Goal: Task Accomplishment & Management: Use online tool/utility

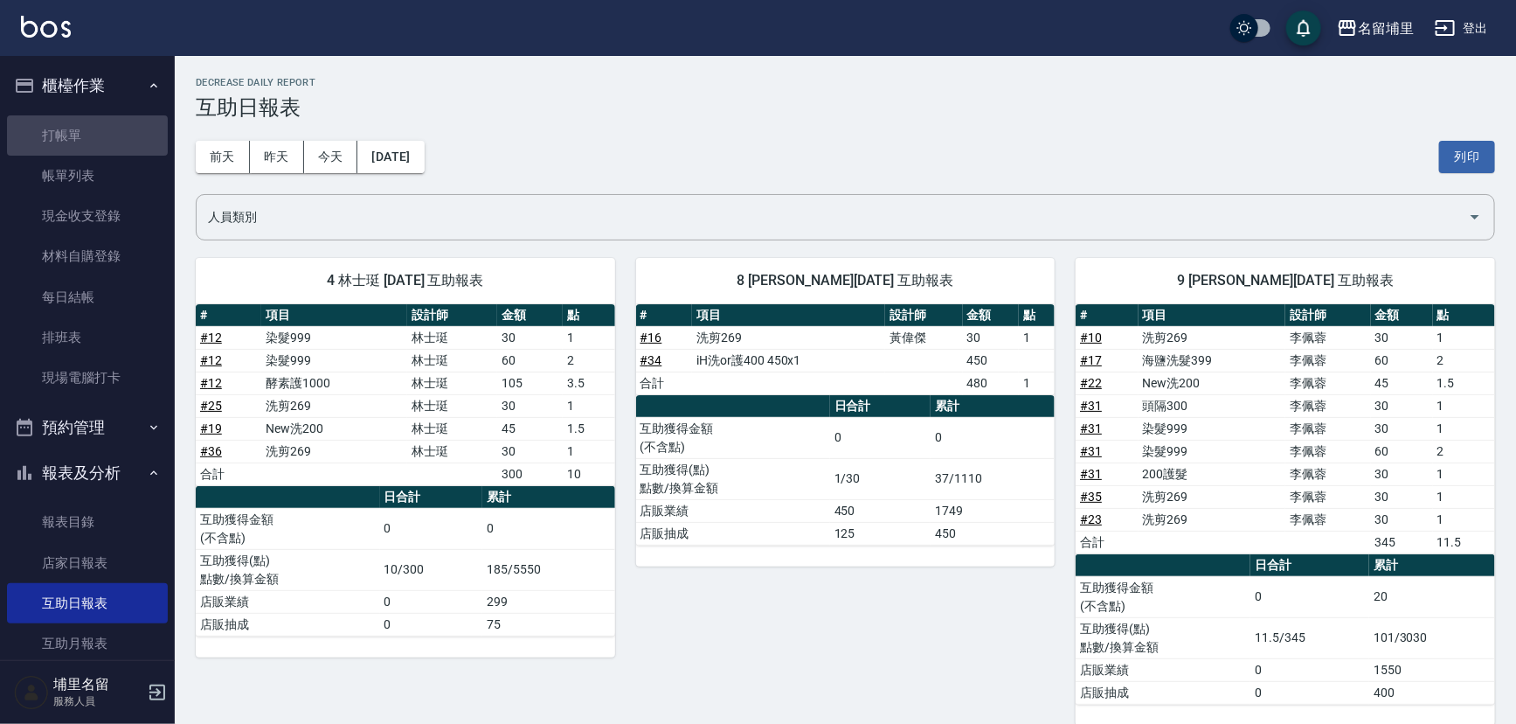
drag, startPoint x: 93, startPoint y: 134, endPoint x: 330, endPoint y: 131, distance: 237.7
click at [93, 135] on link "打帳單" at bounding box center [87, 135] width 161 height 40
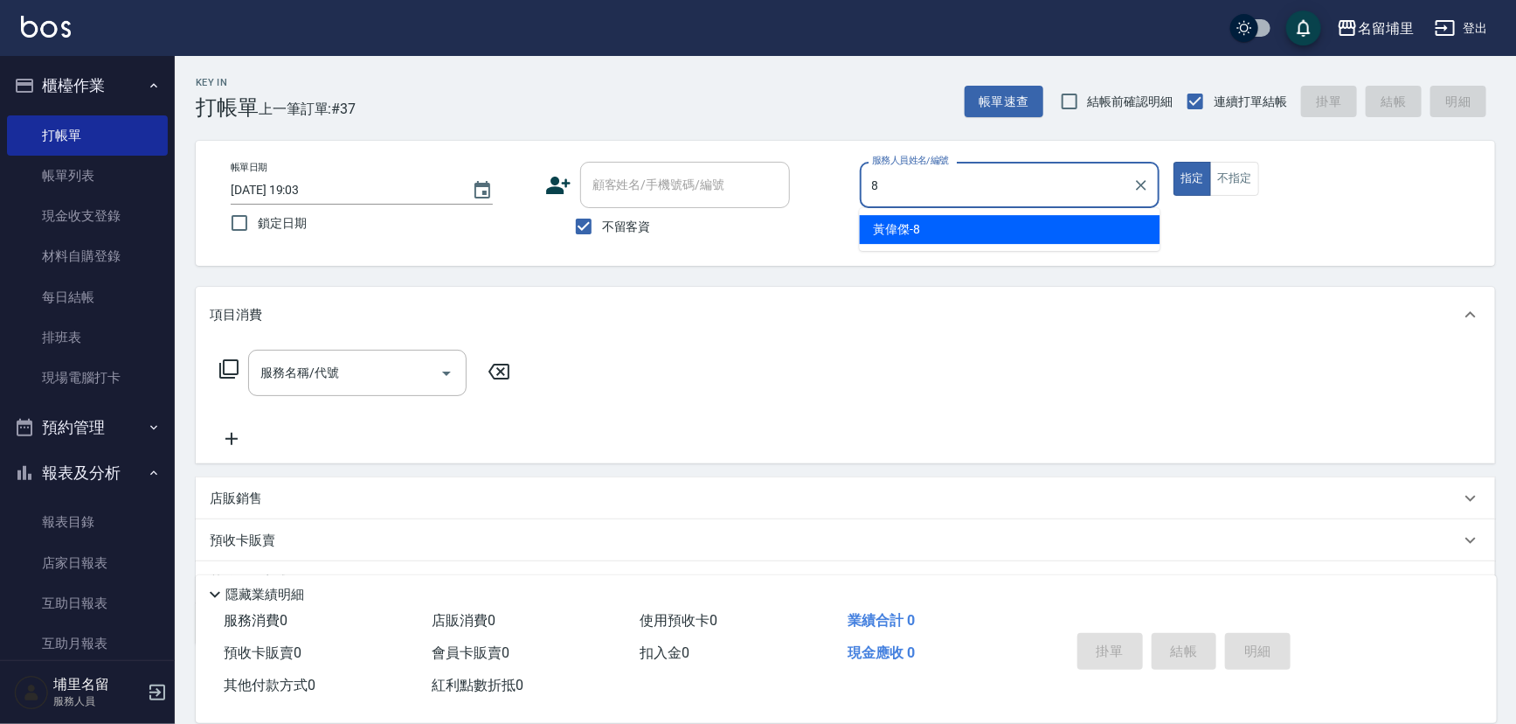
type input "[PERSON_NAME]-8"
type button "true"
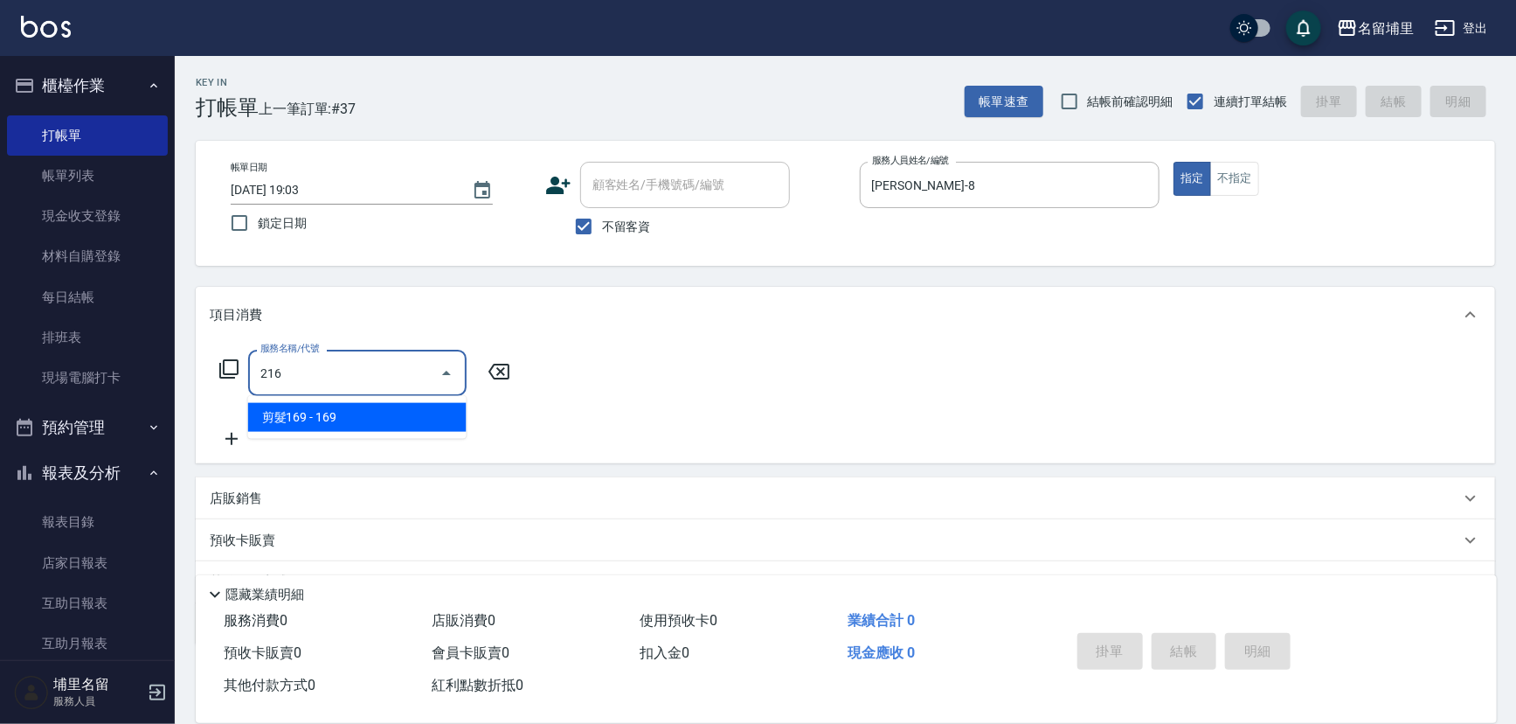
type input "剪髮169(216)"
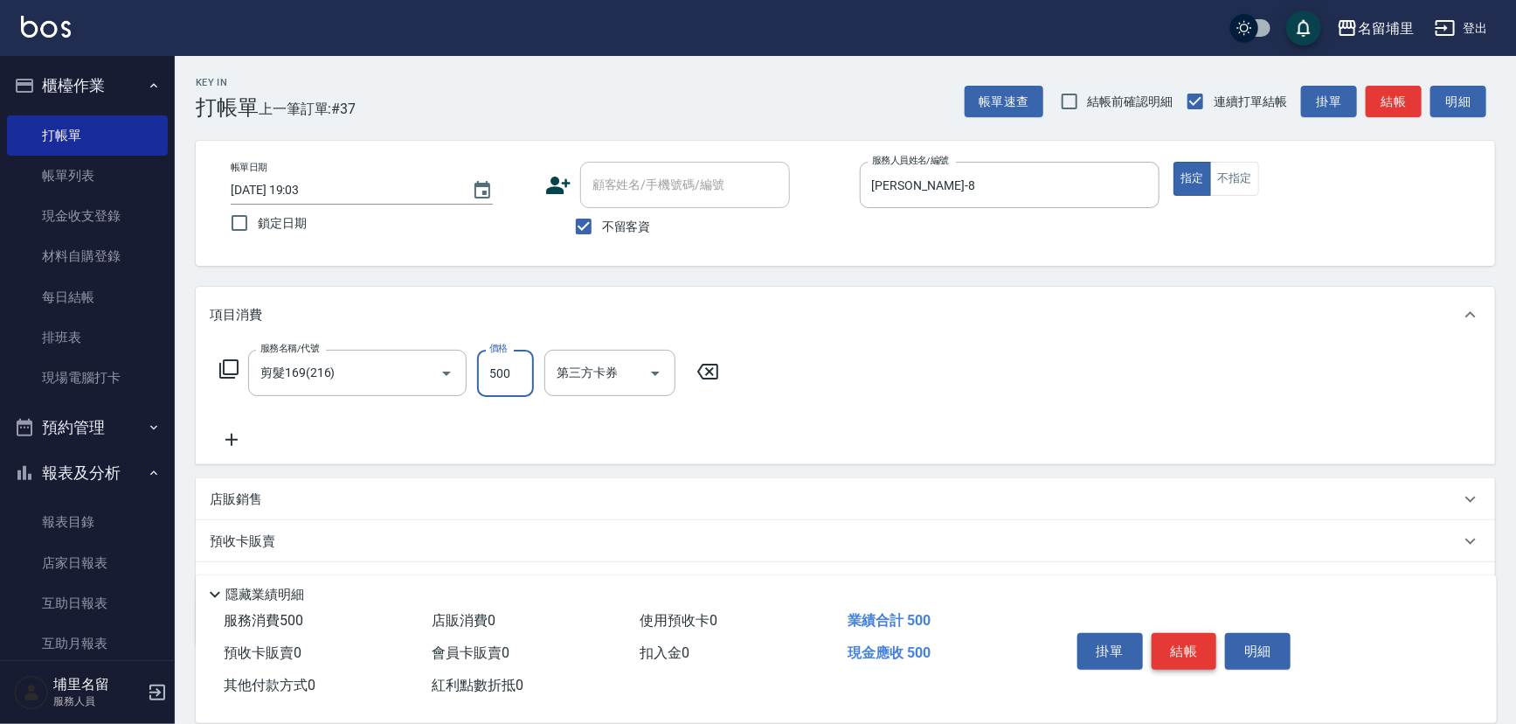
type input "500"
click at [1170, 644] on button "結帳" at bounding box center [1185, 651] width 66 height 37
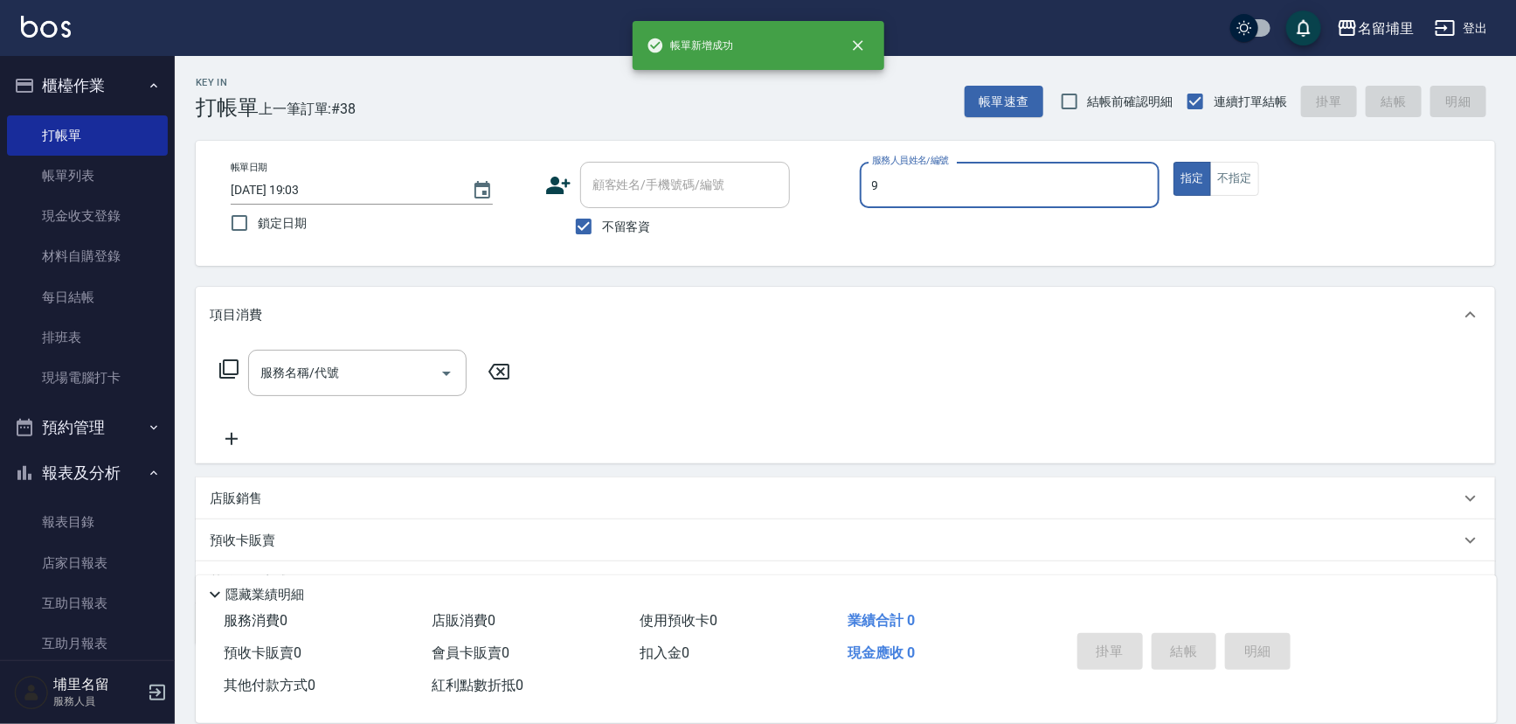
type input "[PERSON_NAME]-9"
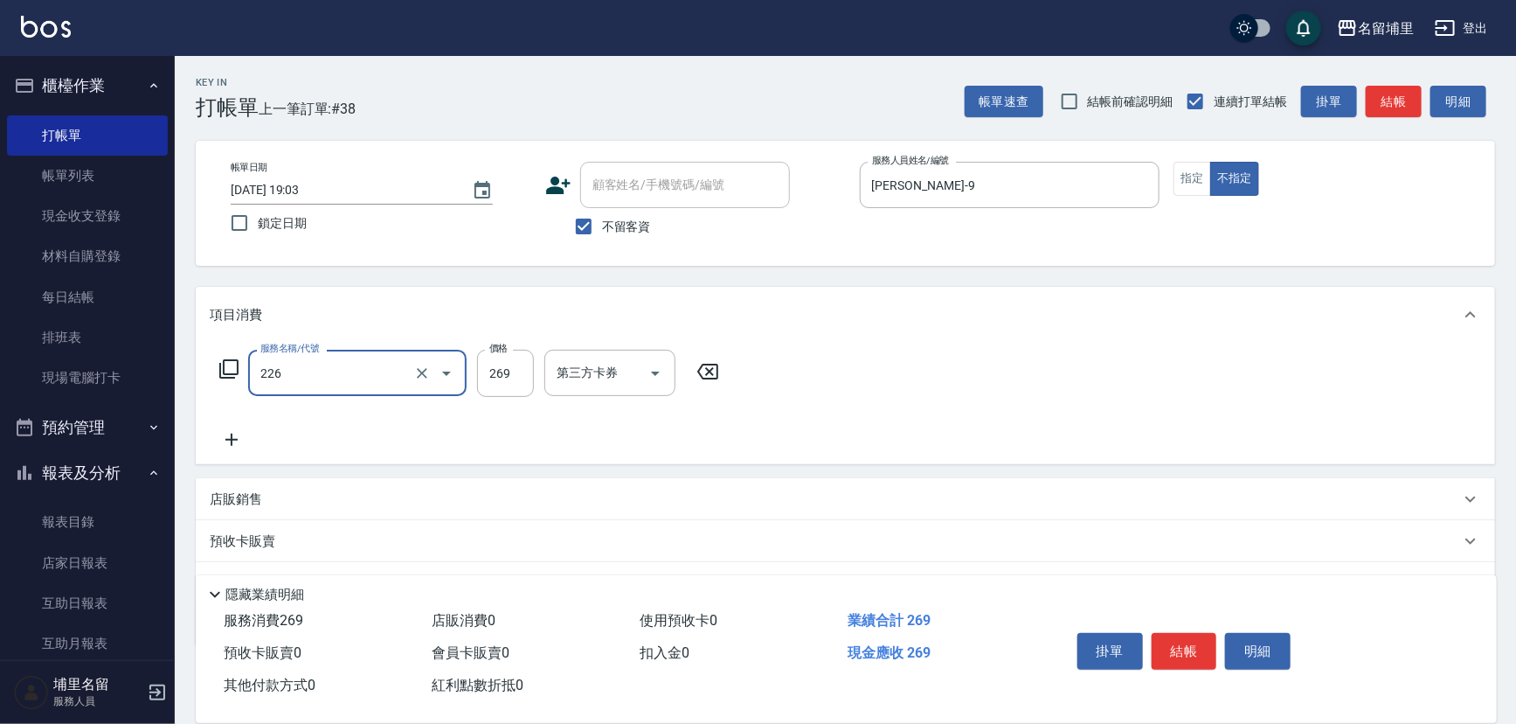
type input "洗剪269(226)"
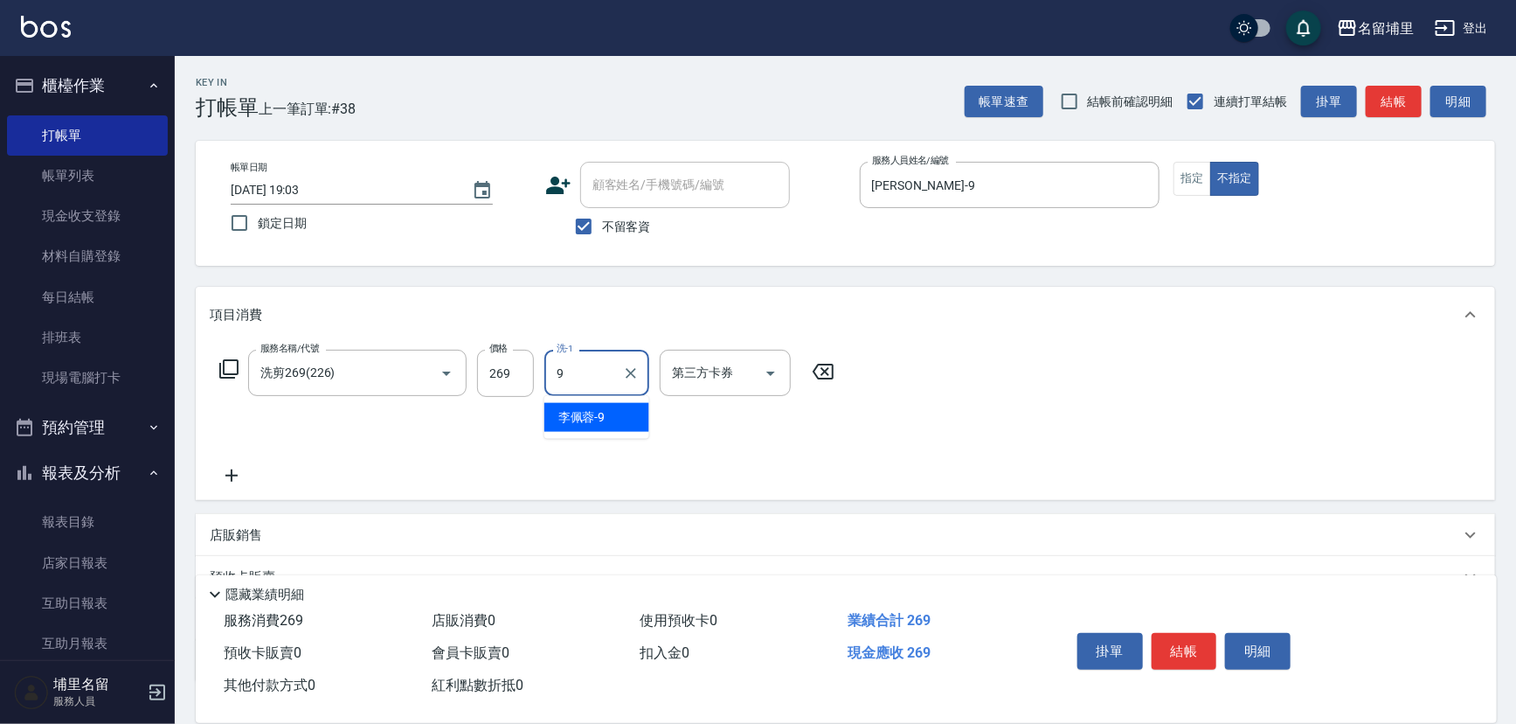
type input "[PERSON_NAME]-9"
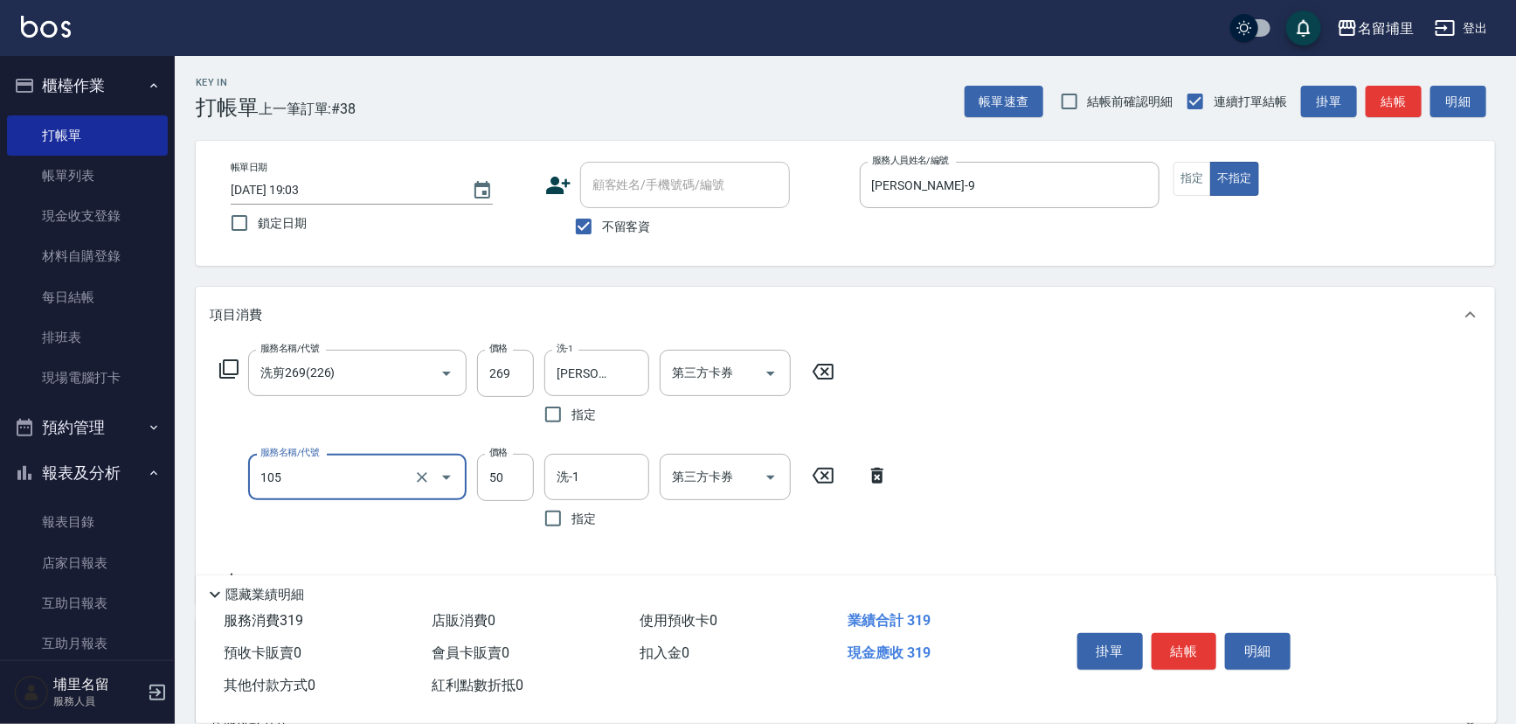
type input "精油50(105)"
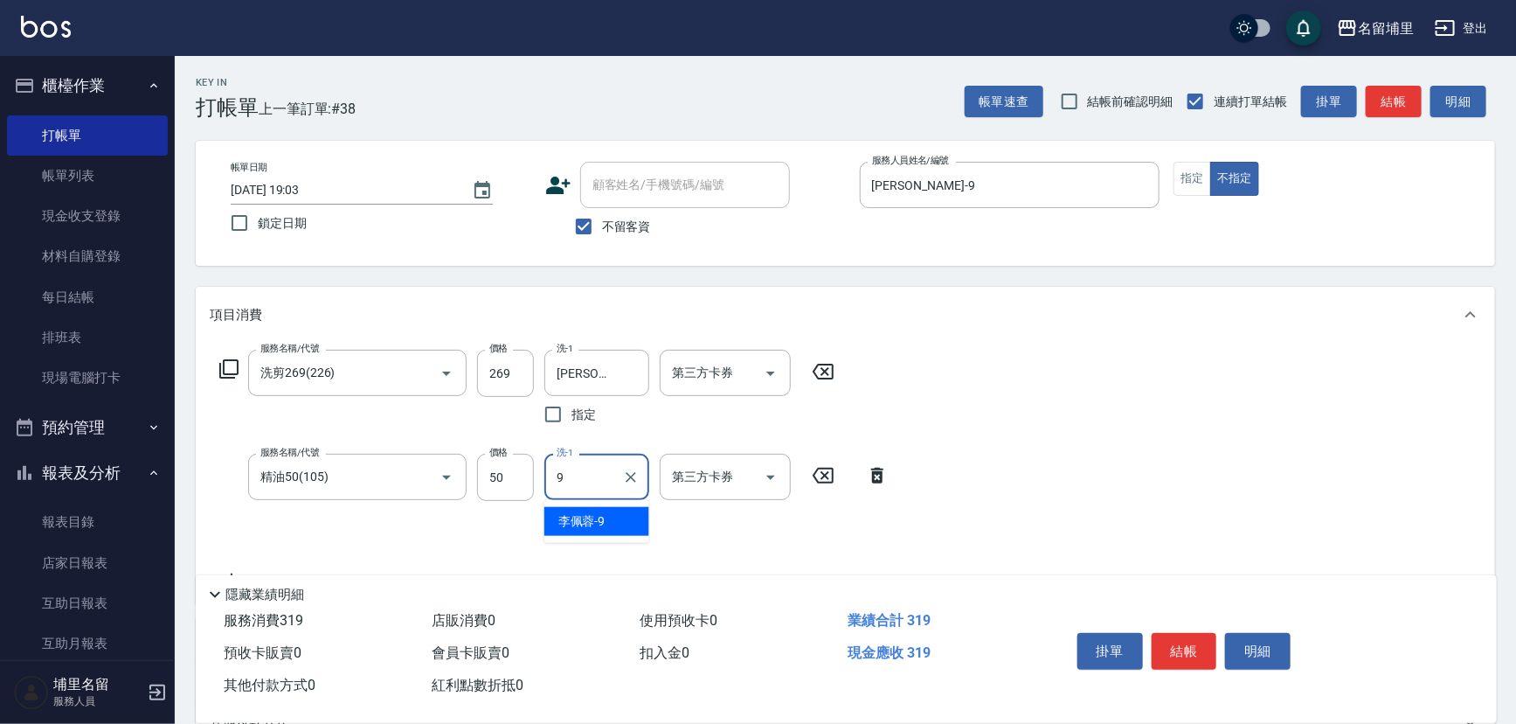
type input "[PERSON_NAME]-9"
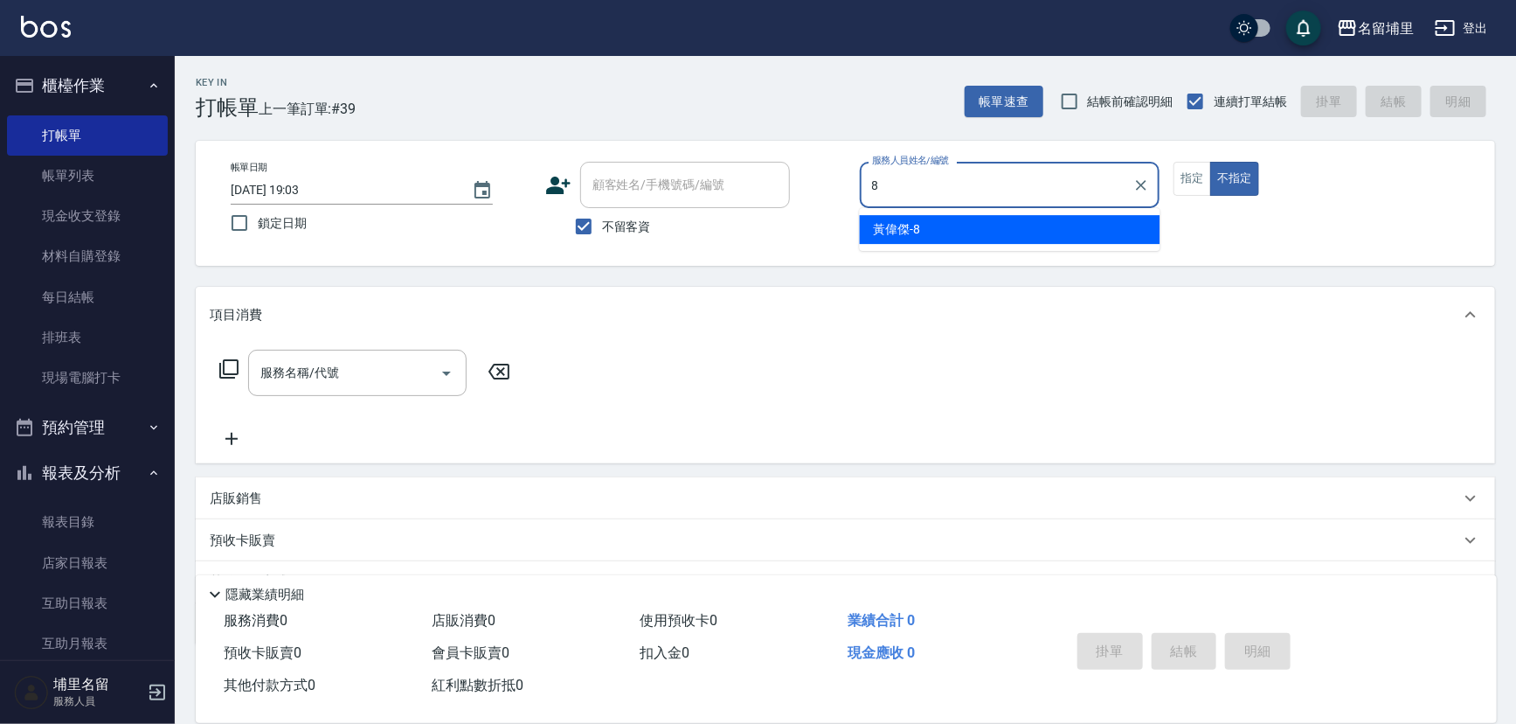
type input "[PERSON_NAME]-8"
type button "false"
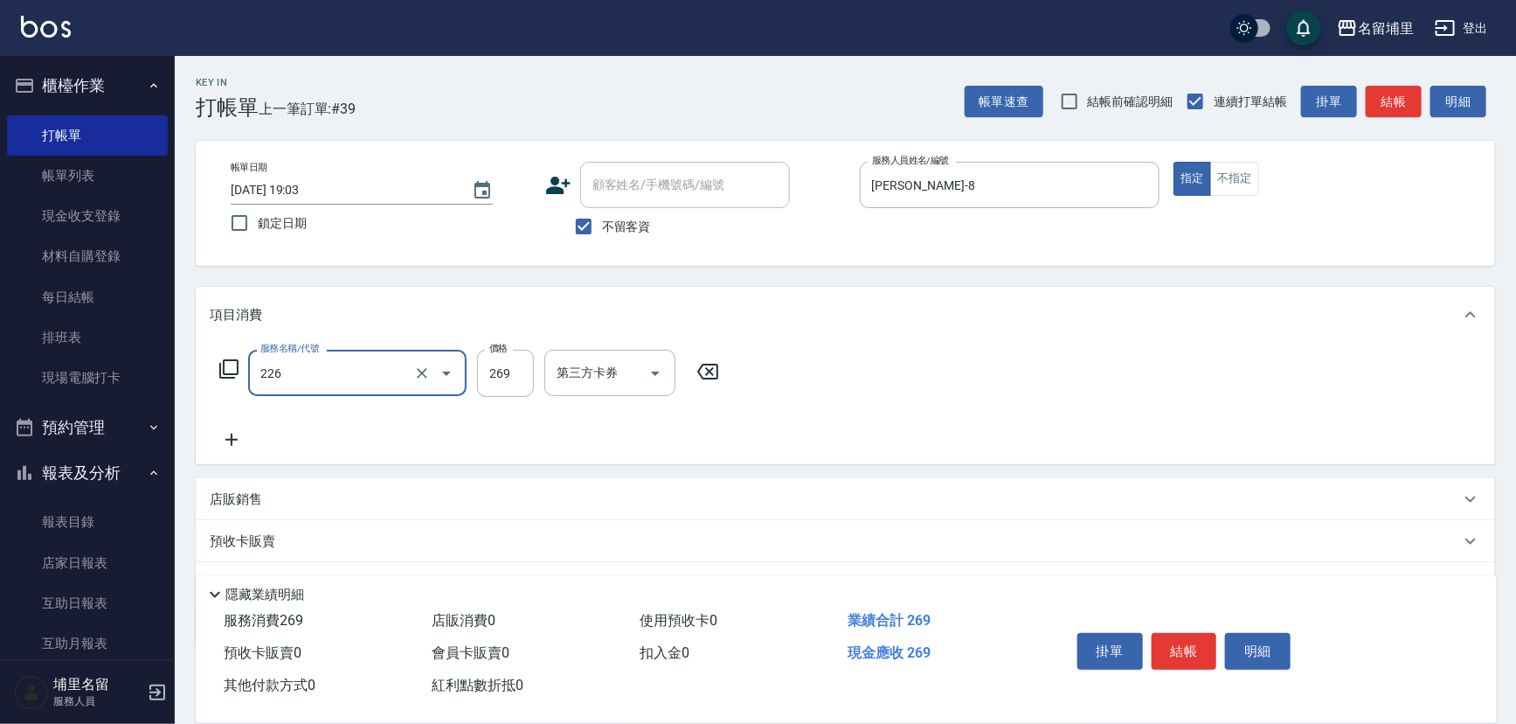
type input "洗剪269(226)"
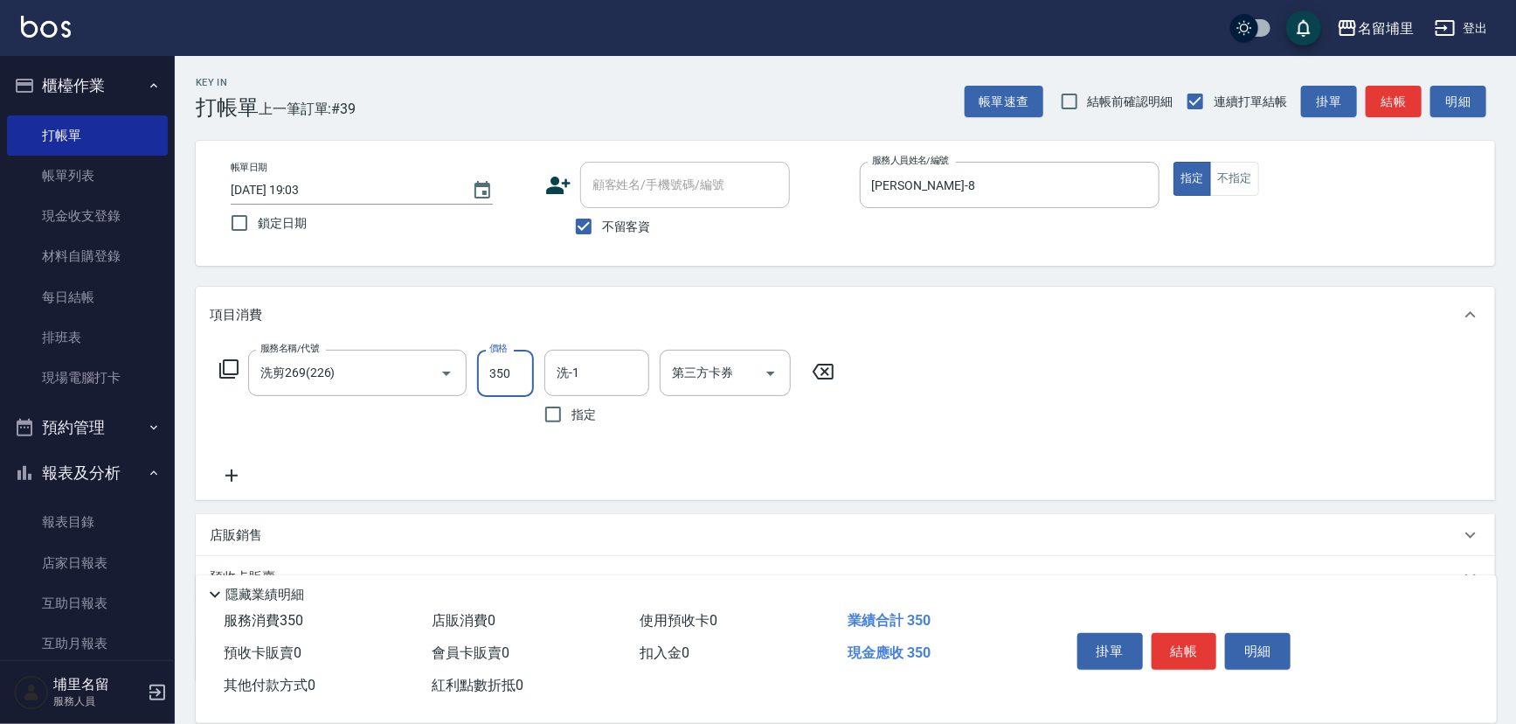
type input "350"
type input "[PERSON_NAME]-45"
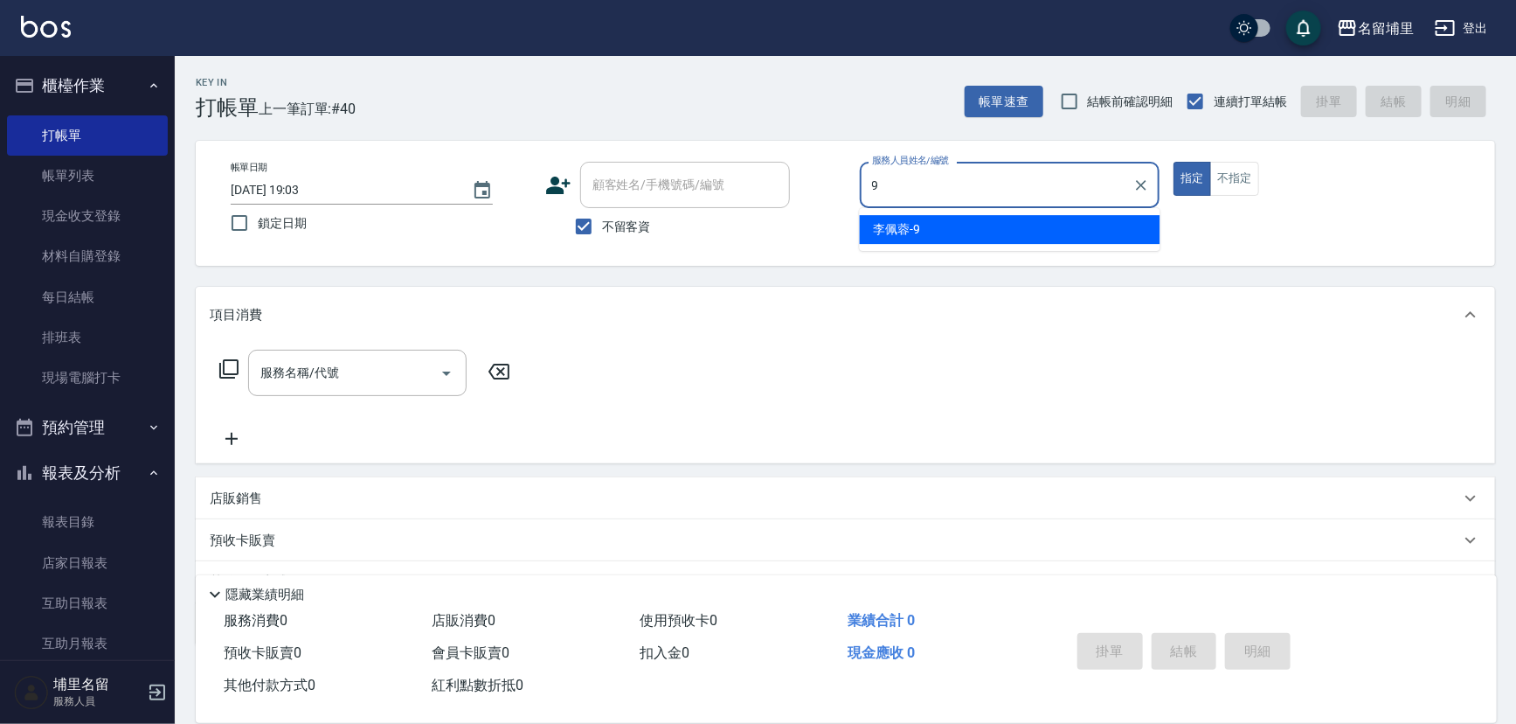
type input "[PERSON_NAME]-9"
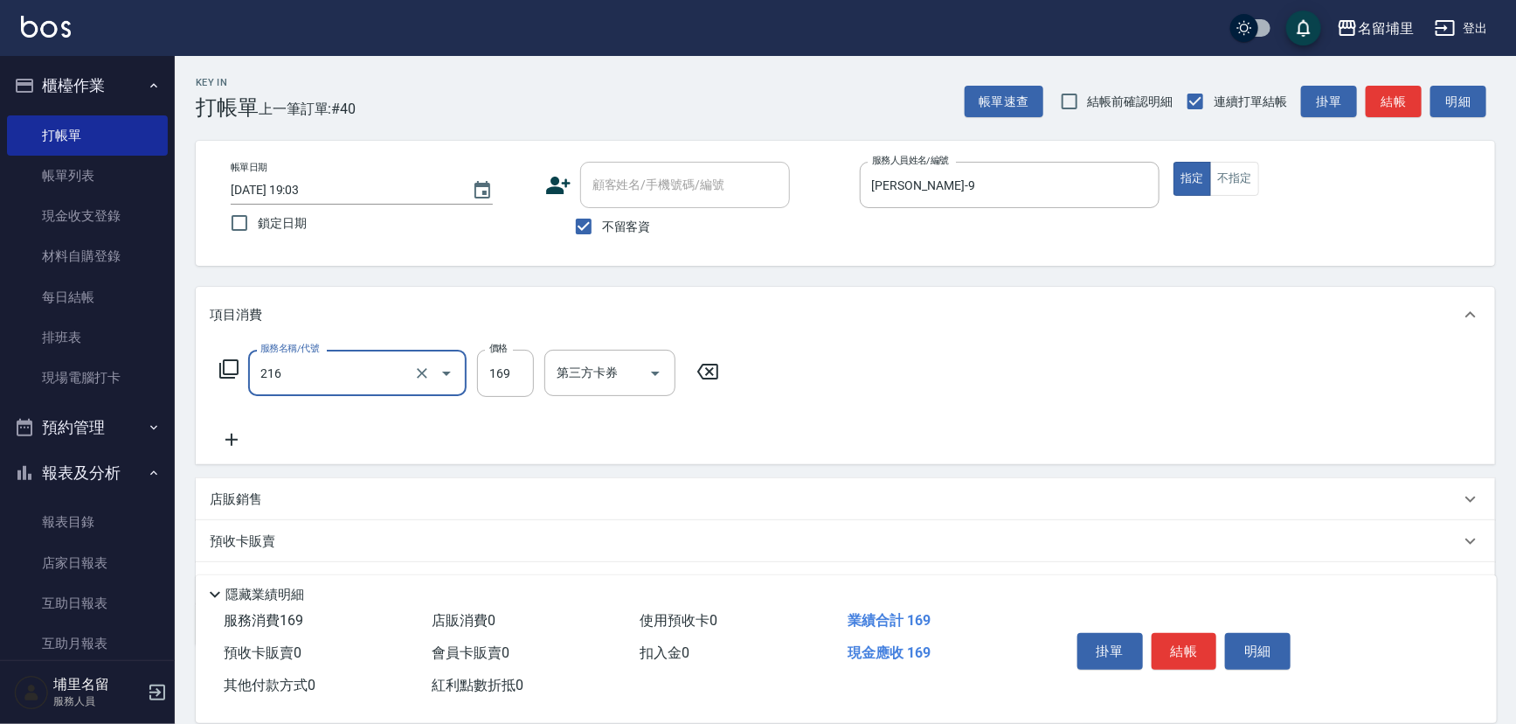
type input "剪髮169(216)"
type input "250"
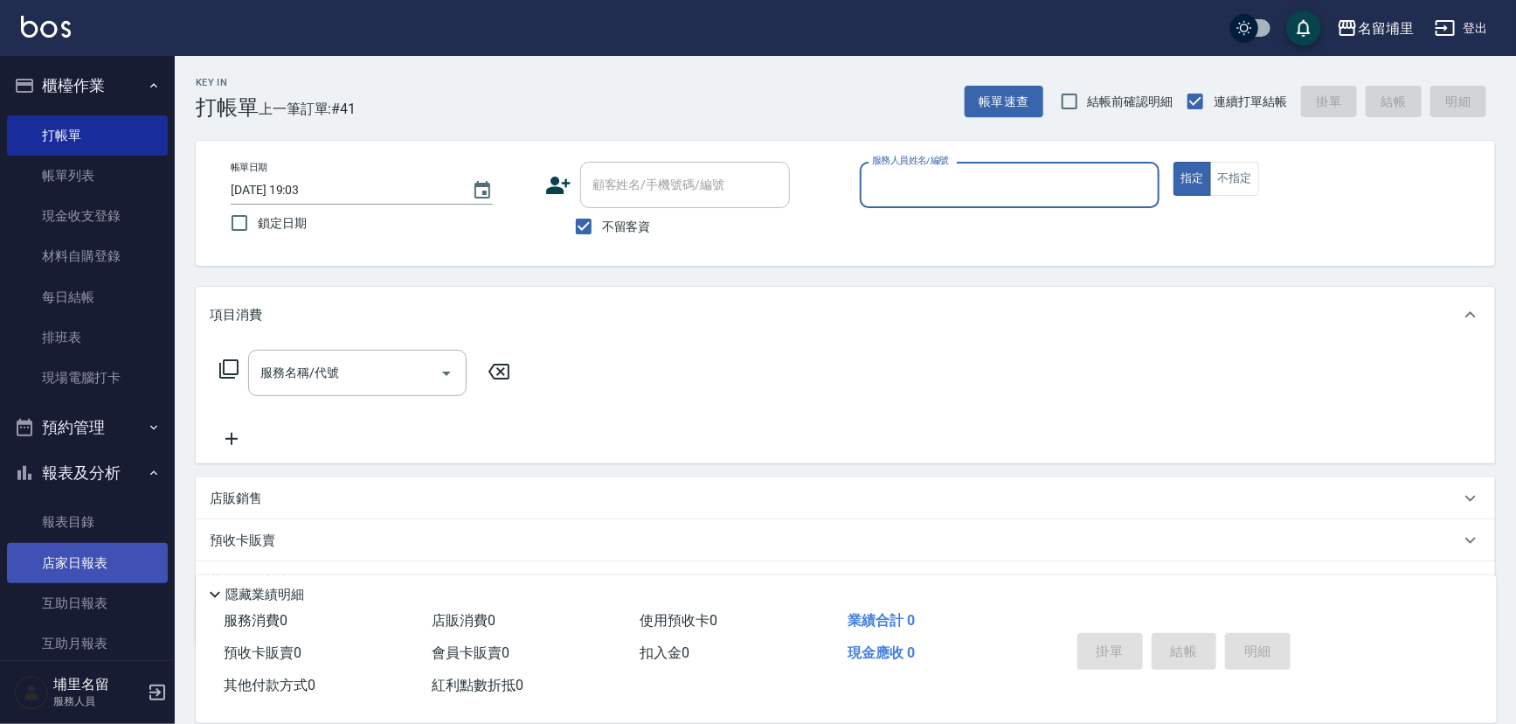
click at [90, 572] on link "店家日報表" at bounding box center [87, 563] width 161 height 40
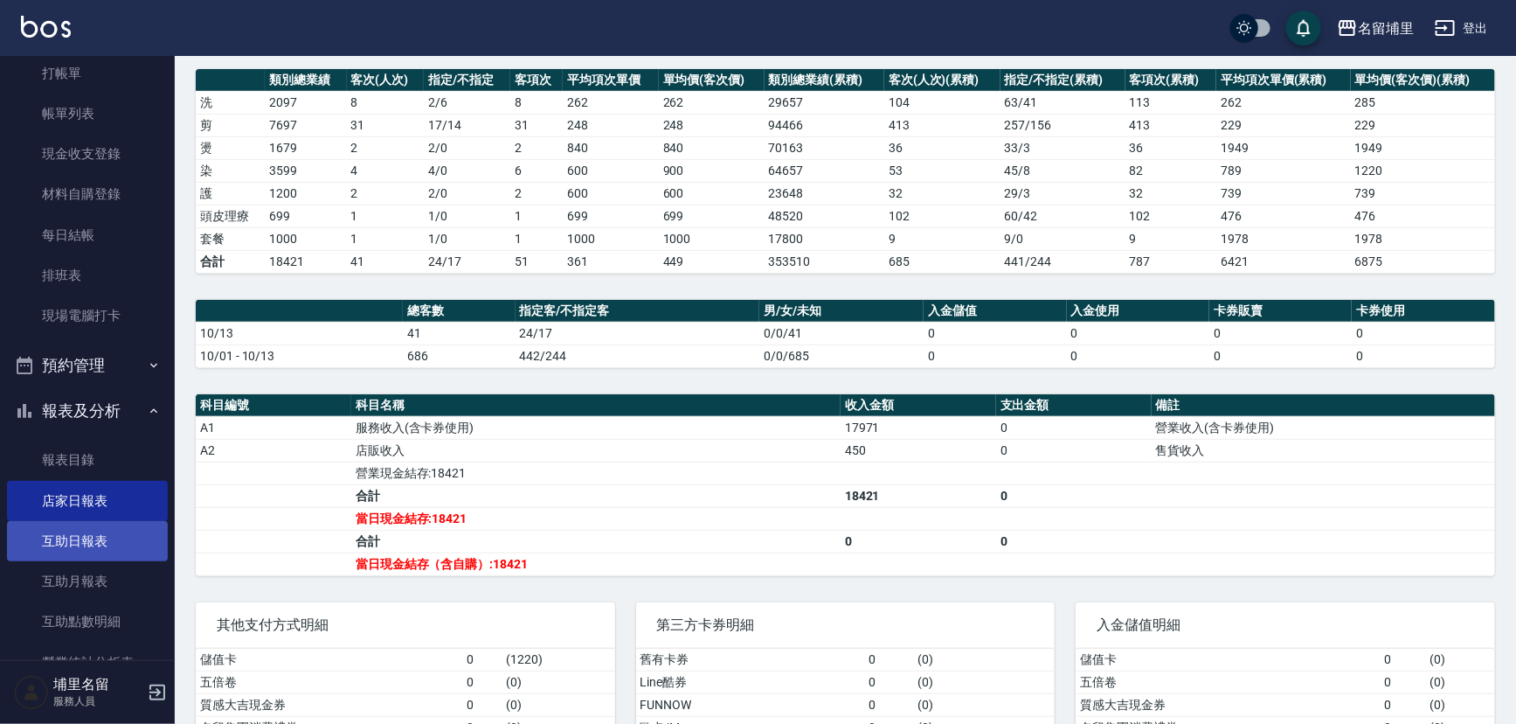
scroll to position [158, 0]
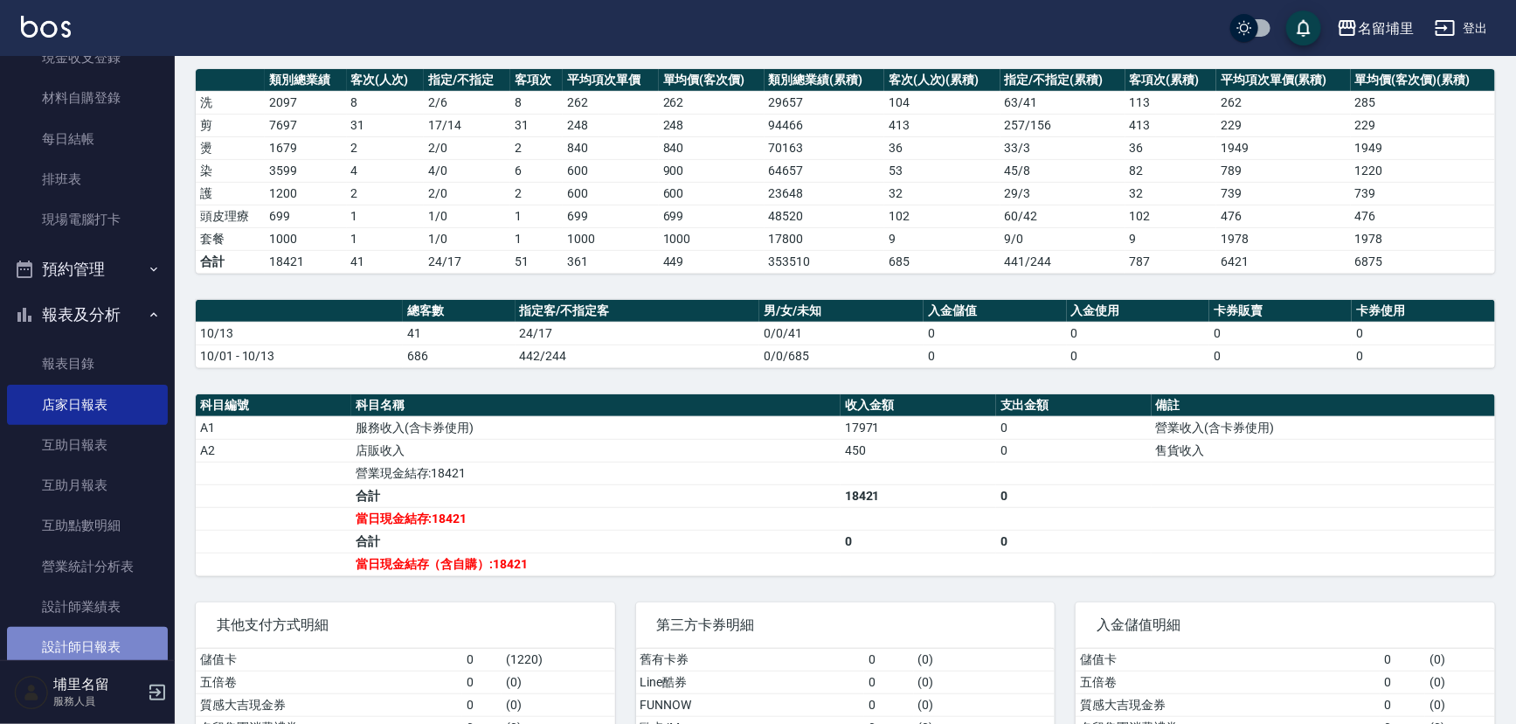
click at [107, 651] on link "設計師日報表" at bounding box center [87, 647] width 161 height 40
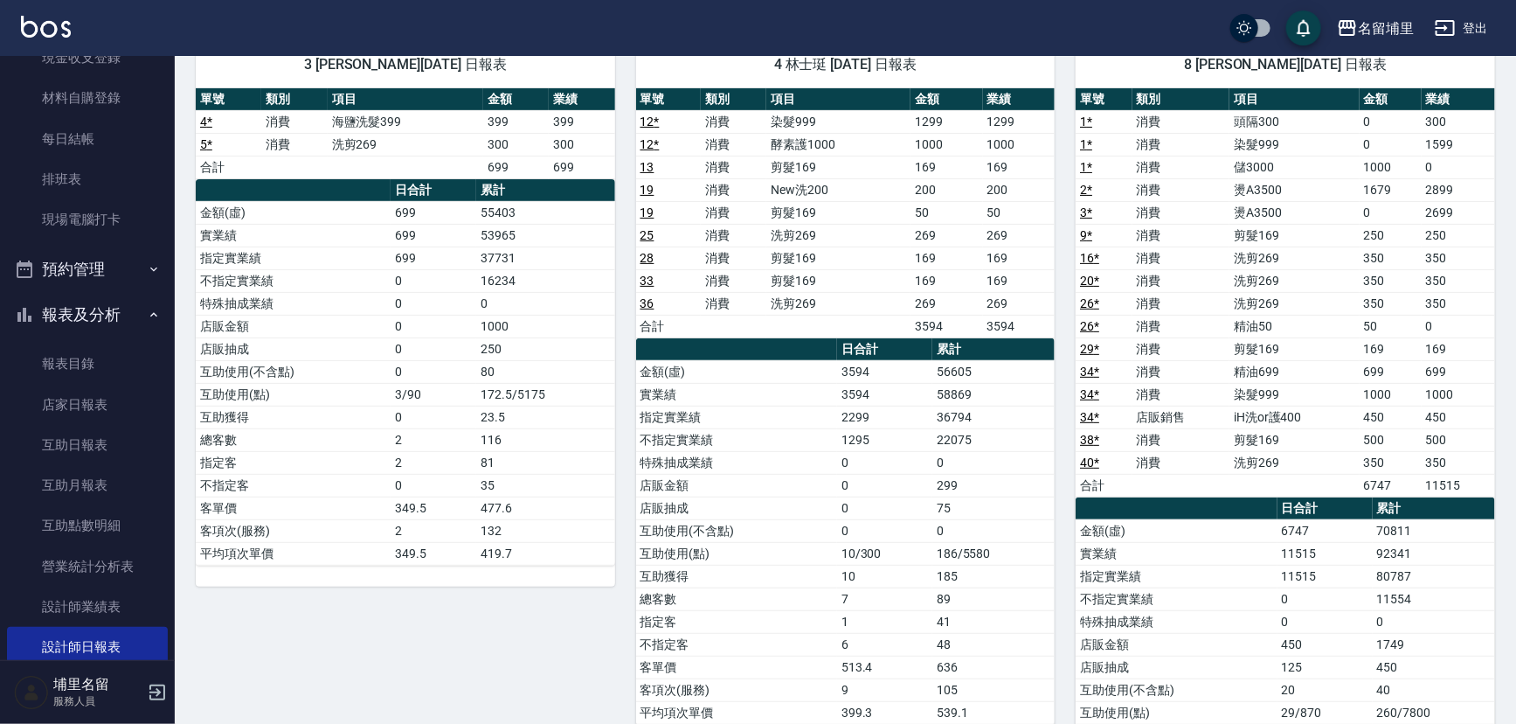
scroll to position [158, 0]
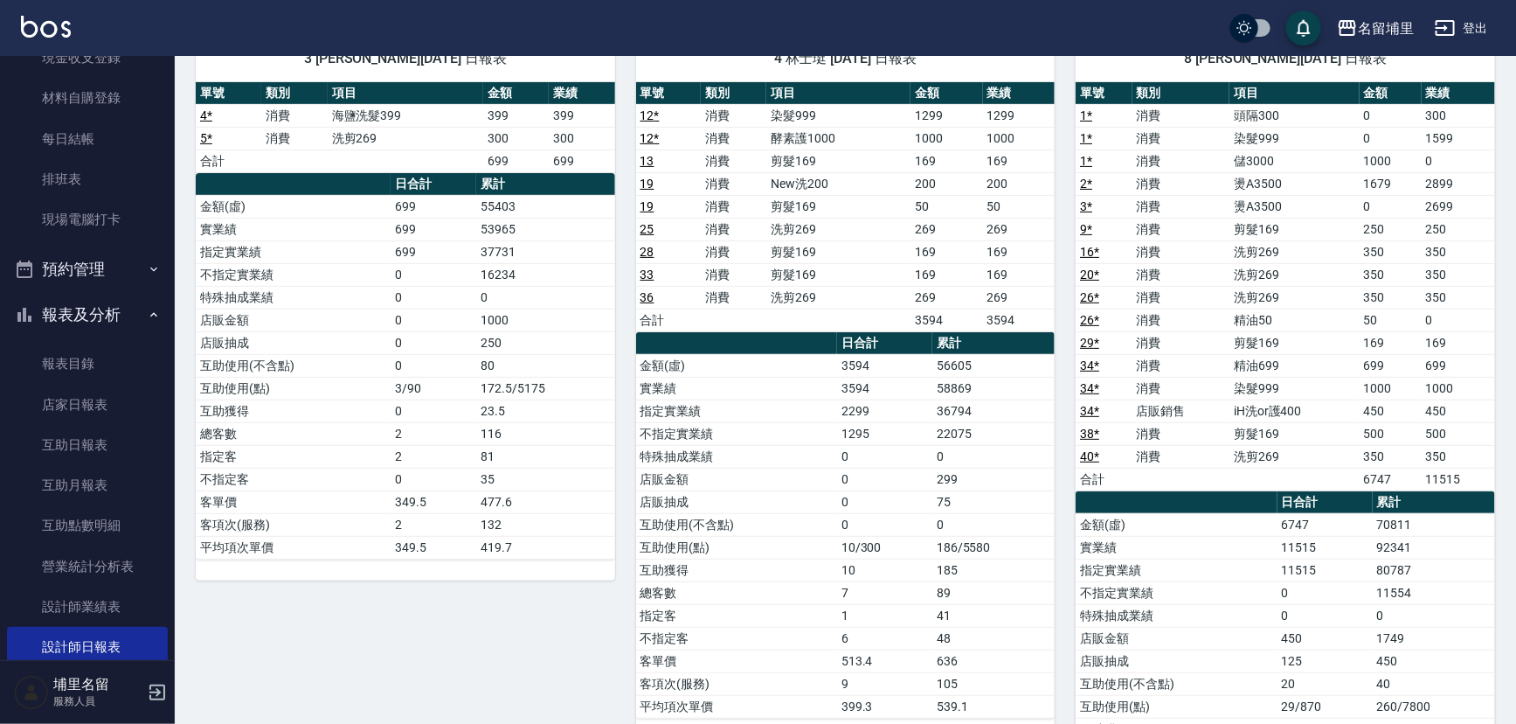
click at [1384, 431] on td "500" at bounding box center [1391, 433] width 62 height 23
drag, startPoint x: 998, startPoint y: 386, endPoint x: 926, endPoint y: 387, distance: 71.7
click at [926, 387] on tr "實業績 3594 58869" at bounding box center [845, 388] width 419 height 23
click at [926, 387] on td "3594" at bounding box center [884, 388] width 95 height 23
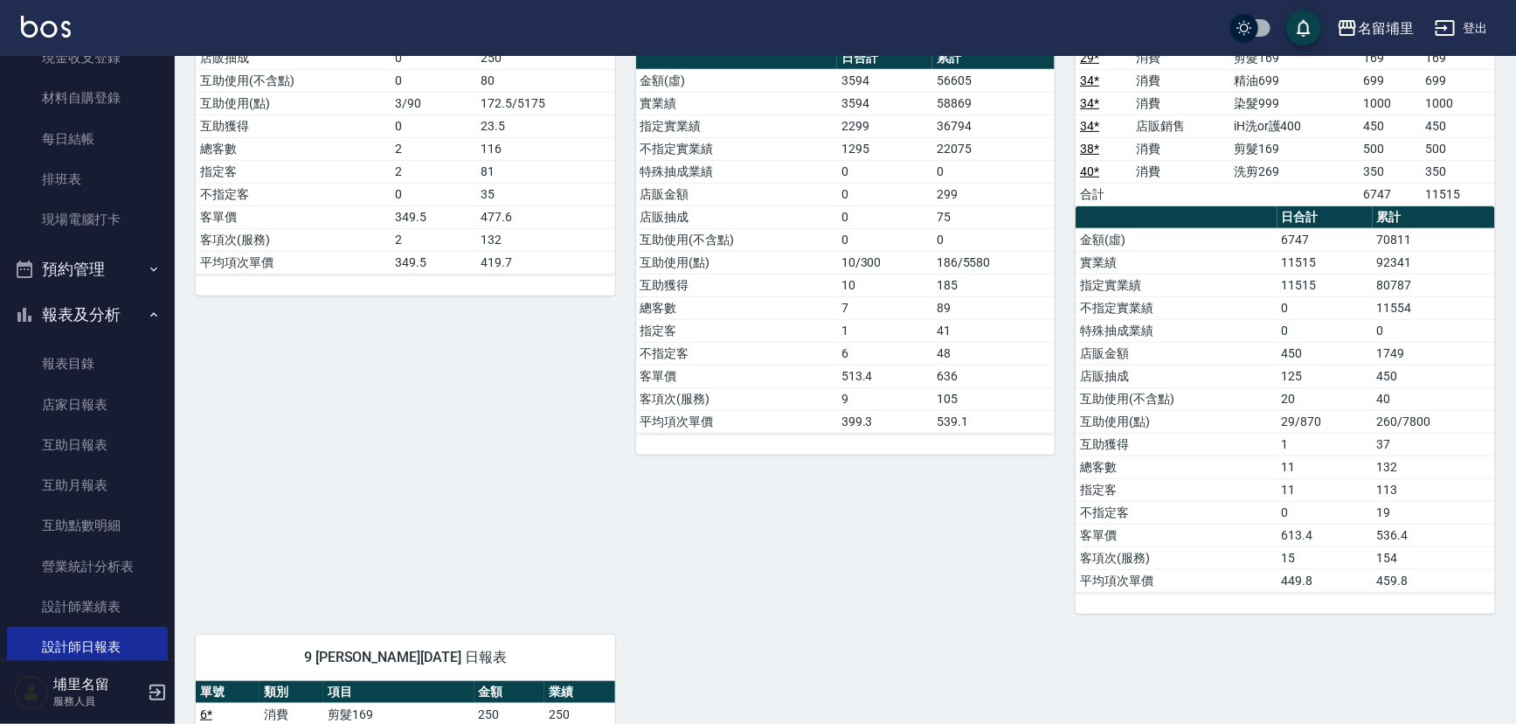
scroll to position [476, 0]
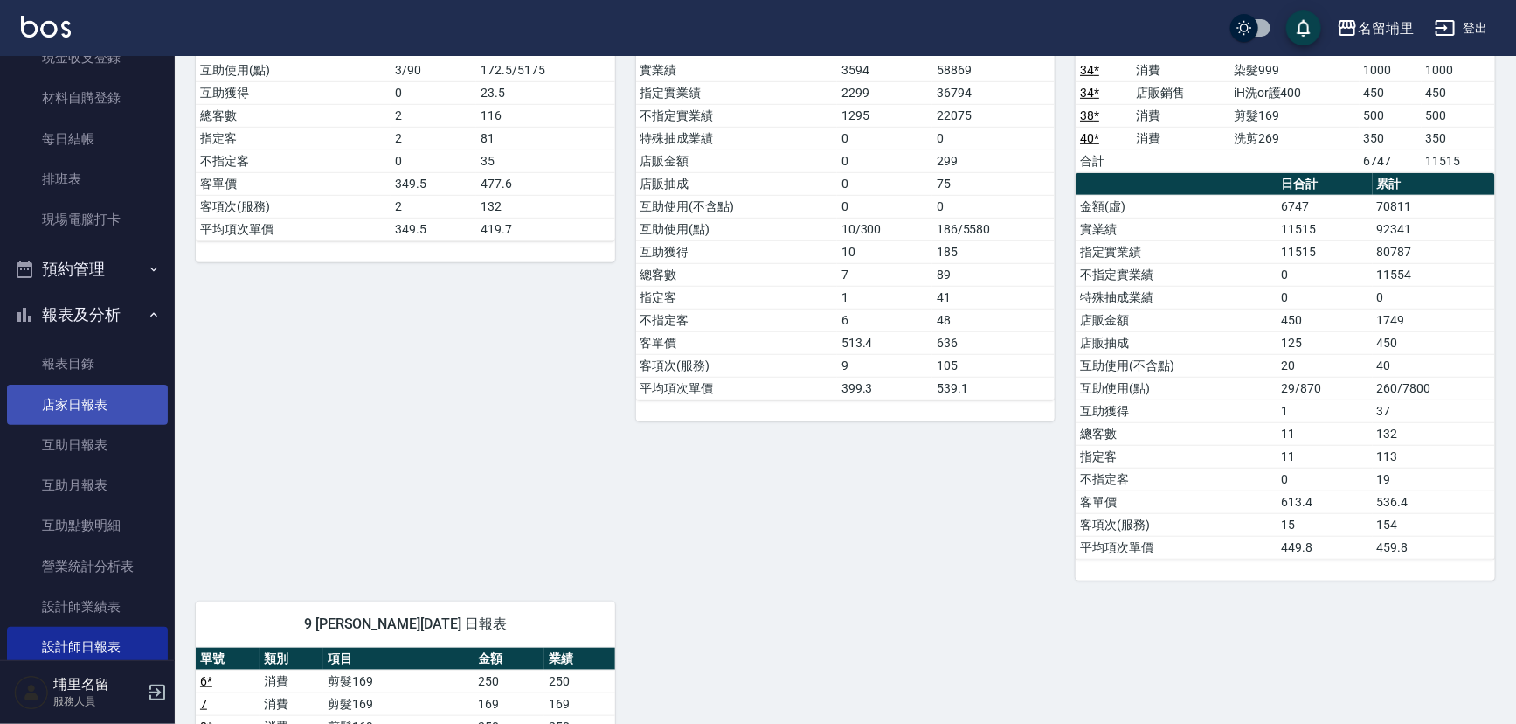
click at [123, 412] on link "店家日報表" at bounding box center [87, 404] width 161 height 40
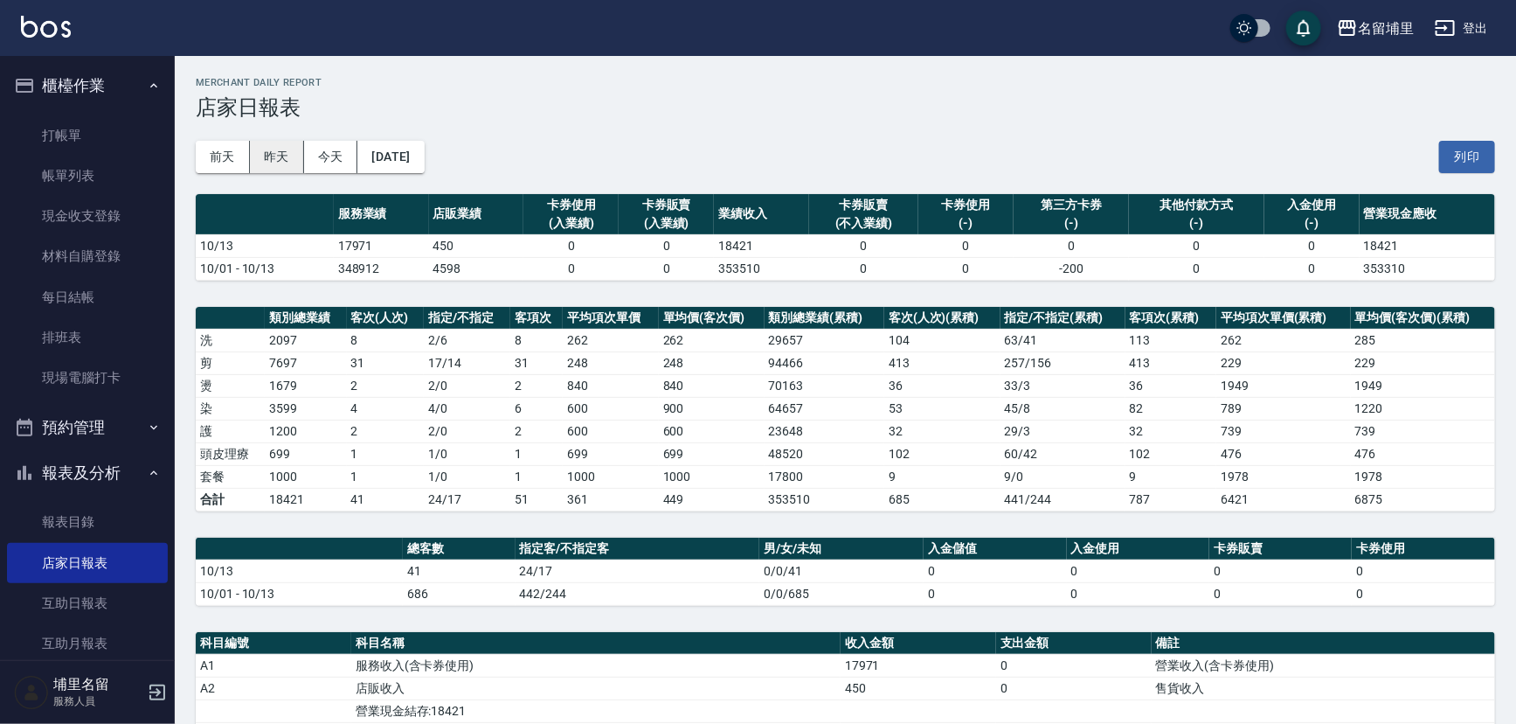
click at [286, 159] on button "昨天" at bounding box center [277, 157] width 54 height 32
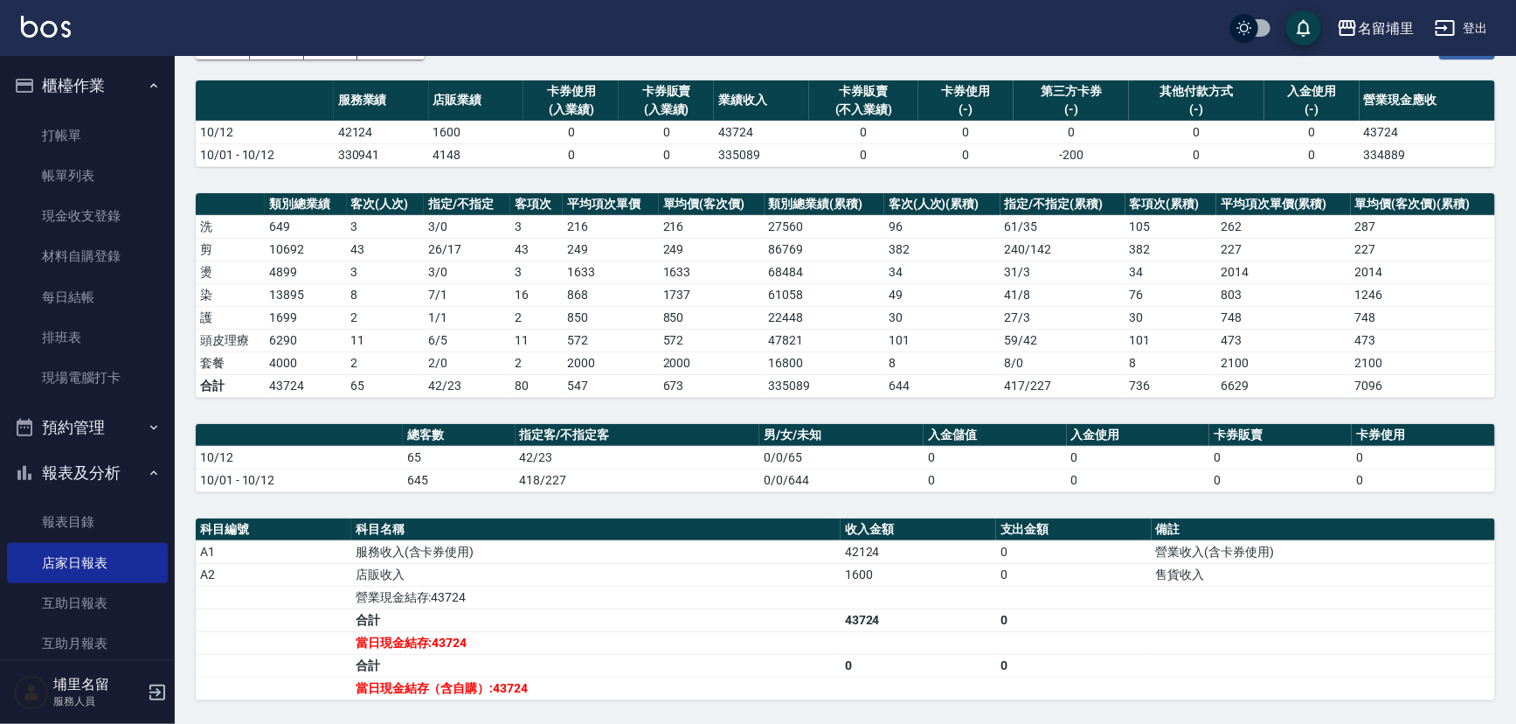
scroll to position [315, 0]
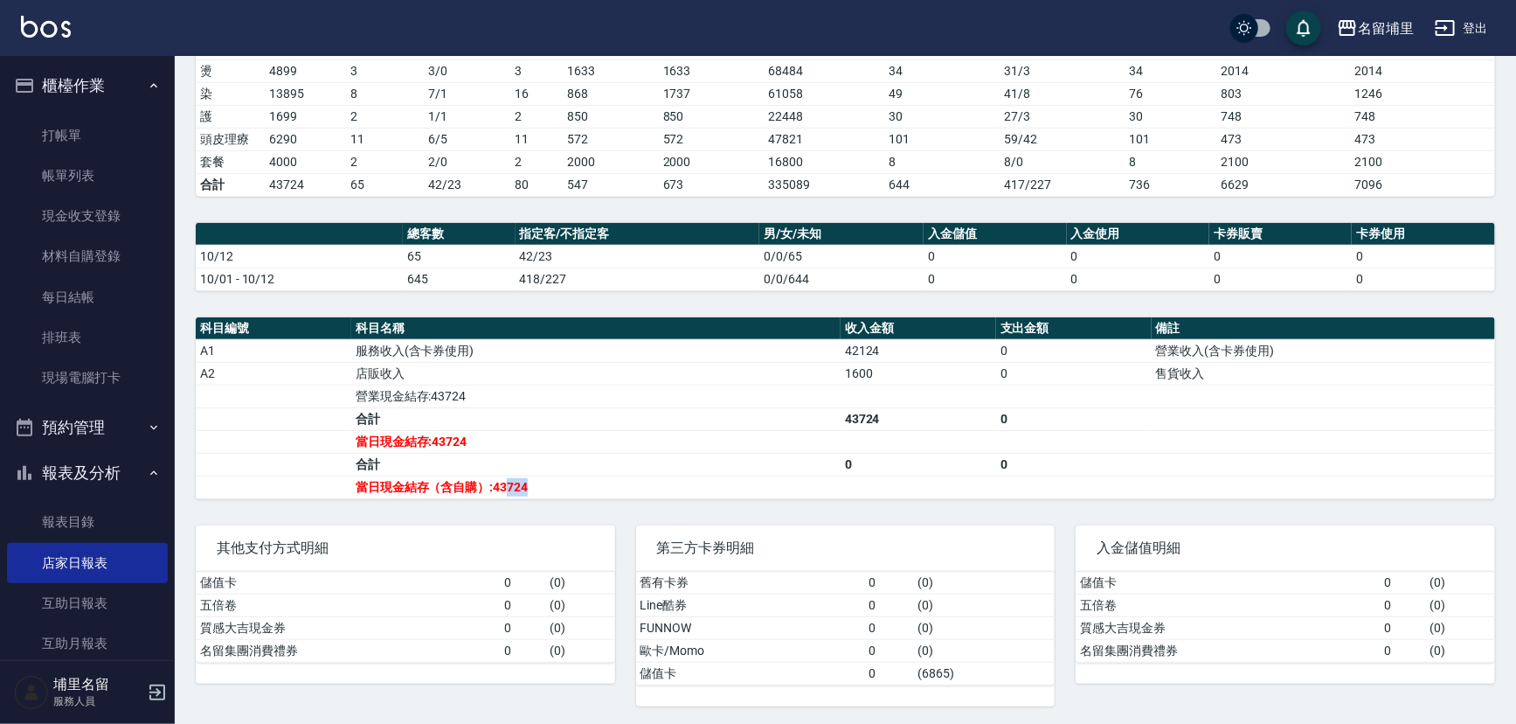
drag, startPoint x: 545, startPoint y: 483, endPoint x: 506, endPoint y: 478, distance: 39.7
click at [505, 481] on td "當日現金結存（含自購）:43724" at bounding box center [595, 486] width 489 height 23
click at [90, 598] on link "互助日報表" at bounding box center [87, 603] width 161 height 40
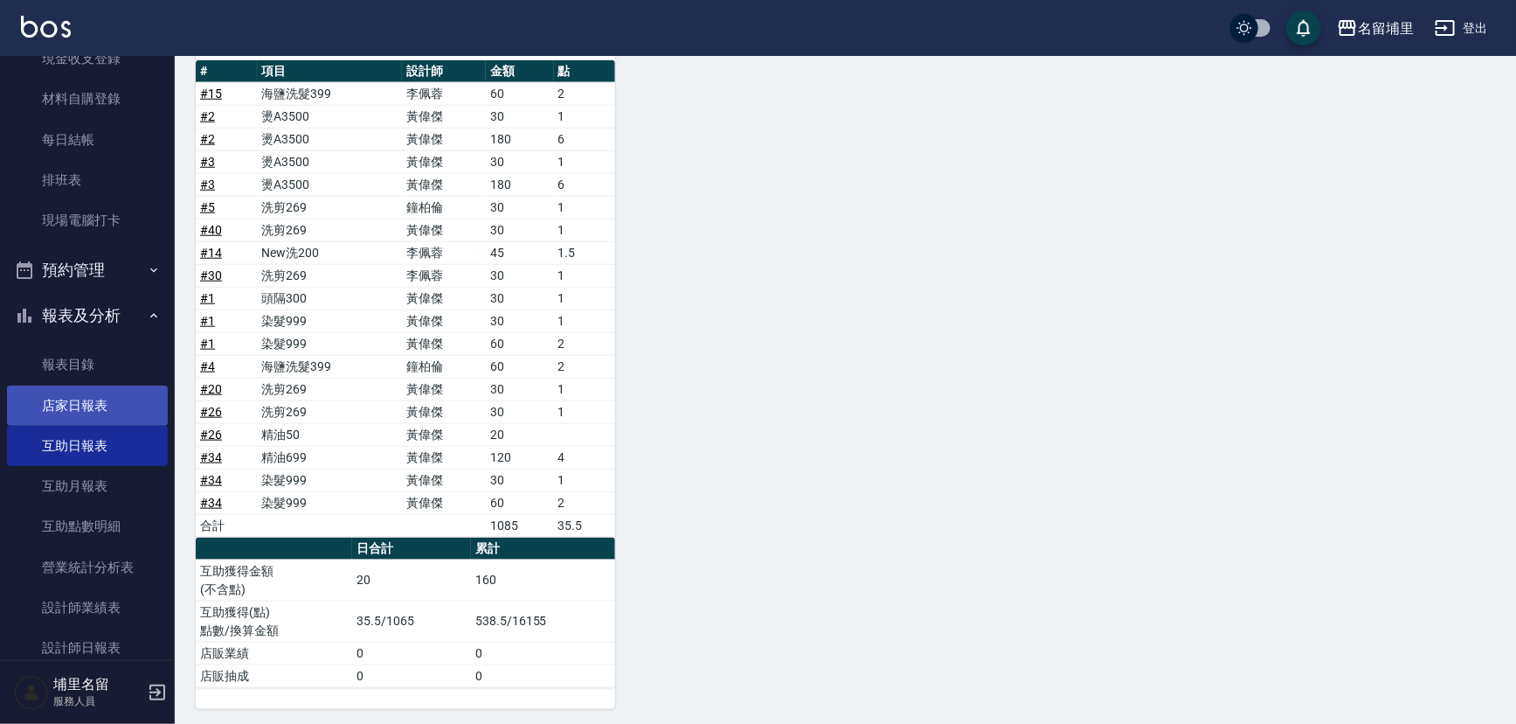
scroll to position [158, 0]
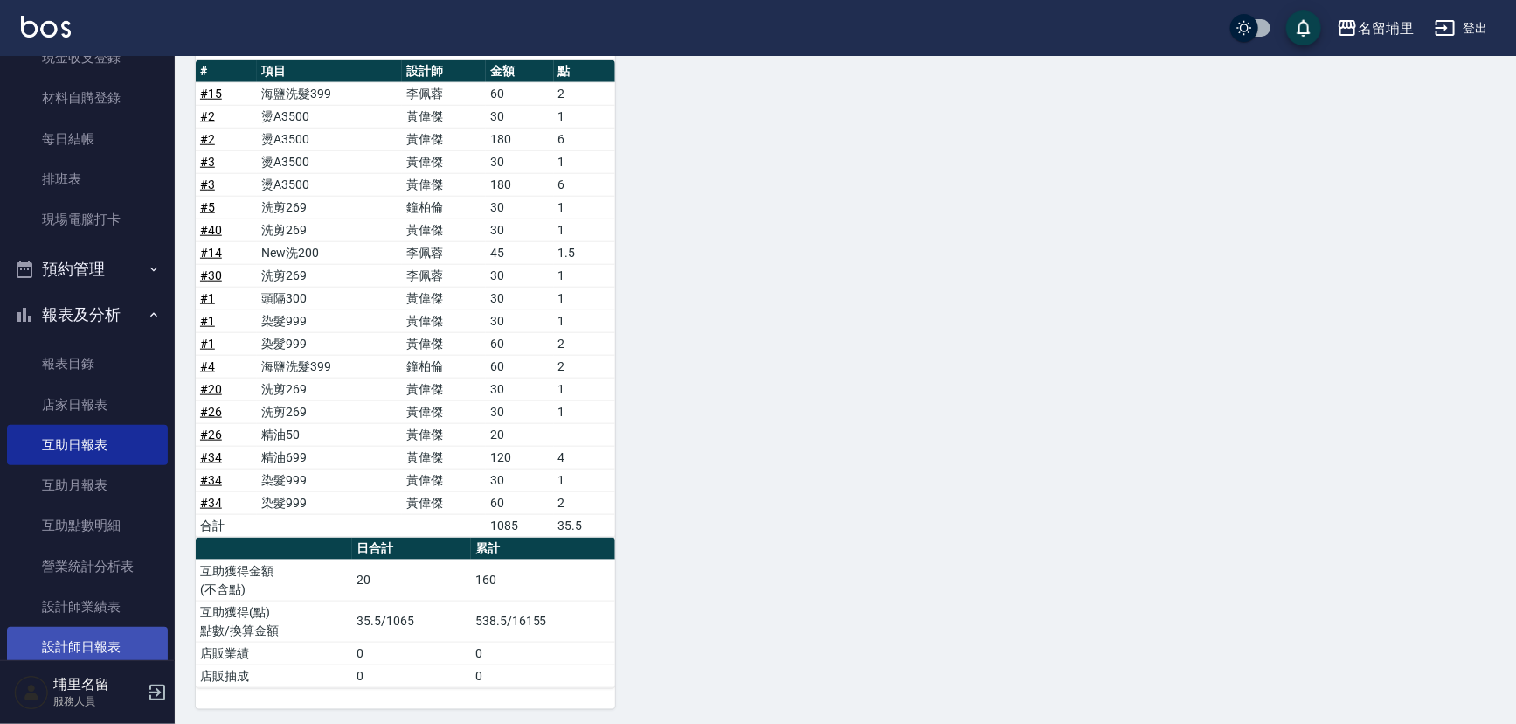
click at [105, 645] on link "設計師日報表" at bounding box center [87, 647] width 161 height 40
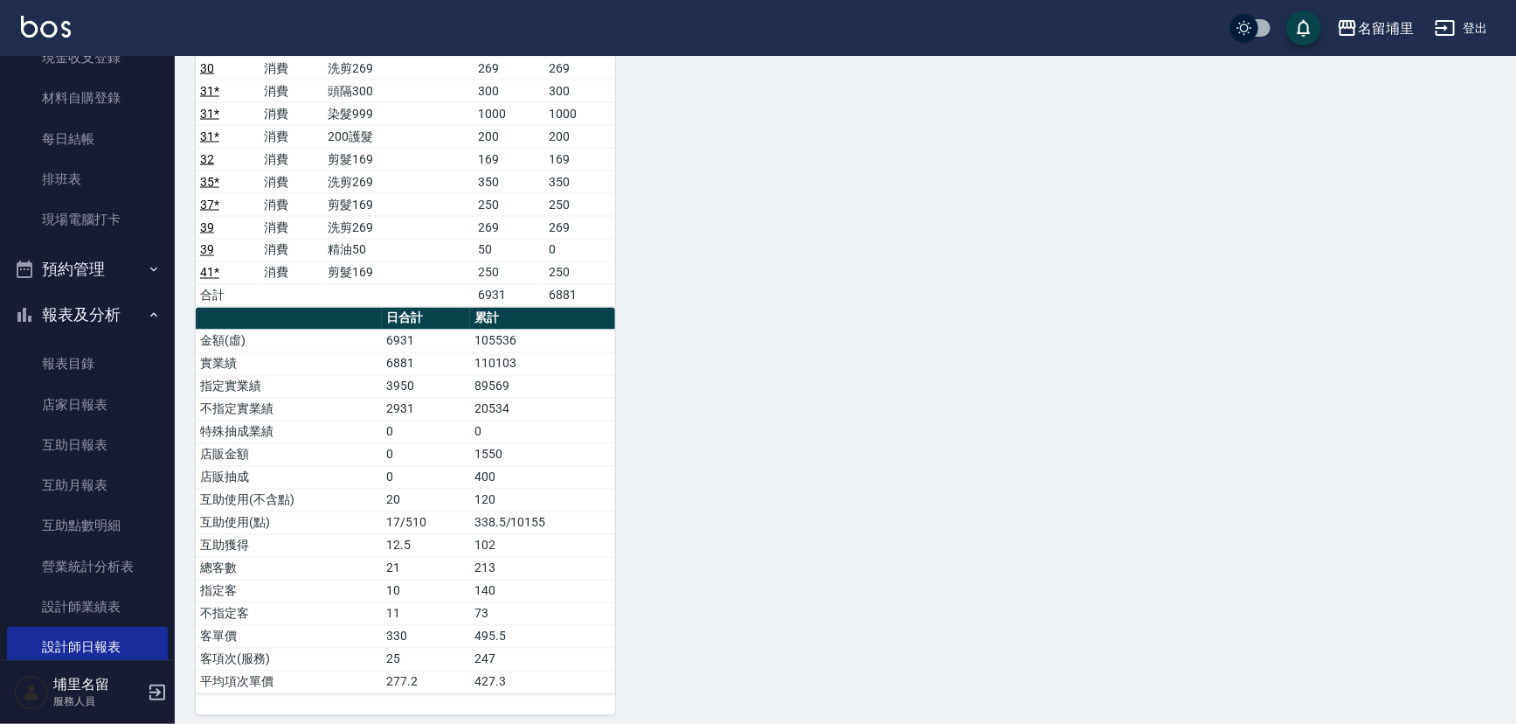
scroll to position [1433, 0]
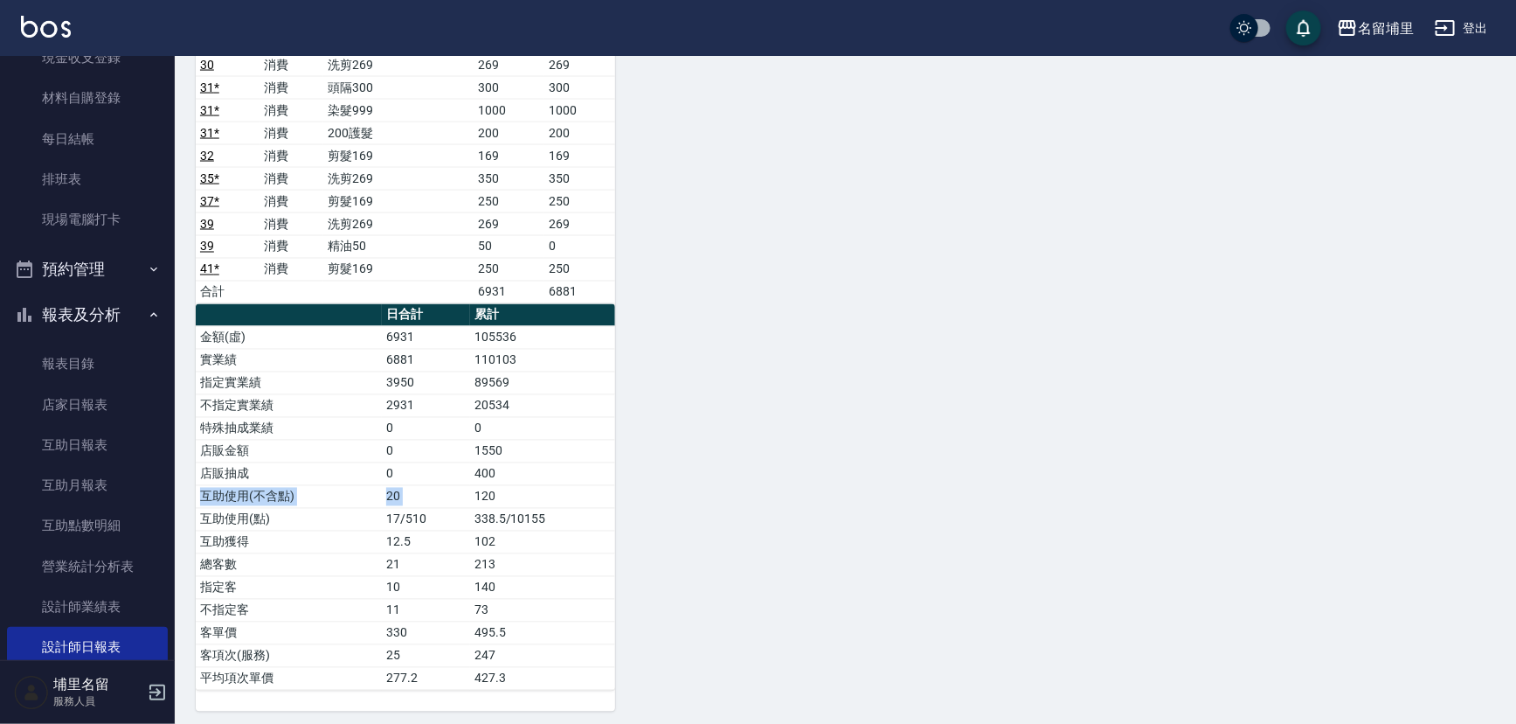
drag, startPoint x: 511, startPoint y: 474, endPoint x: 476, endPoint y: 481, distance: 35.6
click at [476, 481] on tbody "金額(虛) 6931 105536 實業績 6881 110103 指定實業績 3950 89569 不指定實業績 2931 20534 特殊抽成業績 0 0…" at bounding box center [405, 508] width 419 height 364
click at [475, 472] on td "400" at bounding box center [542, 473] width 145 height 23
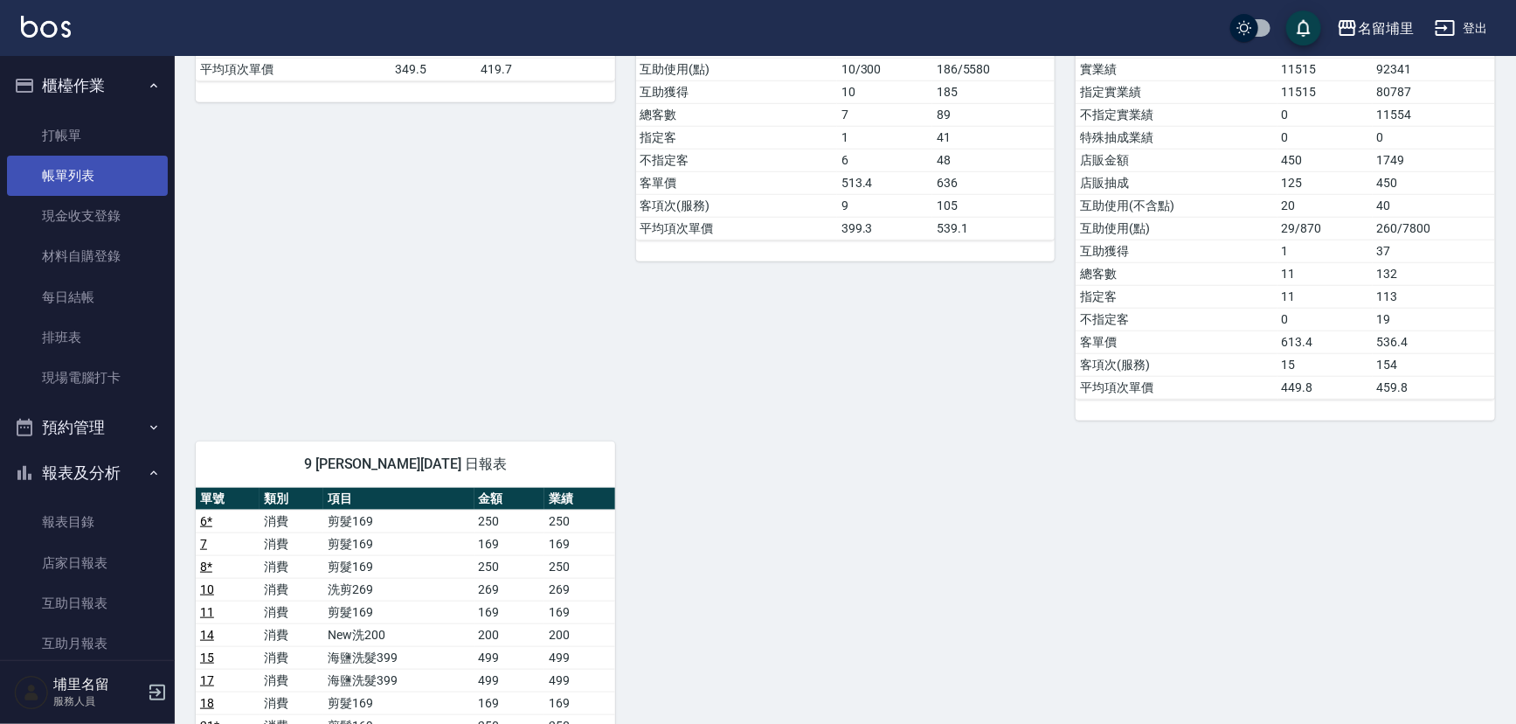
scroll to position [635, 0]
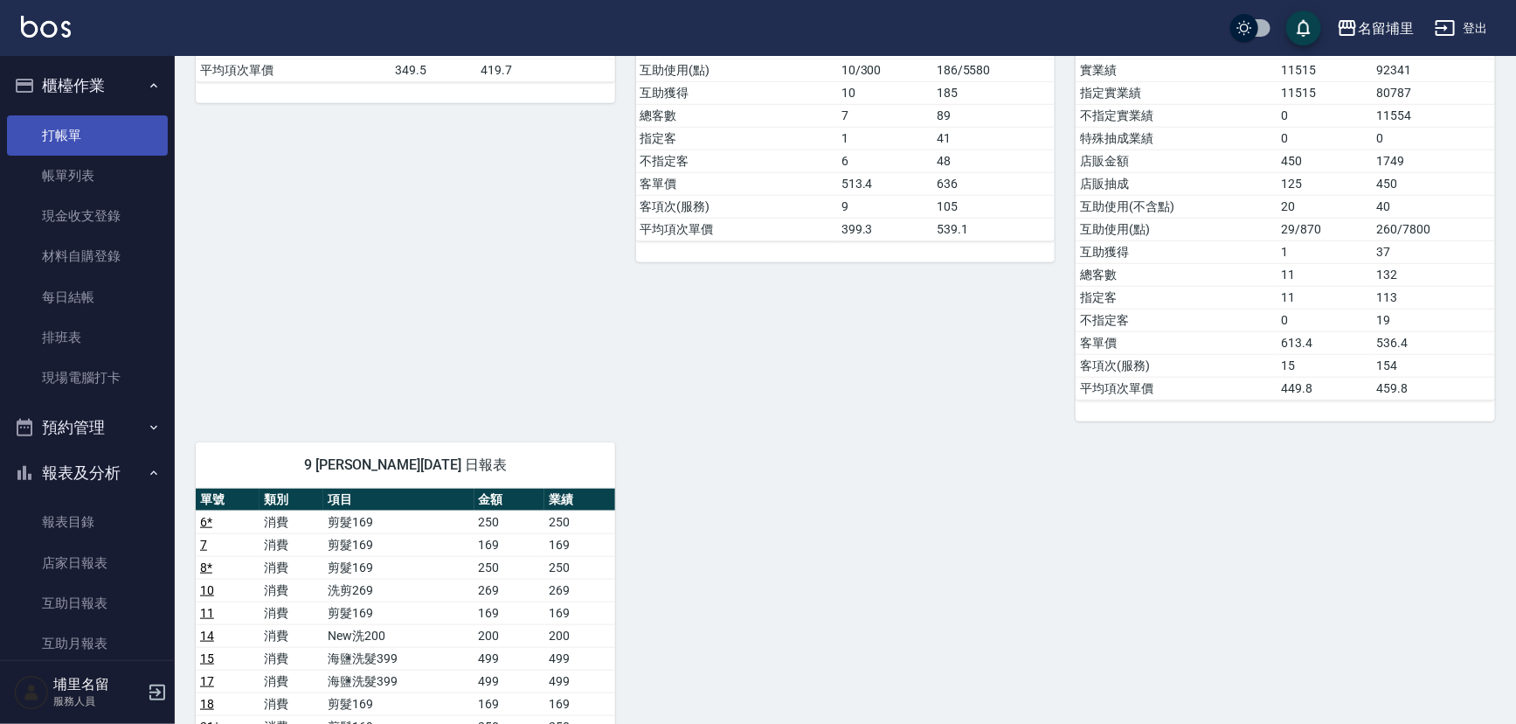
click at [77, 133] on link "打帳單" at bounding box center [87, 135] width 161 height 40
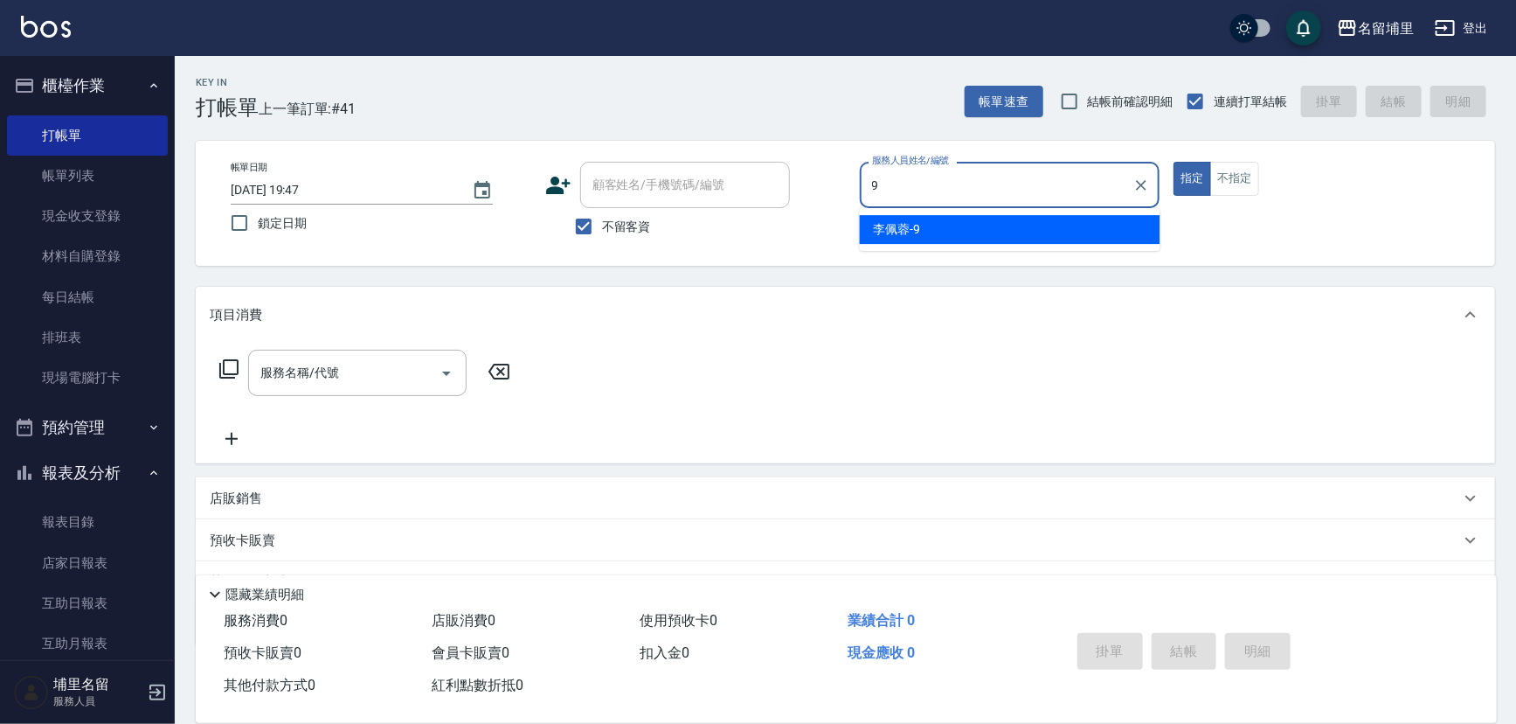
type input "[PERSON_NAME]-9"
type button "true"
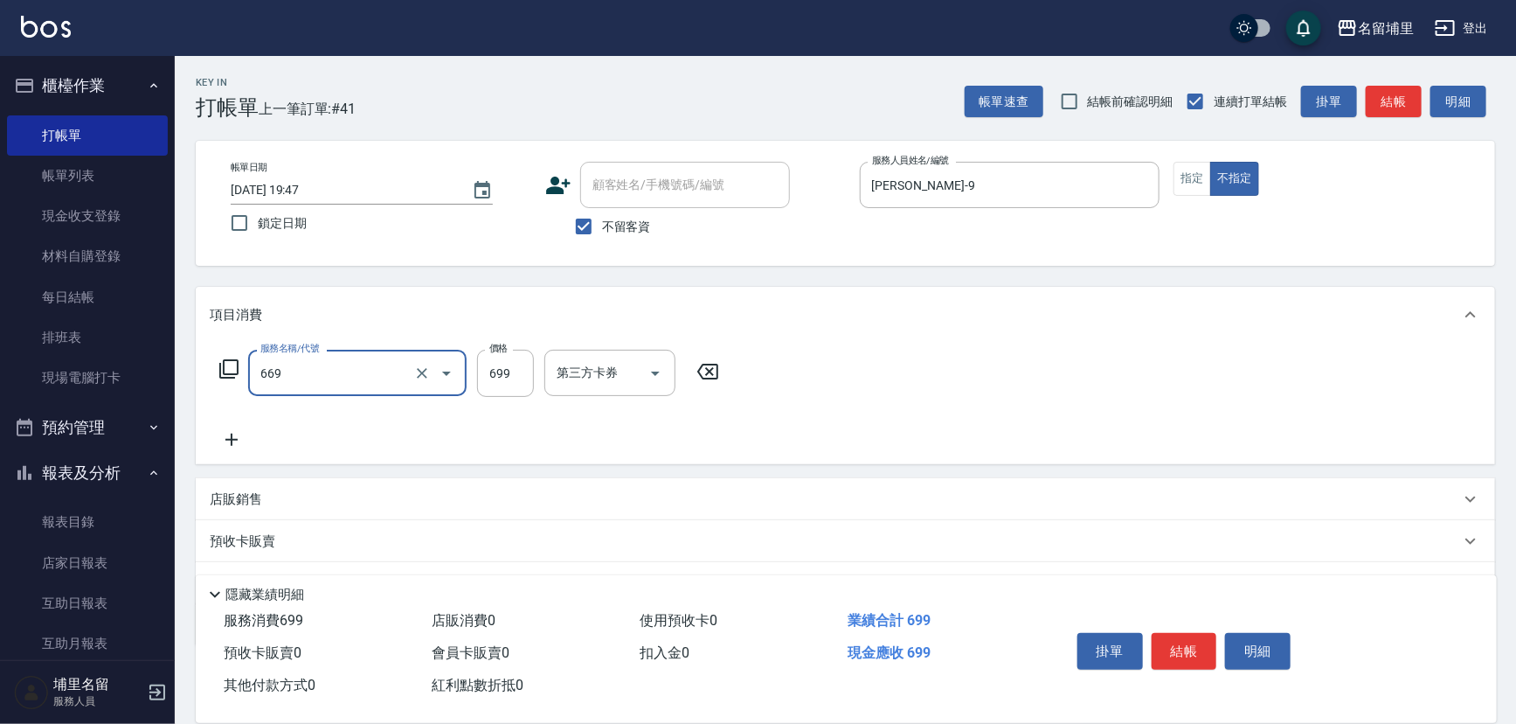
type input "精油699(669)"
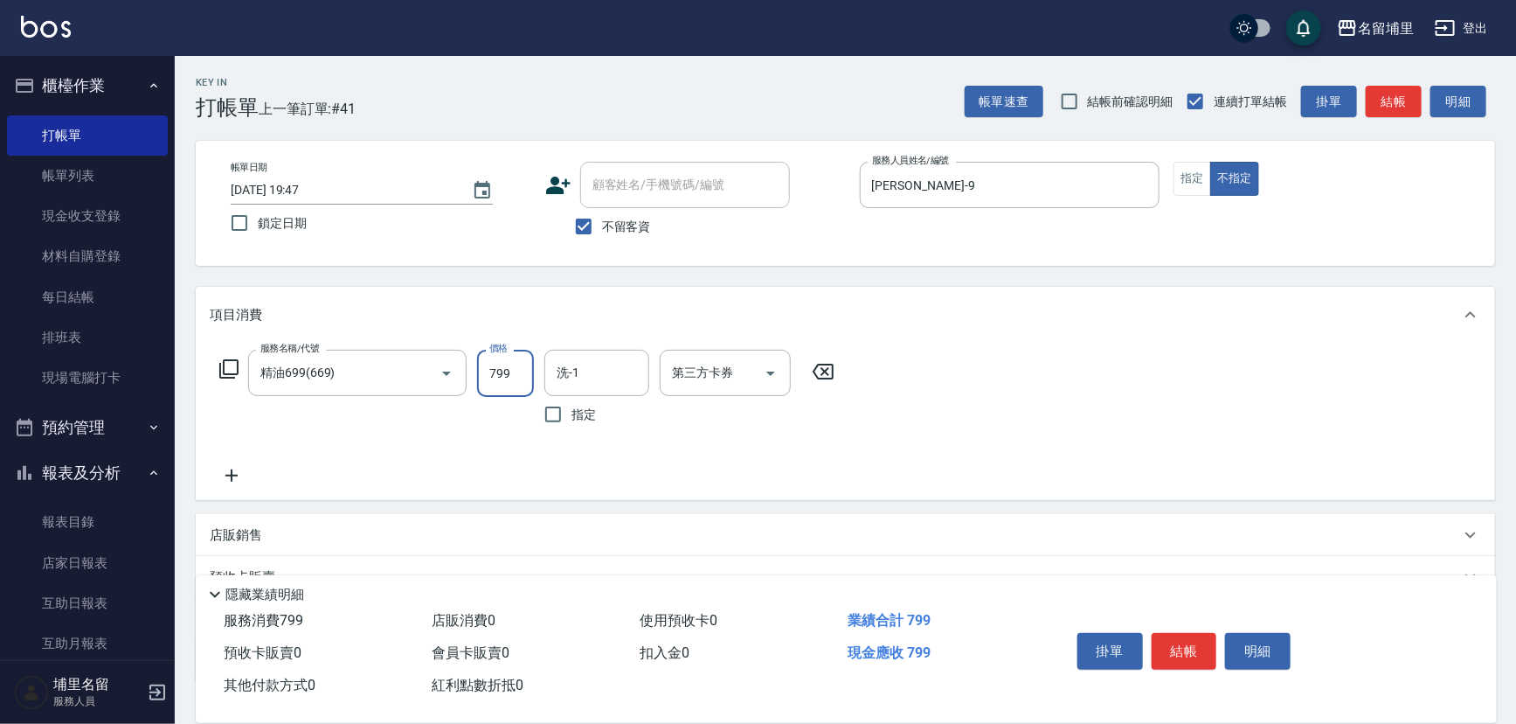
type input "799"
type input "[PERSON_NAME]-9"
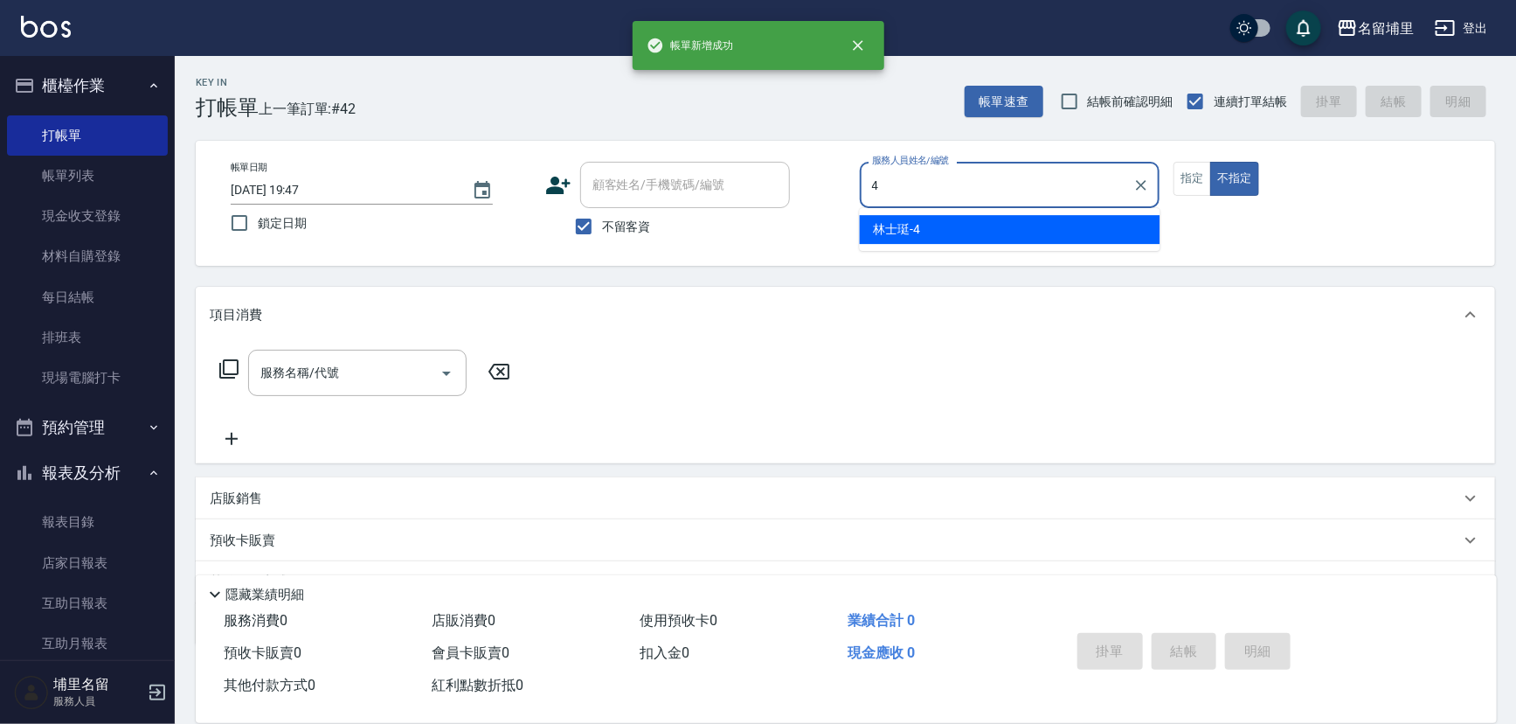
type input "林士珽-4"
type button "false"
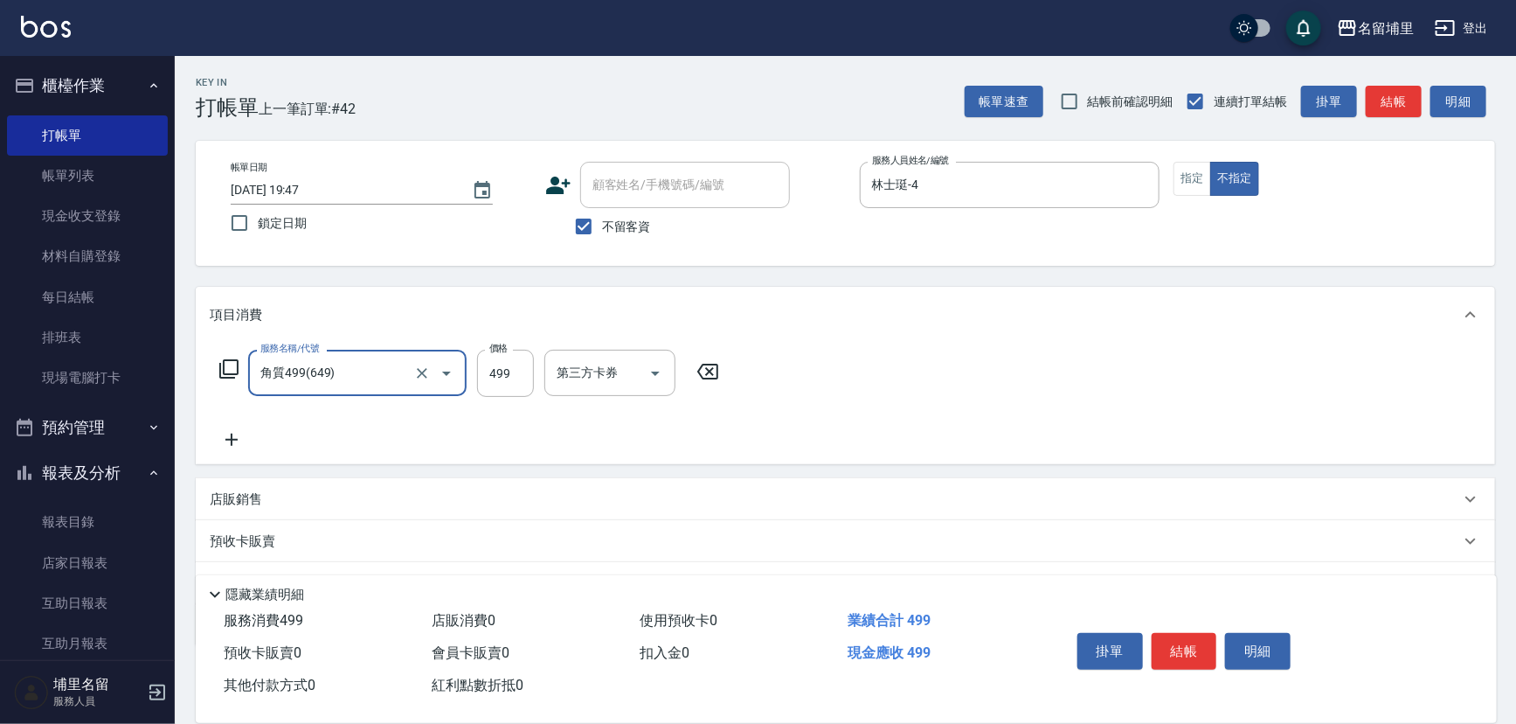
type input "角質499(649)"
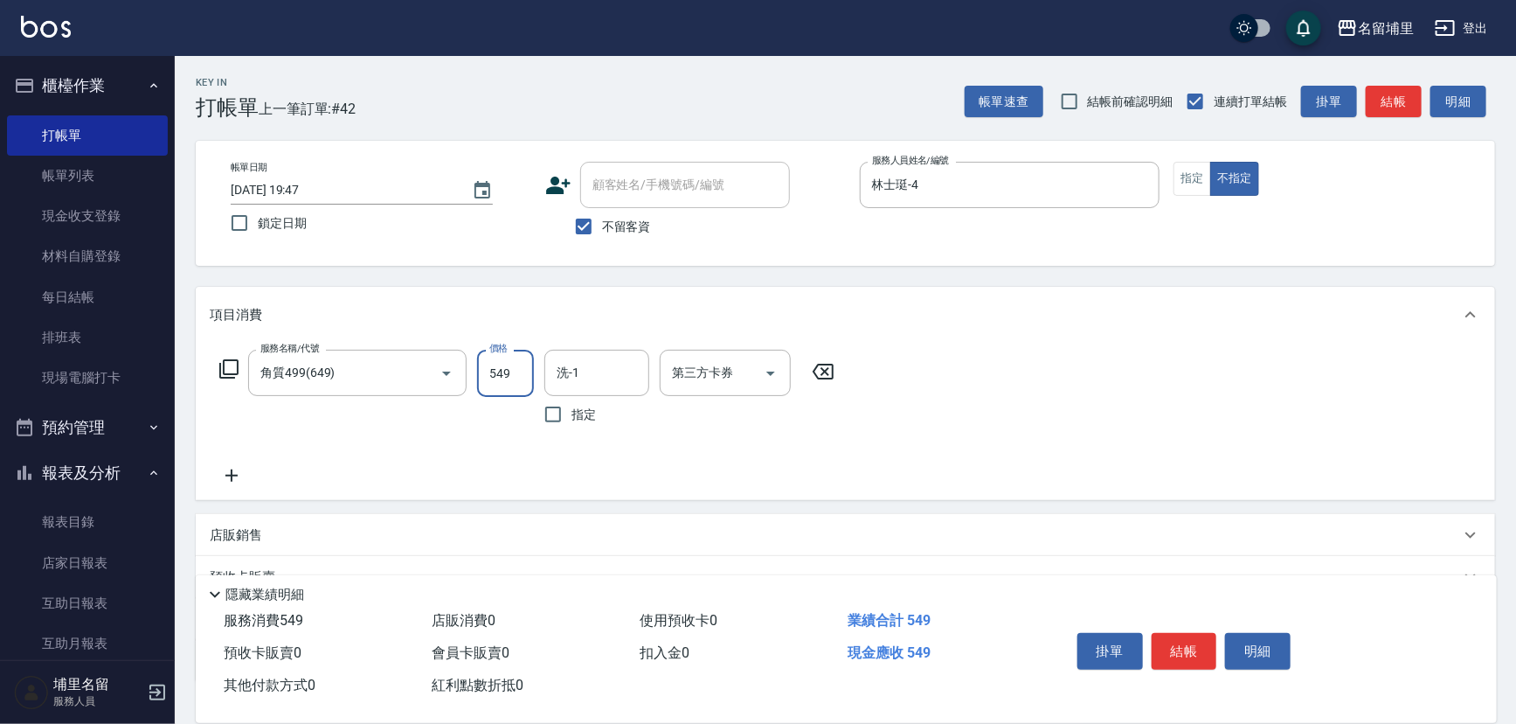
type input "549"
type input "林士珽-4"
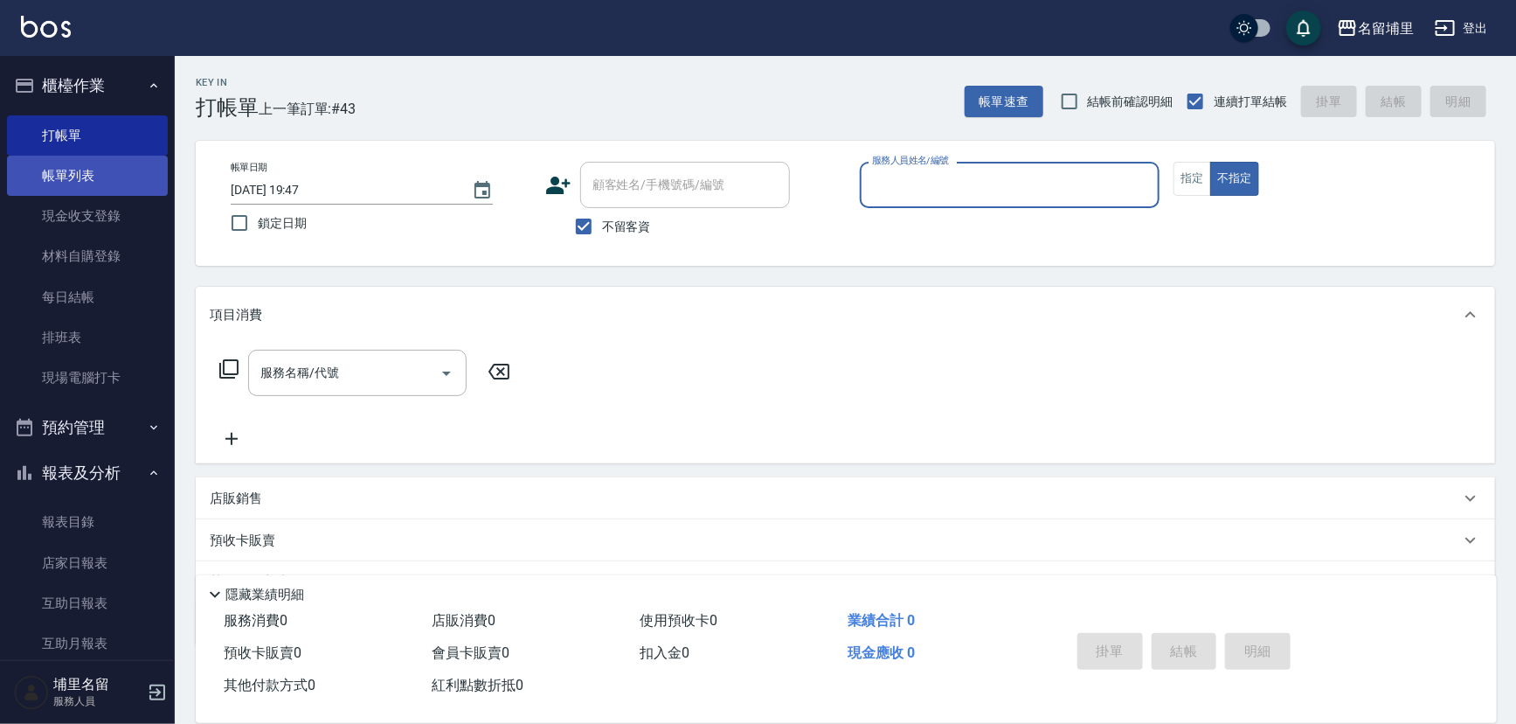
drag, startPoint x: 61, startPoint y: 186, endPoint x: 42, endPoint y: 187, distance: 19.2
click at [61, 186] on link "帳單列表" at bounding box center [87, 176] width 161 height 40
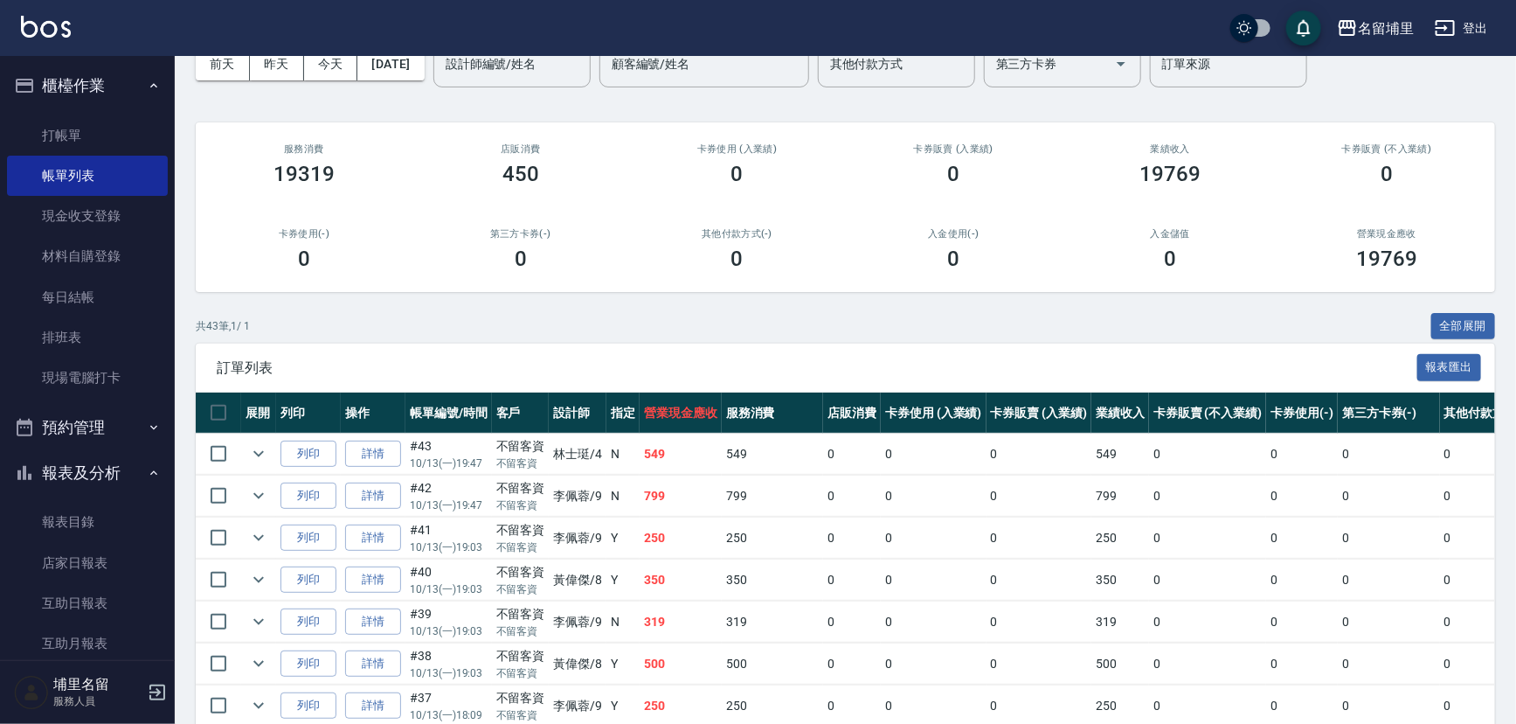
scroll to position [238, 0]
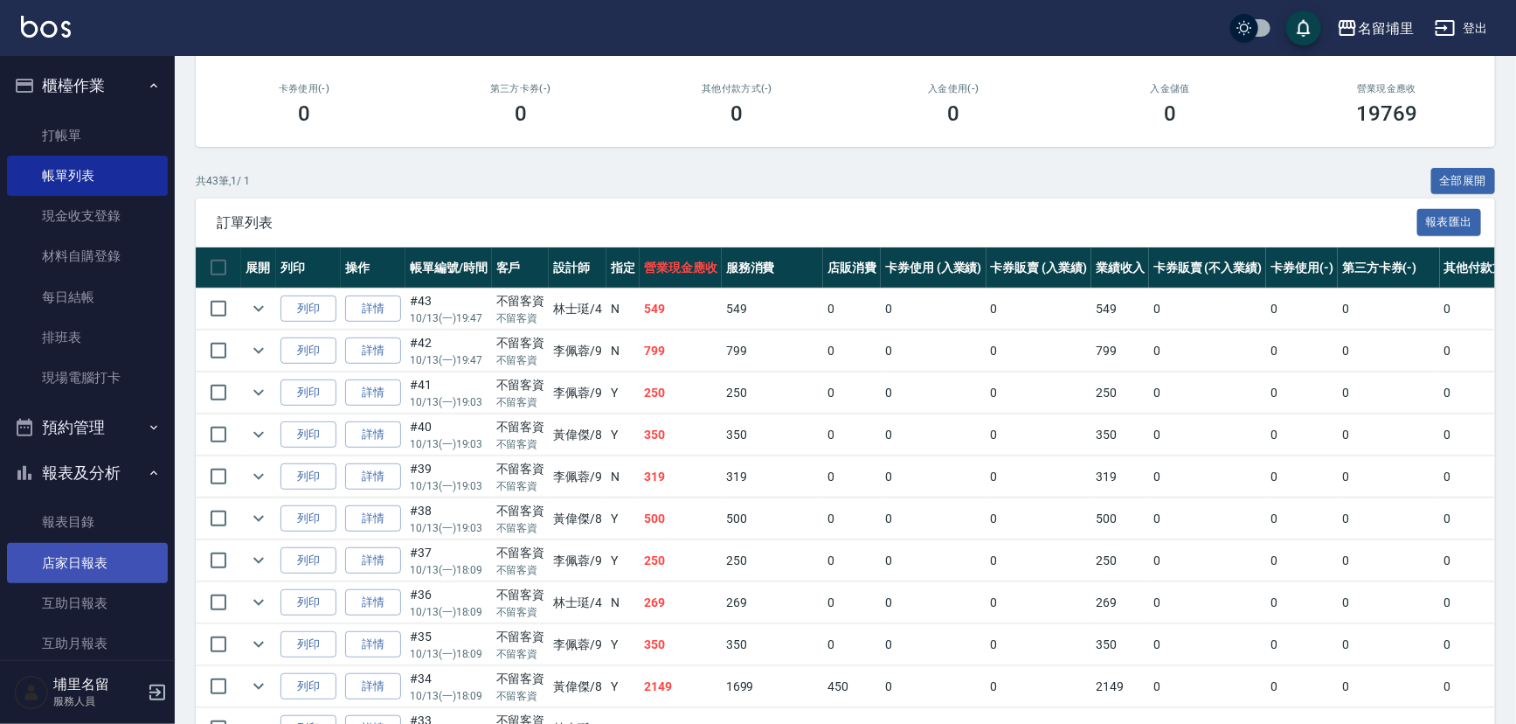
click at [79, 557] on link "店家日報表" at bounding box center [87, 563] width 161 height 40
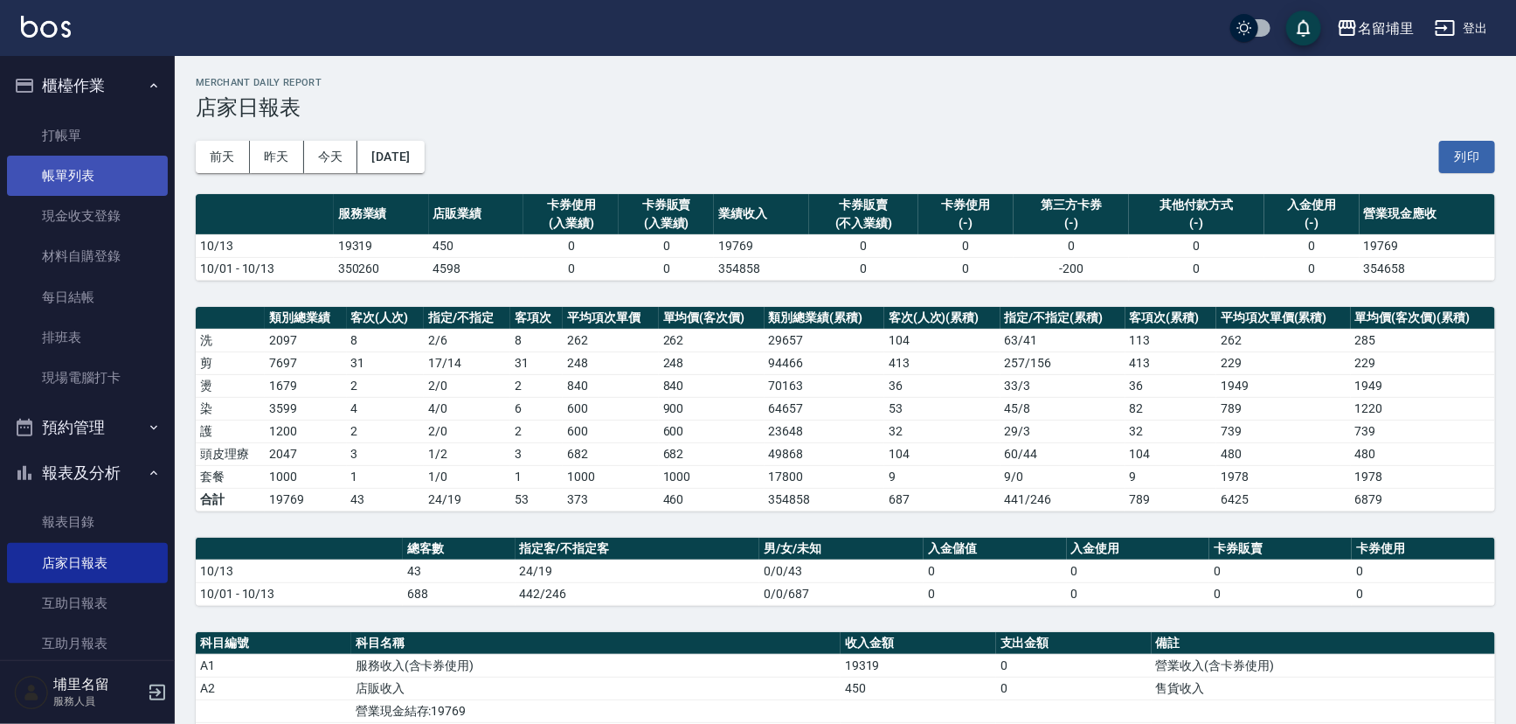
click at [102, 170] on link "帳單列表" at bounding box center [87, 176] width 161 height 40
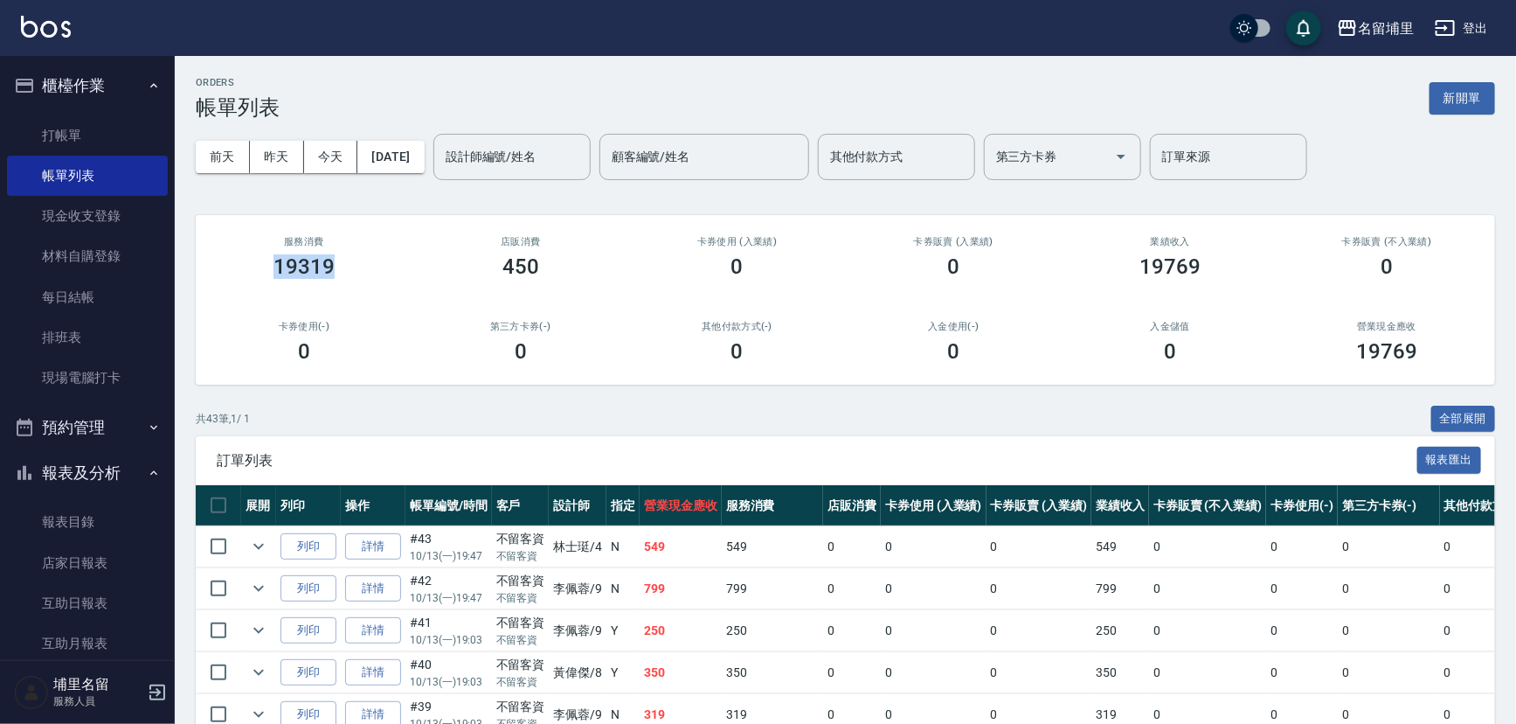
drag, startPoint x: 258, startPoint y: 265, endPoint x: 392, endPoint y: 262, distance: 134.6
click at [392, 262] on div "服務消費 19319" at bounding box center [304, 257] width 217 height 85
drag, startPoint x: 477, startPoint y: 270, endPoint x: 551, endPoint y: 253, distance: 75.3
click at [551, 254] on div "450" at bounding box center [520, 266] width 175 height 24
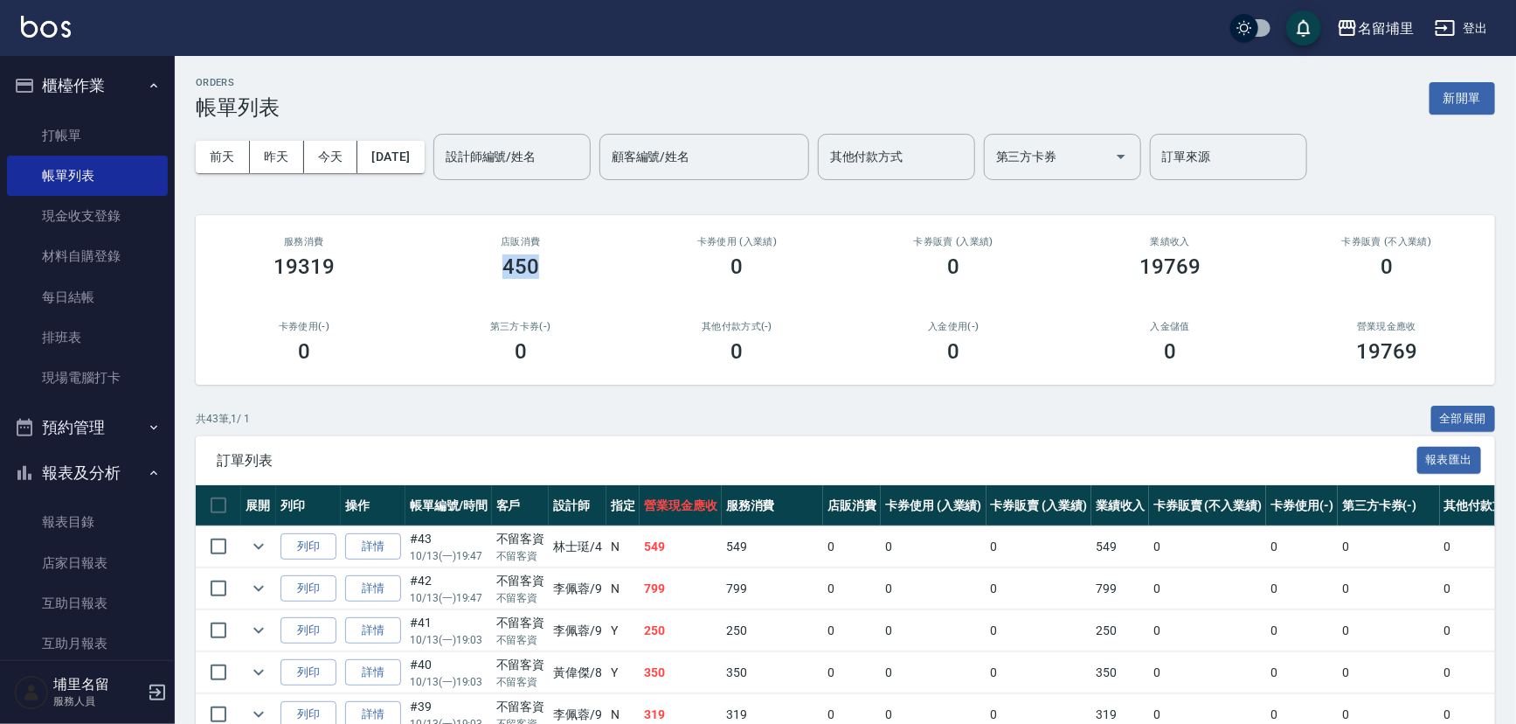
click at [551, 254] on div "450" at bounding box center [520, 266] width 175 height 24
drag, startPoint x: 559, startPoint y: 259, endPoint x: 478, endPoint y: 260, distance: 81.3
click at [478, 260] on div "450" at bounding box center [520, 266] width 175 height 24
drag, startPoint x: 481, startPoint y: 260, endPoint x: 591, endPoint y: 262, distance: 109.2
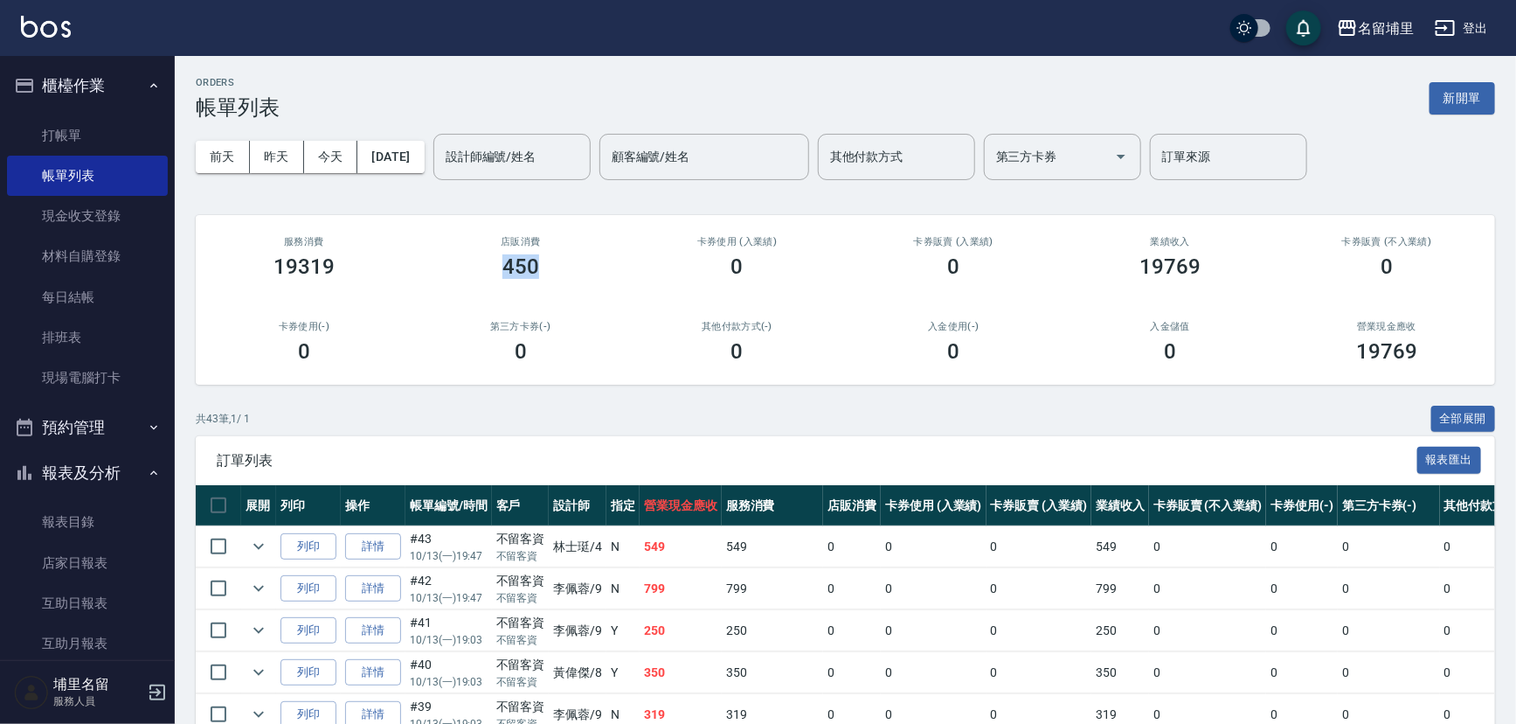
click at [591, 262] on div "450" at bounding box center [520, 266] width 175 height 24
drag, startPoint x: 591, startPoint y: 262, endPoint x: 608, endPoint y: 262, distance: 17.5
click at [592, 262] on div "450" at bounding box center [520, 266] width 175 height 24
drag, startPoint x: 655, startPoint y: 262, endPoint x: 815, endPoint y: 261, distance: 159.9
click at [815, 261] on div "0" at bounding box center [737, 266] width 175 height 24
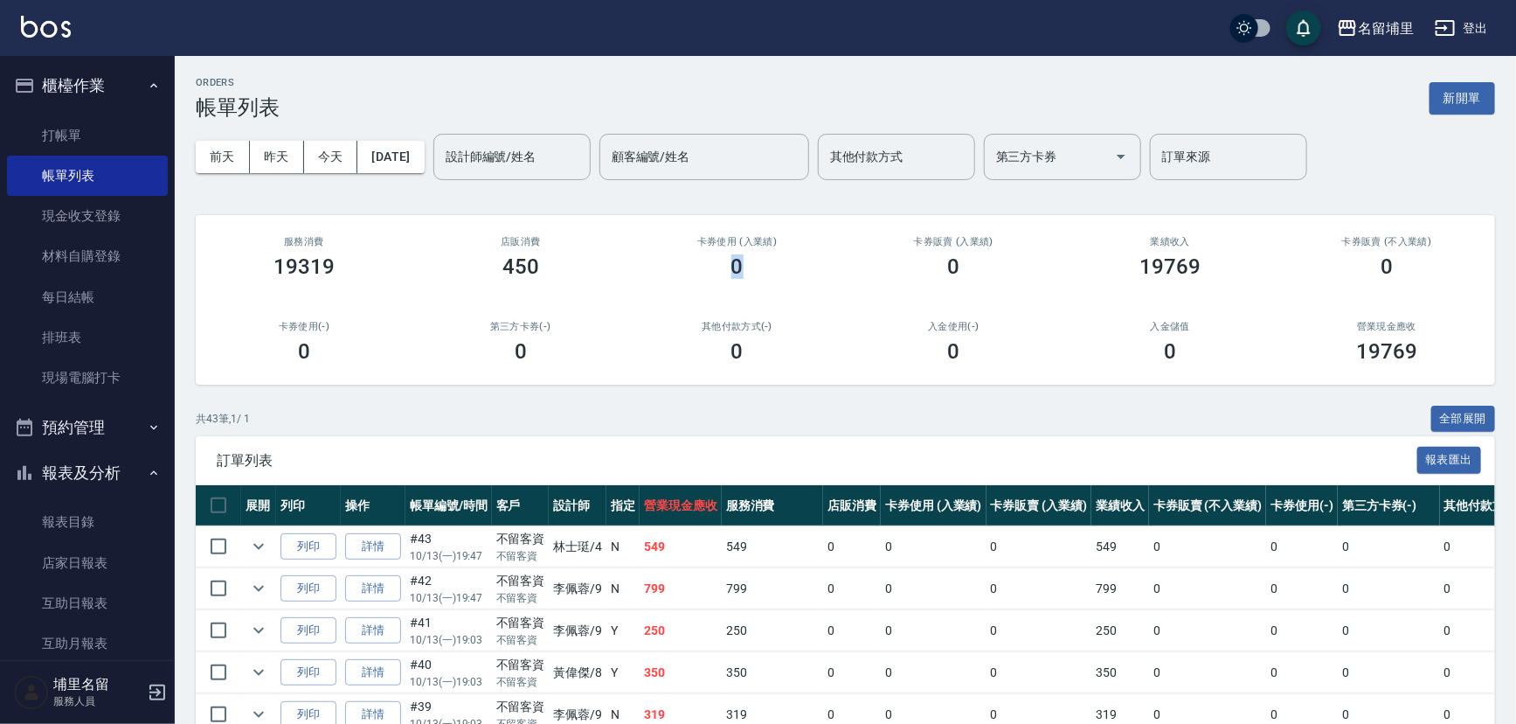
click at [815, 261] on div "0" at bounding box center [737, 266] width 175 height 24
drag, startPoint x: 597, startPoint y: 274, endPoint x: 403, endPoint y: 271, distance: 194.0
click at [404, 271] on div "服務消費 19319 店販消費 450 卡券使用 (入業績) 0 卡券販賣 (入業績) 0 業績收入 19769 卡券販賣 (不入業績) 0 卡券使用(-) …" at bounding box center [845, 300] width 1299 height 170
click at [403, 271] on div "服務消費 19319" at bounding box center [304, 257] width 217 height 85
drag, startPoint x: 364, startPoint y: 278, endPoint x: 250, endPoint y: 274, distance: 114.6
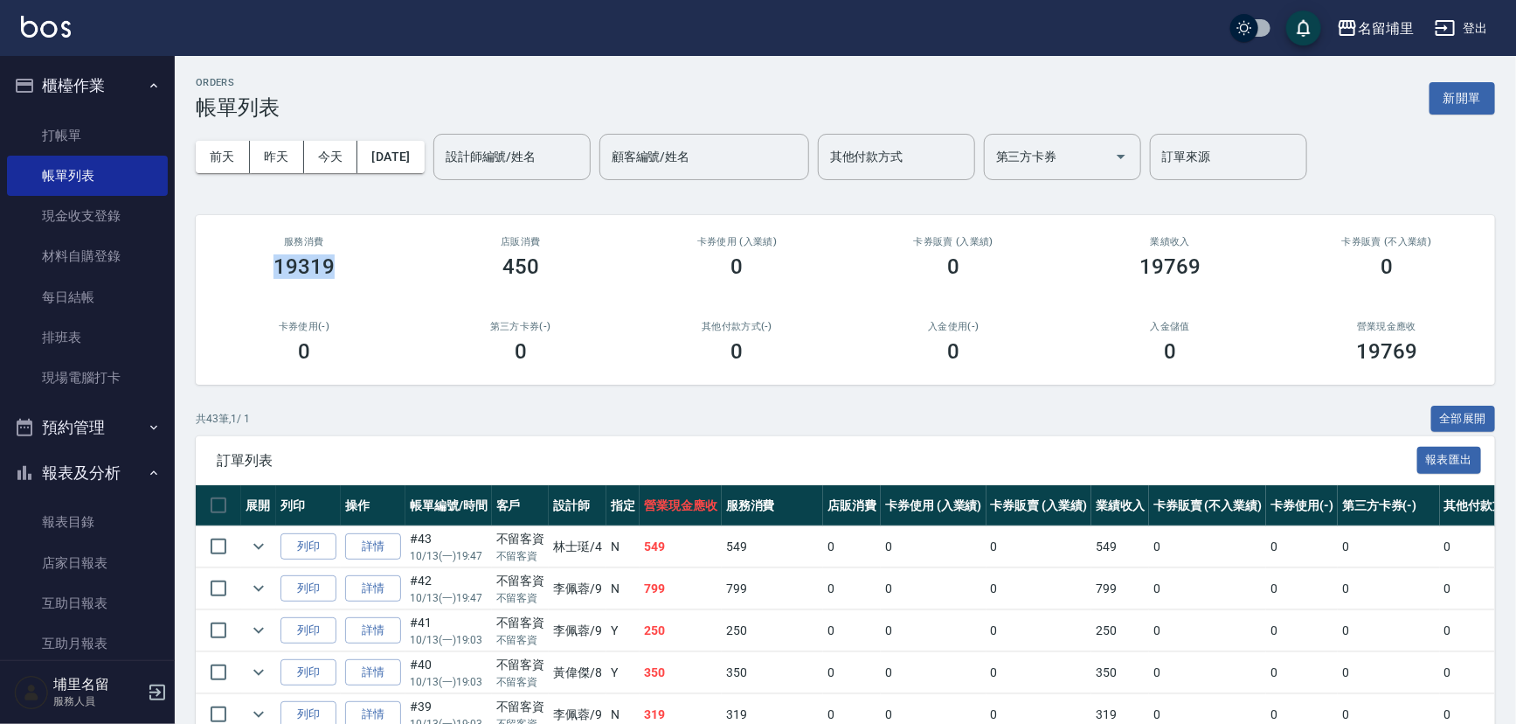
click at [250, 274] on div "19319" at bounding box center [304, 266] width 175 height 24
drag, startPoint x: 249, startPoint y: 272, endPoint x: 392, endPoint y: 271, distance: 143.3
click at [392, 271] on div "服務消費 19319" at bounding box center [304, 257] width 217 height 85
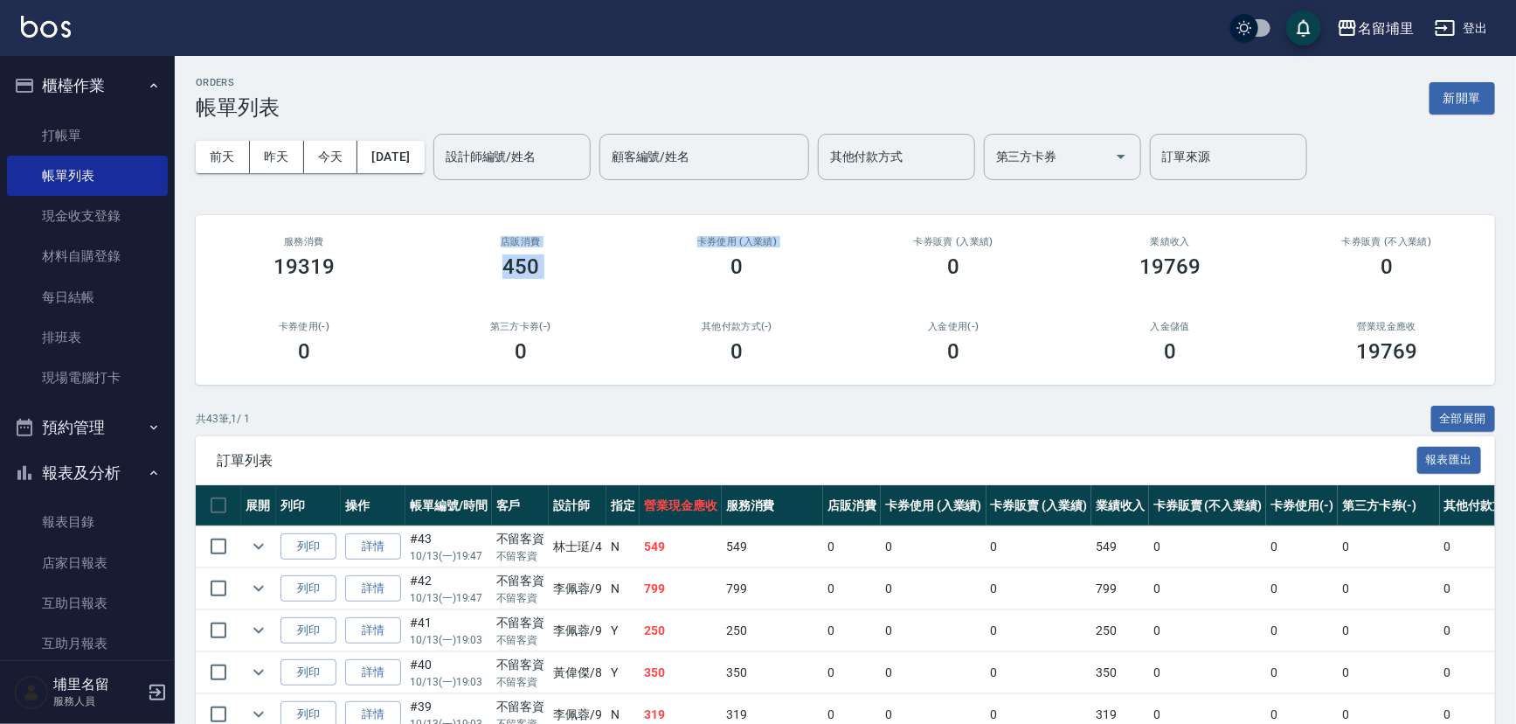
drag, startPoint x: 399, startPoint y: 268, endPoint x: 638, endPoint y: 266, distance: 238.6
click at [638, 266] on div "服務消費 19319 店販消費 450 卡券使用 (入業績) 0 卡券販賣 (入業績) 0 業績收入 19769 卡券販賣 (不入業績) 0 卡券使用(-) …" at bounding box center [845, 300] width 1299 height 170
click at [638, 266] on div "卡券使用 (入業績) 0" at bounding box center [737, 257] width 217 height 85
click at [627, 285] on div "店販消費 450" at bounding box center [520, 257] width 217 height 85
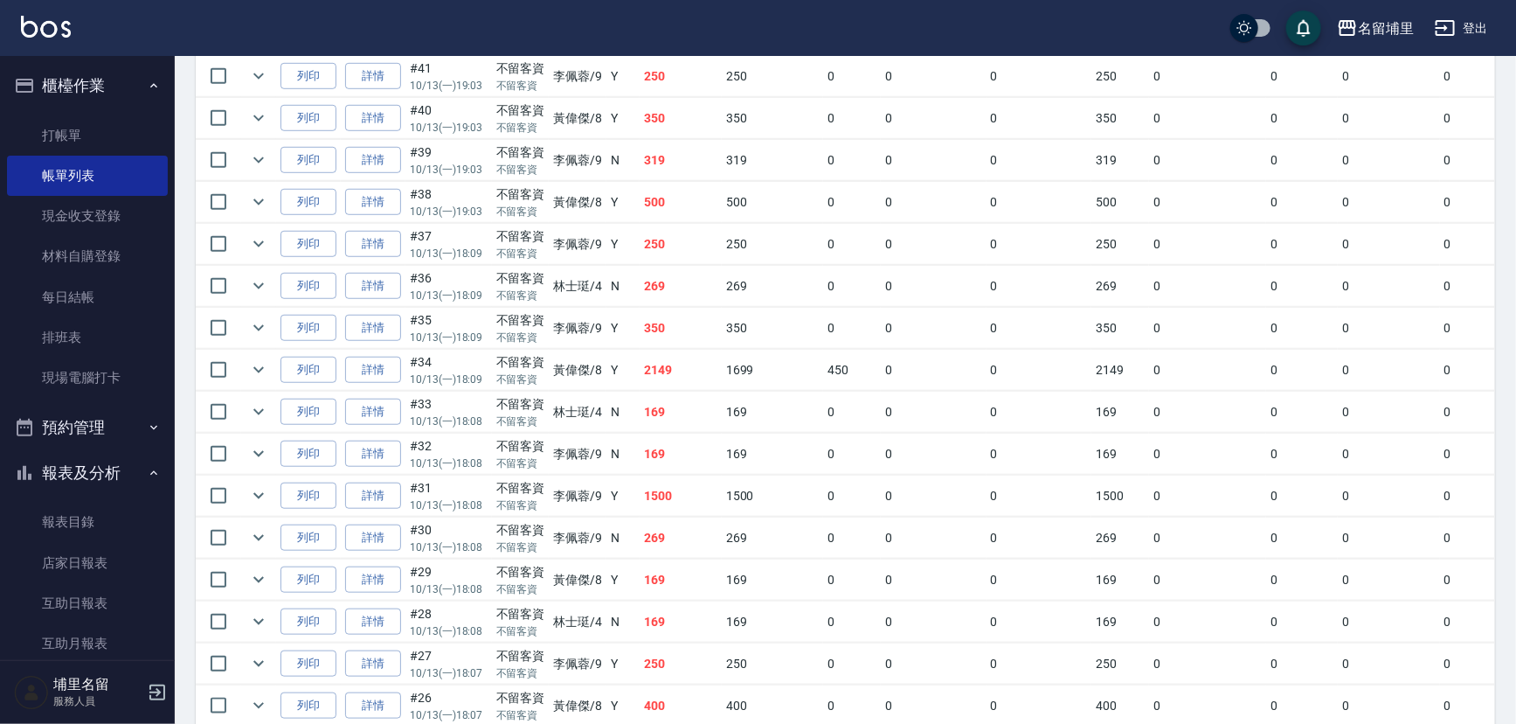
scroll to position [556, 0]
click at [99, 557] on link "店家日報表" at bounding box center [87, 563] width 161 height 40
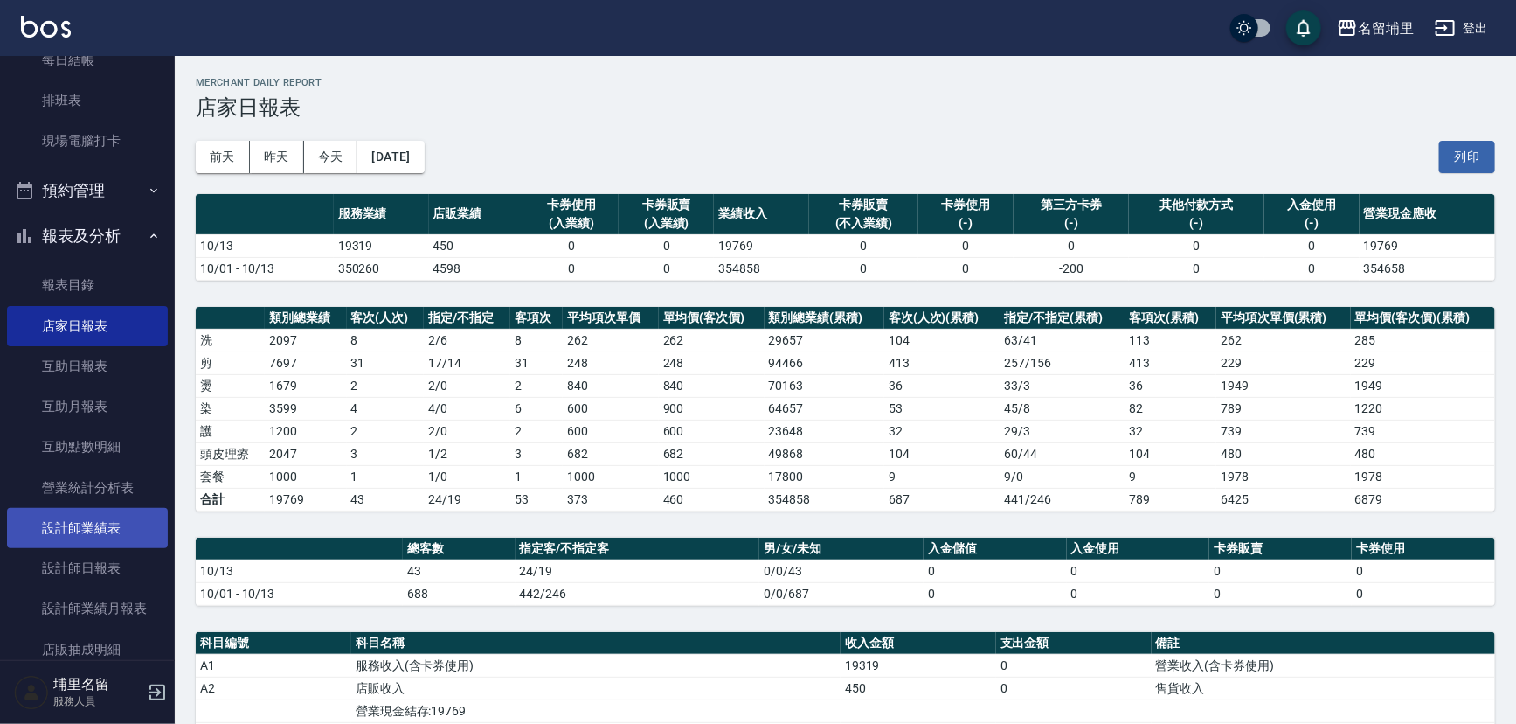
scroll to position [238, 0]
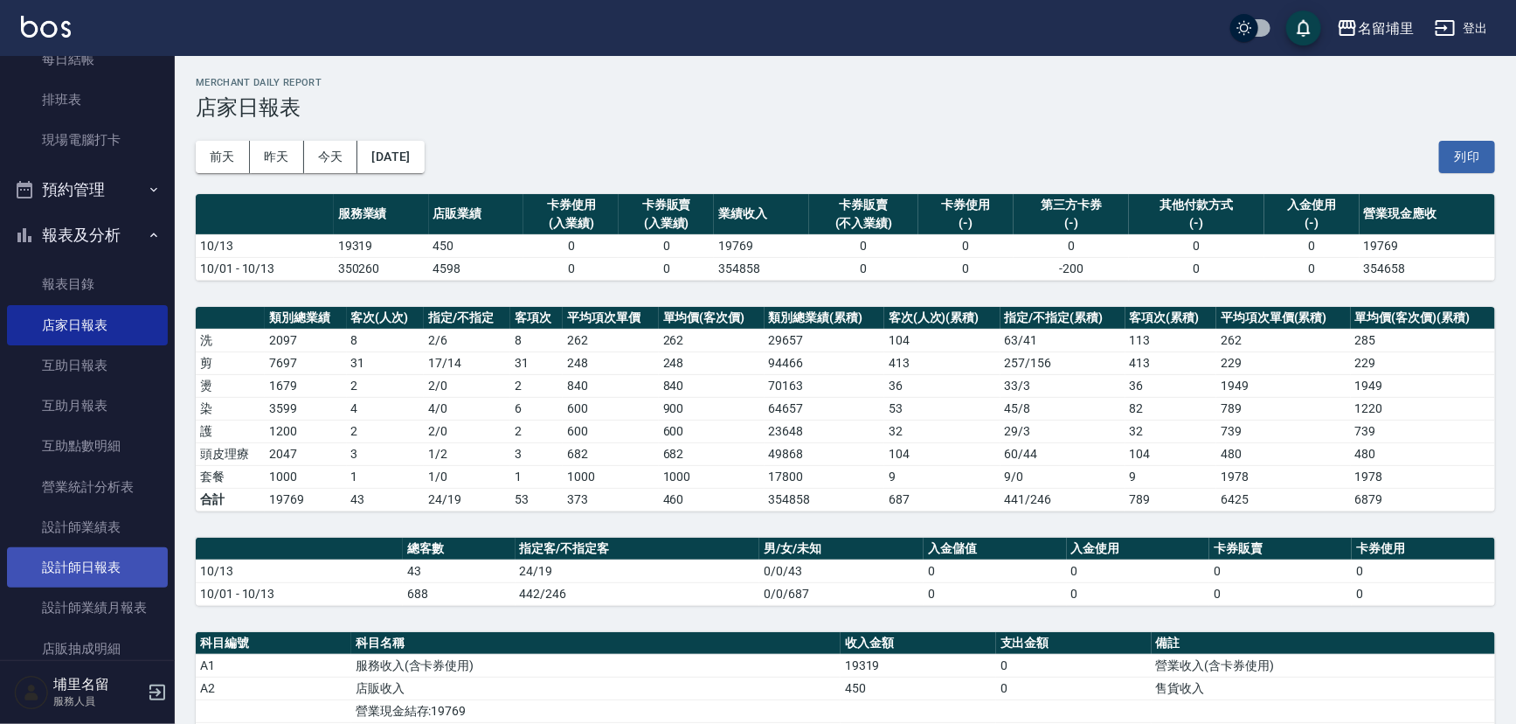
click at [113, 564] on link "設計師日報表" at bounding box center [87, 567] width 161 height 40
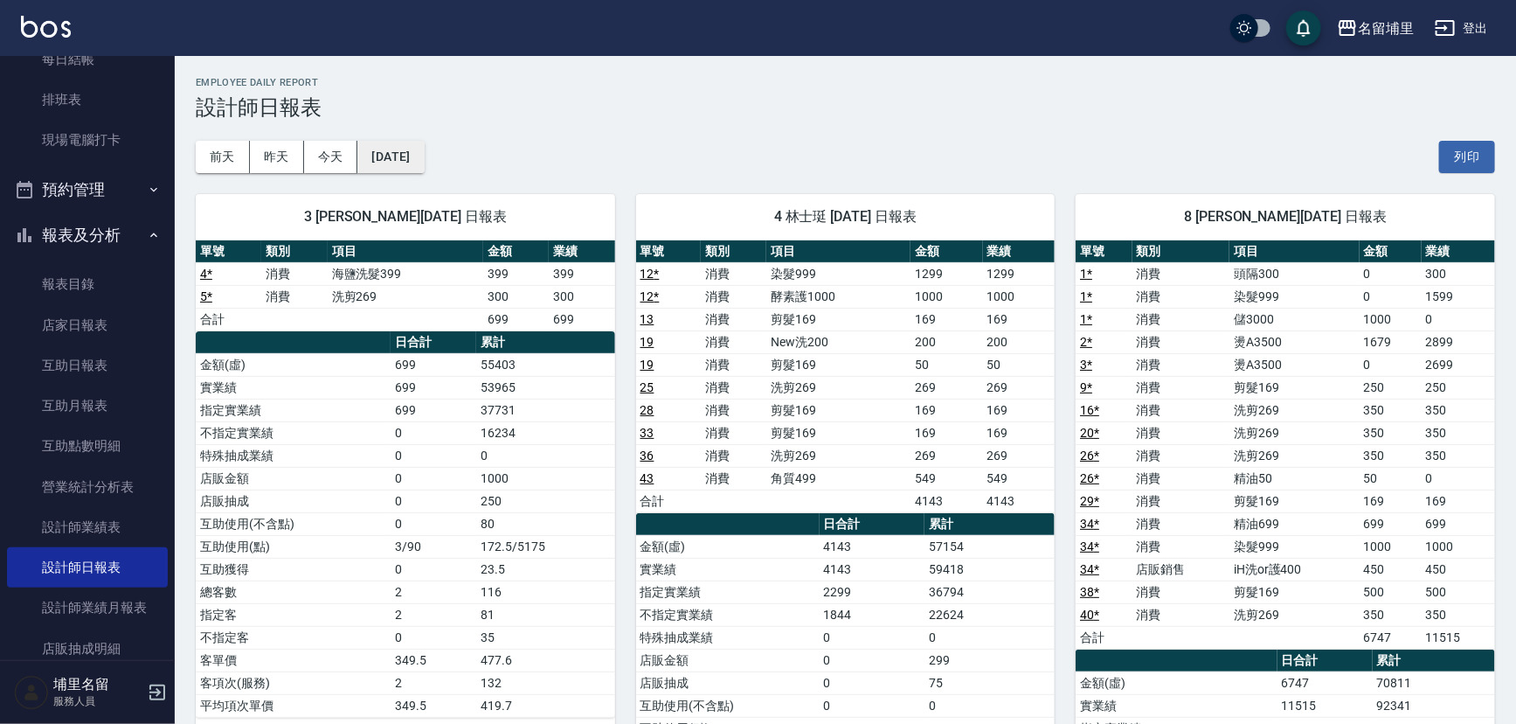
click at [416, 163] on button "[DATE]" at bounding box center [390, 157] width 66 height 32
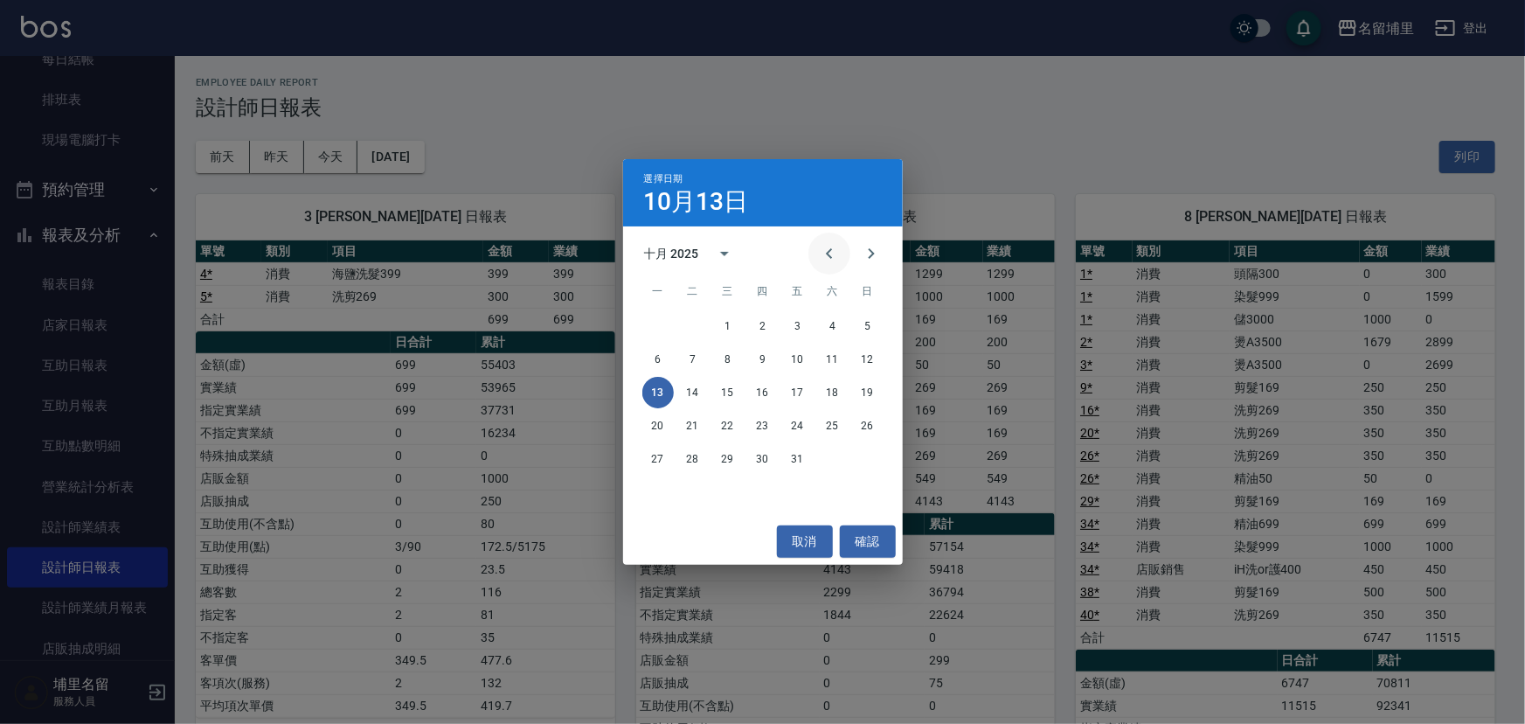
click at [838, 256] on icon "Previous month" at bounding box center [829, 253] width 21 height 21
click at [838, 367] on button "13" at bounding box center [832, 358] width 31 height 31
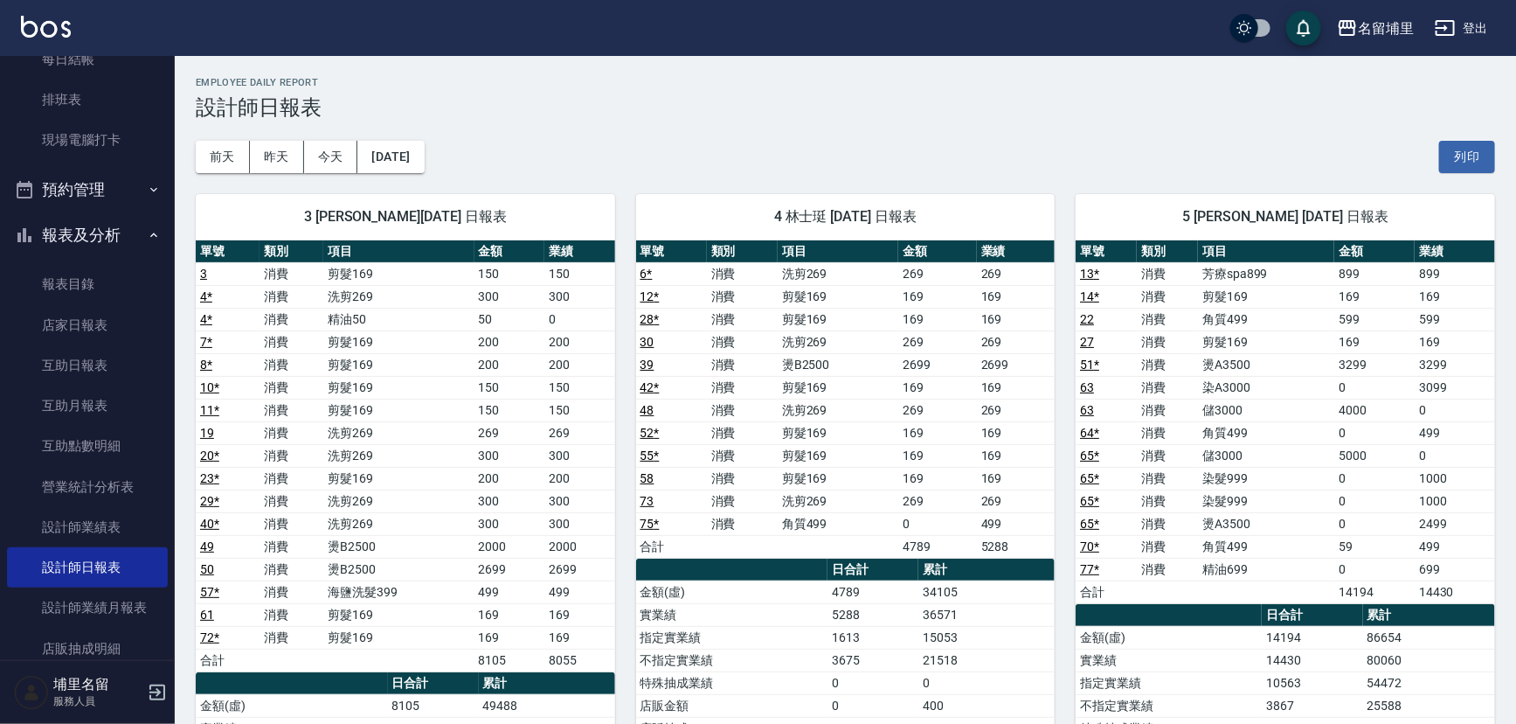
click at [651, 157] on div "[DATE] [DATE] [DATE] [DATE] 列印" at bounding box center [845, 157] width 1299 height 74
click at [371, 160] on button "[DATE]" at bounding box center [390, 157] width 66 height 32
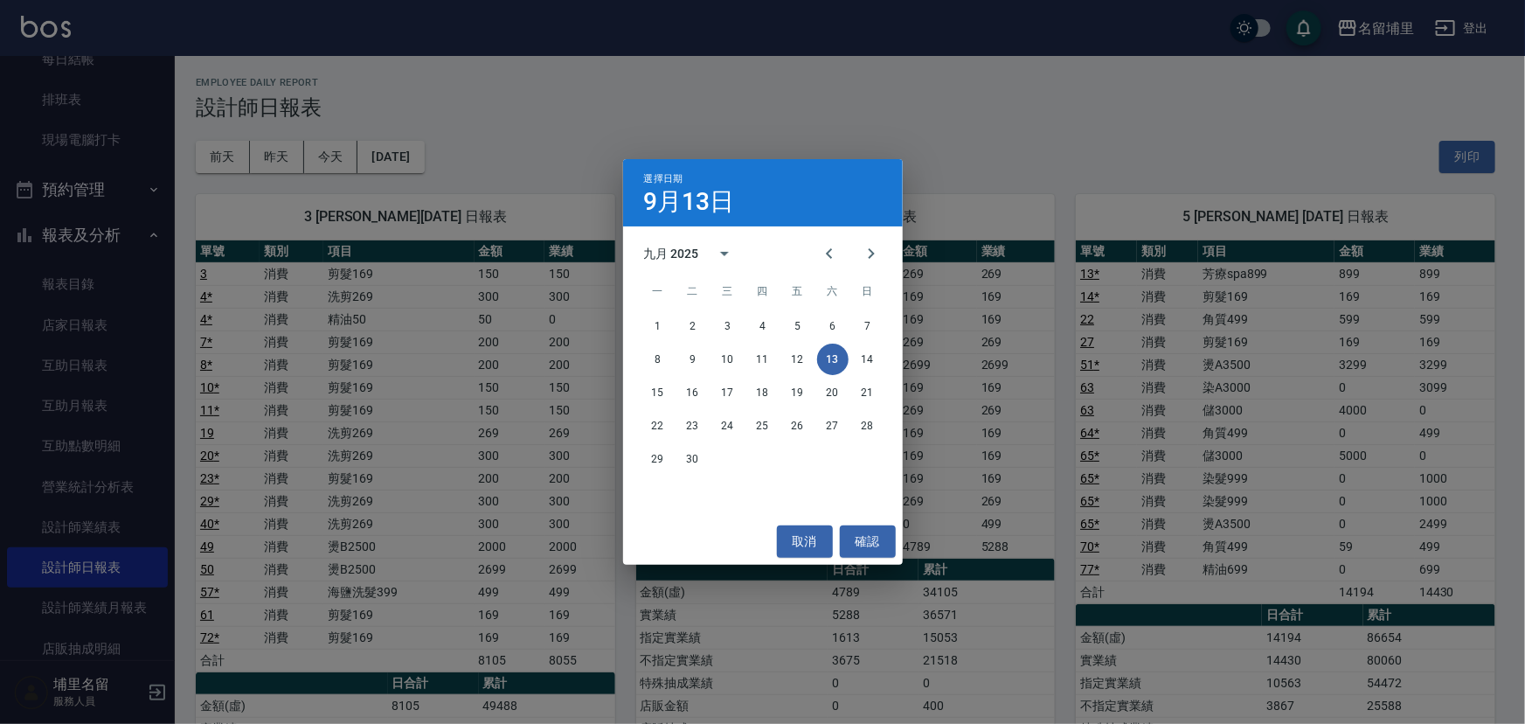
click at [325, 150] on div "選擇日期 [DATE] 九月 2025 一 二 三 四 五 六 日 1 2 3 4 5 6 7 8 9 10 11 12 13 14 15 16 17 18 …" at bounding box center [762, 362] width 1525 height 724
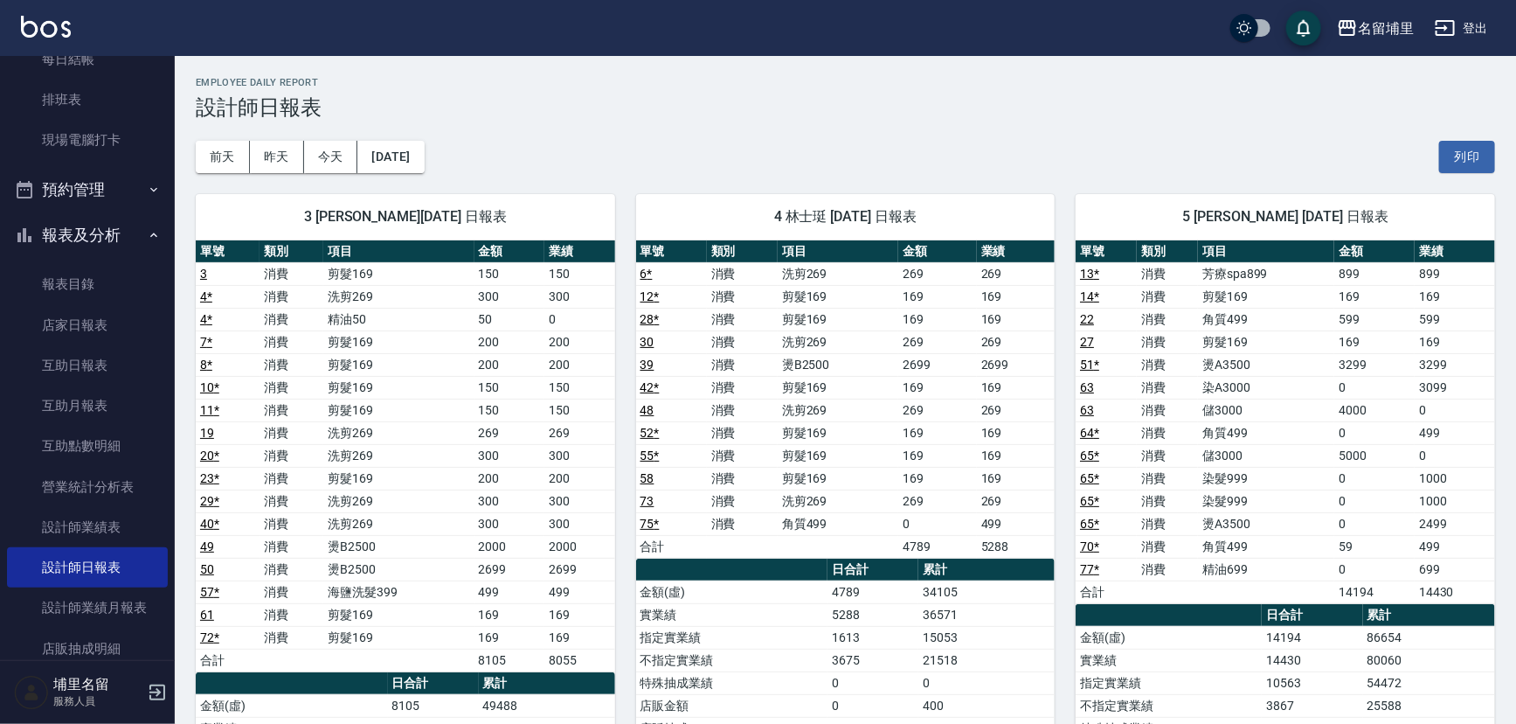
click at [325, 150] on button "今天" at bounding box center [331, 157] width 54 height 32
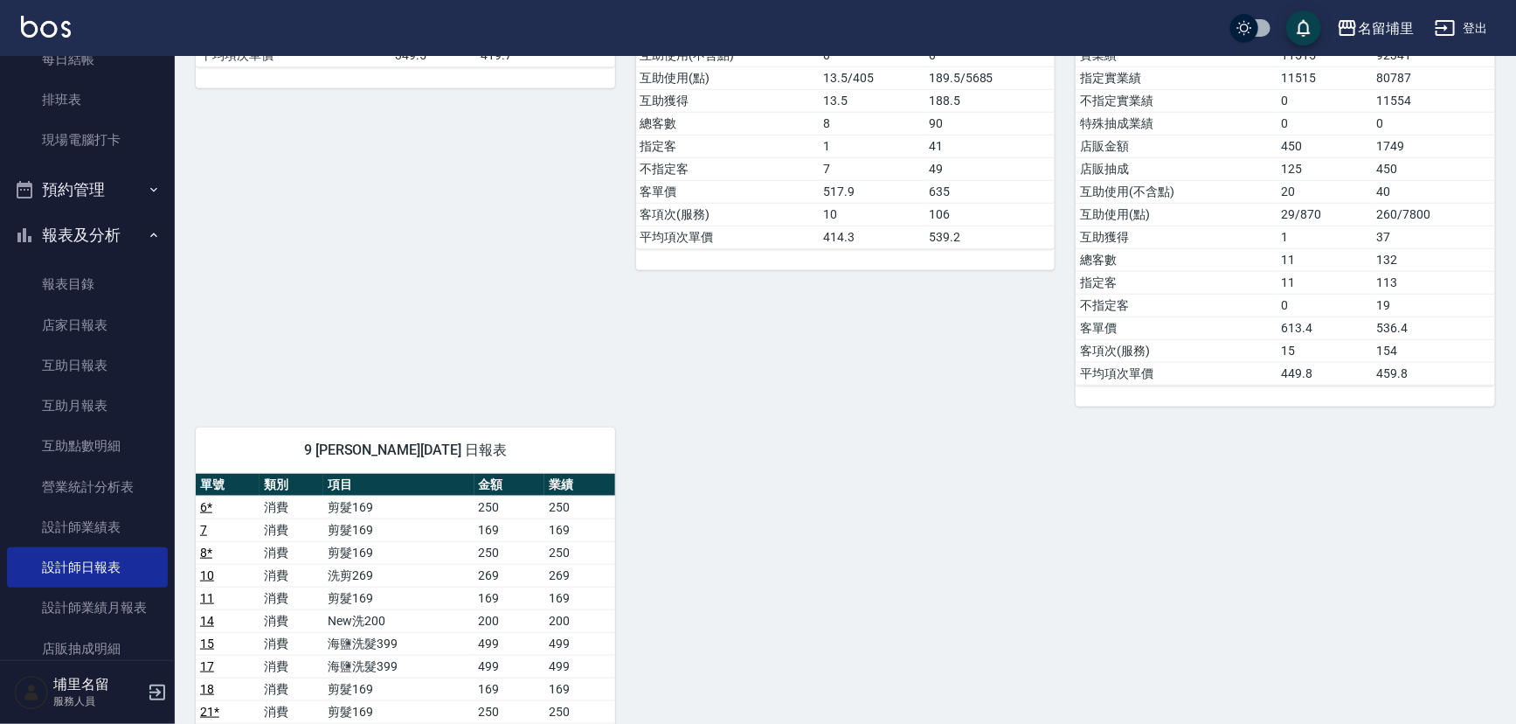
scroll to position [556, 0]
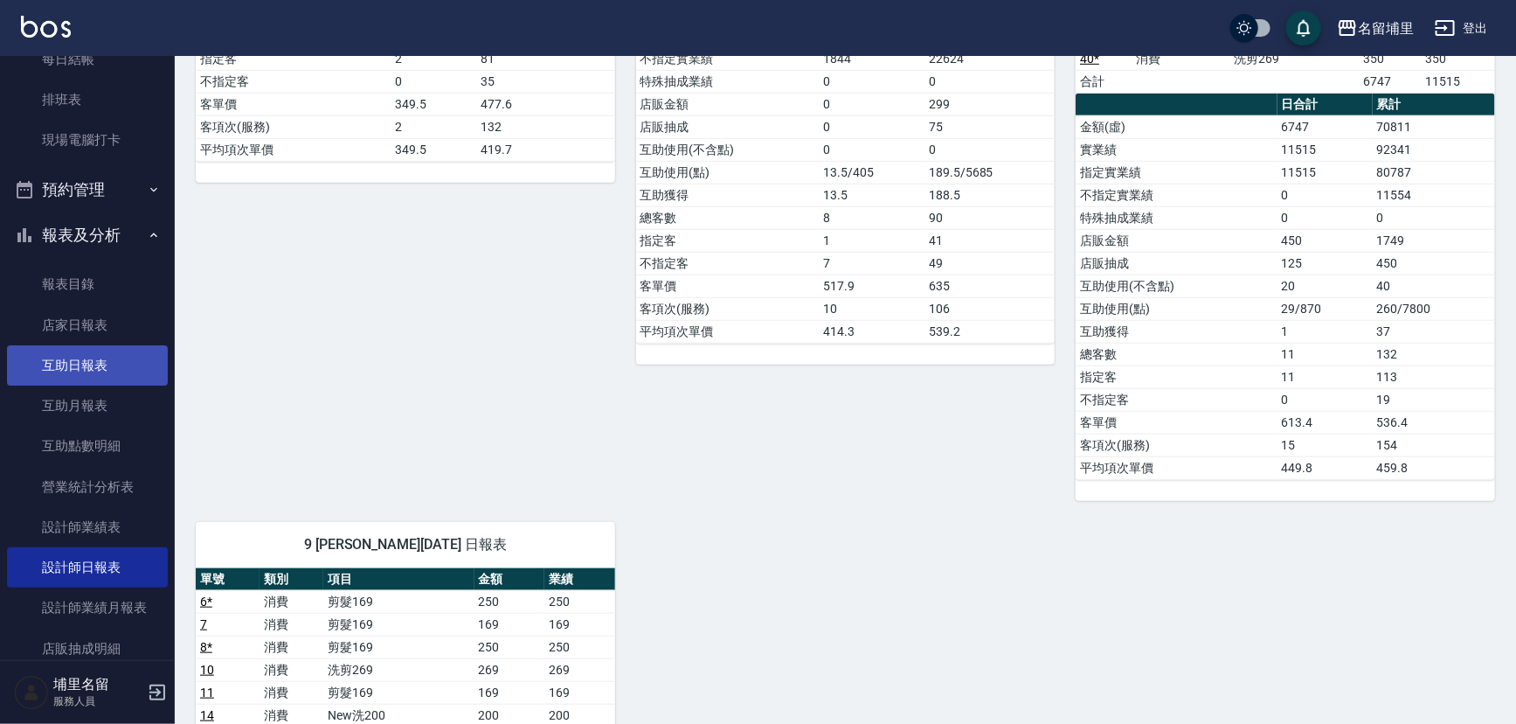
click at [76, 345] on link "互助日報表" at bounding box center [87, 365] width 161 height 40
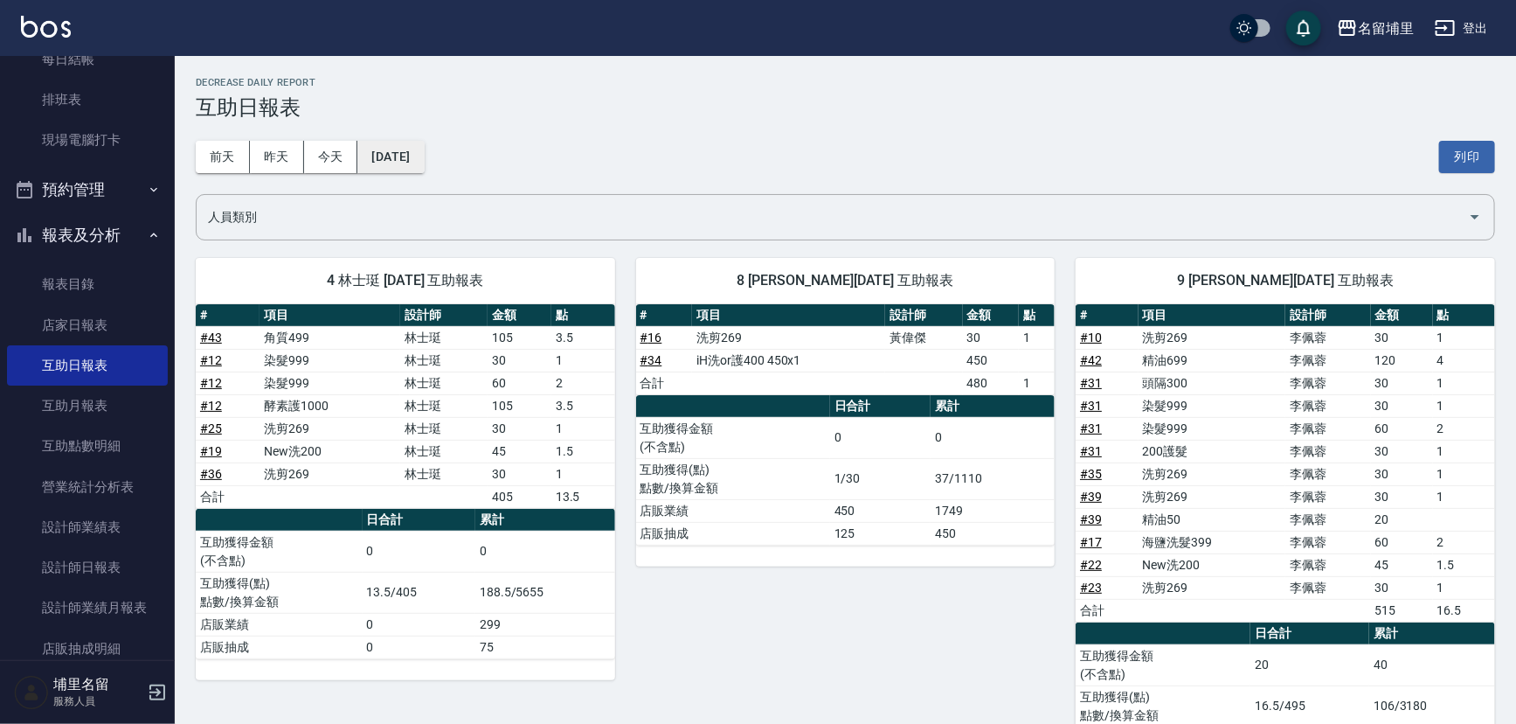
click at [402, 141] on button "[DATE]" at bounding box center [390, 157] width 66 height 32
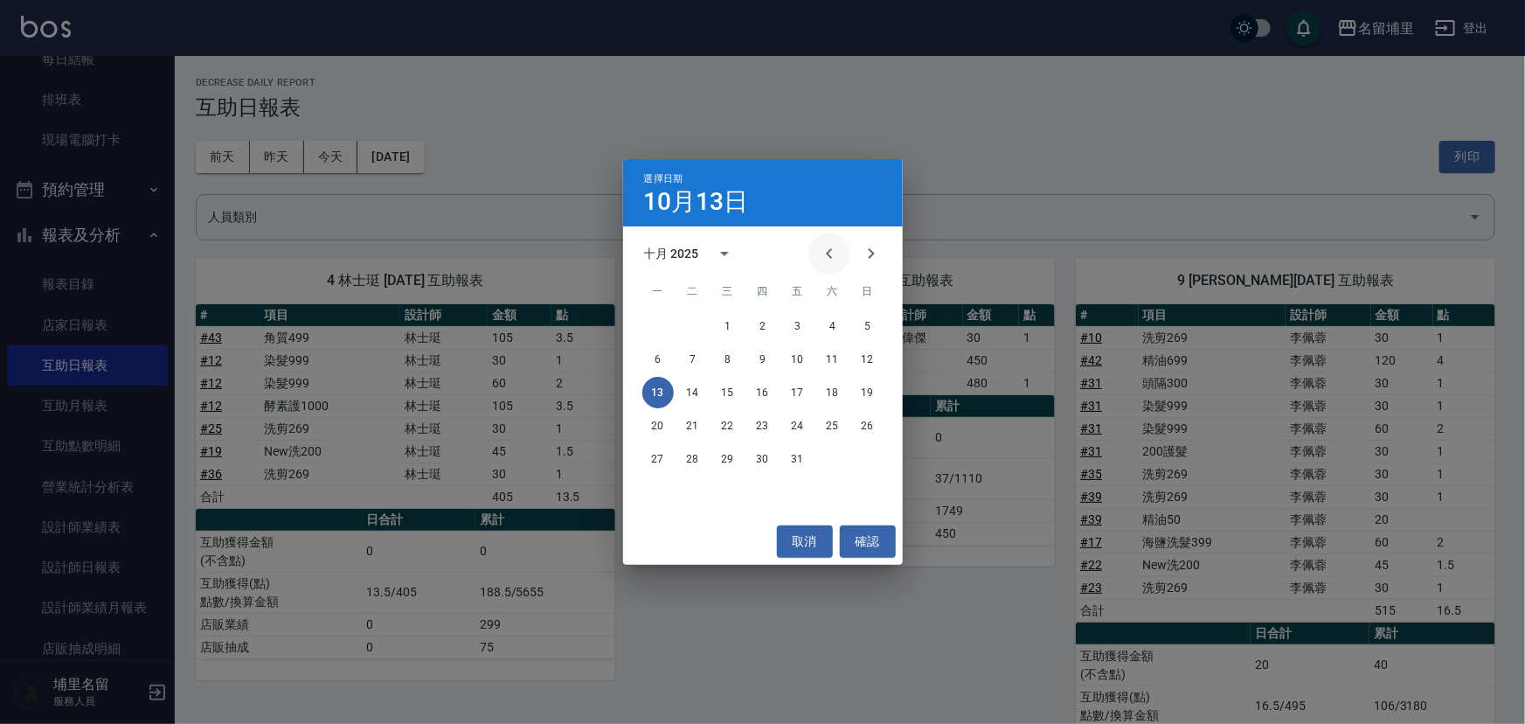
click at [834, 253] on icon "Previous month" at bounding box center [829, 253] width 21 height 21
click at [841, 350] on button "13" at bounding box center [832, 358] width 31 height 31
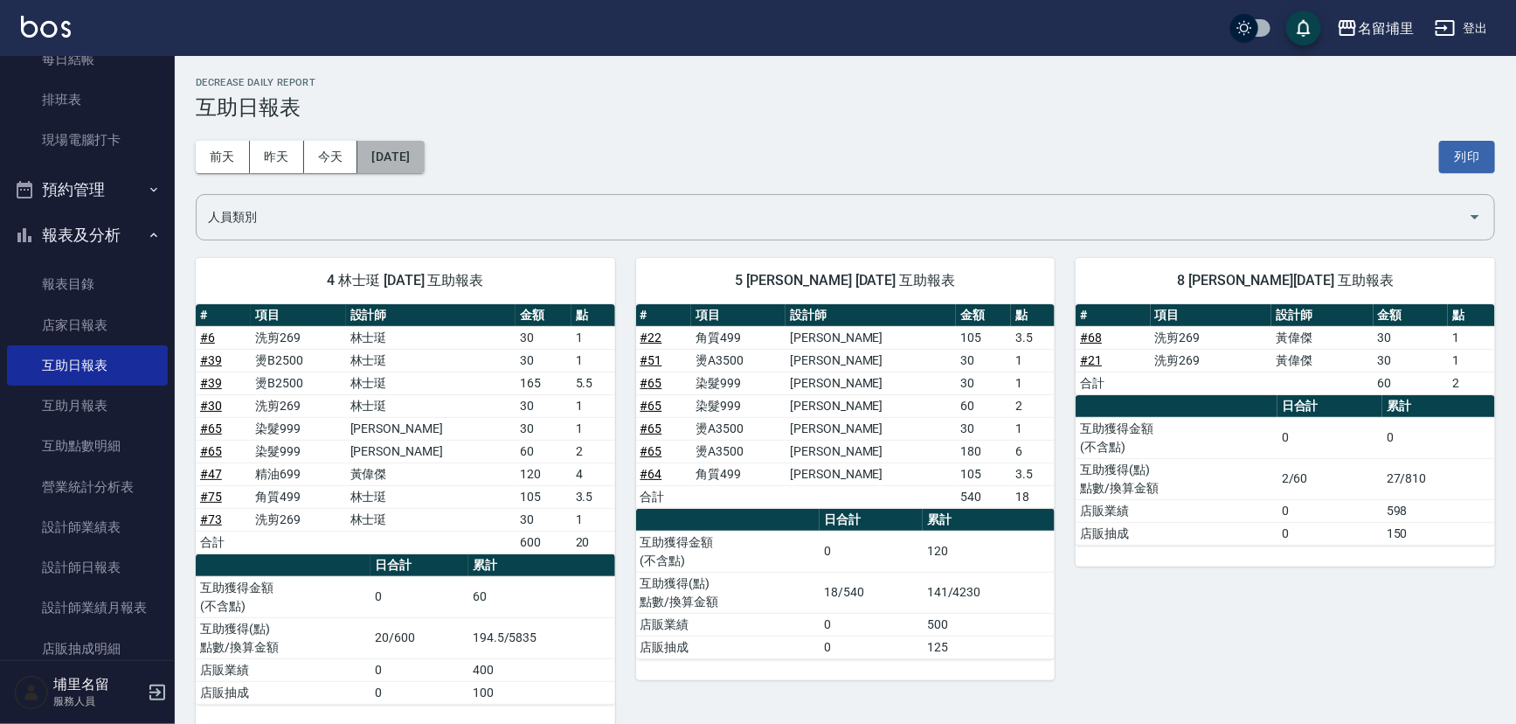
click at [410, 170] on button "[DATE]" at bounding box center [390, 157] width 66 height 32
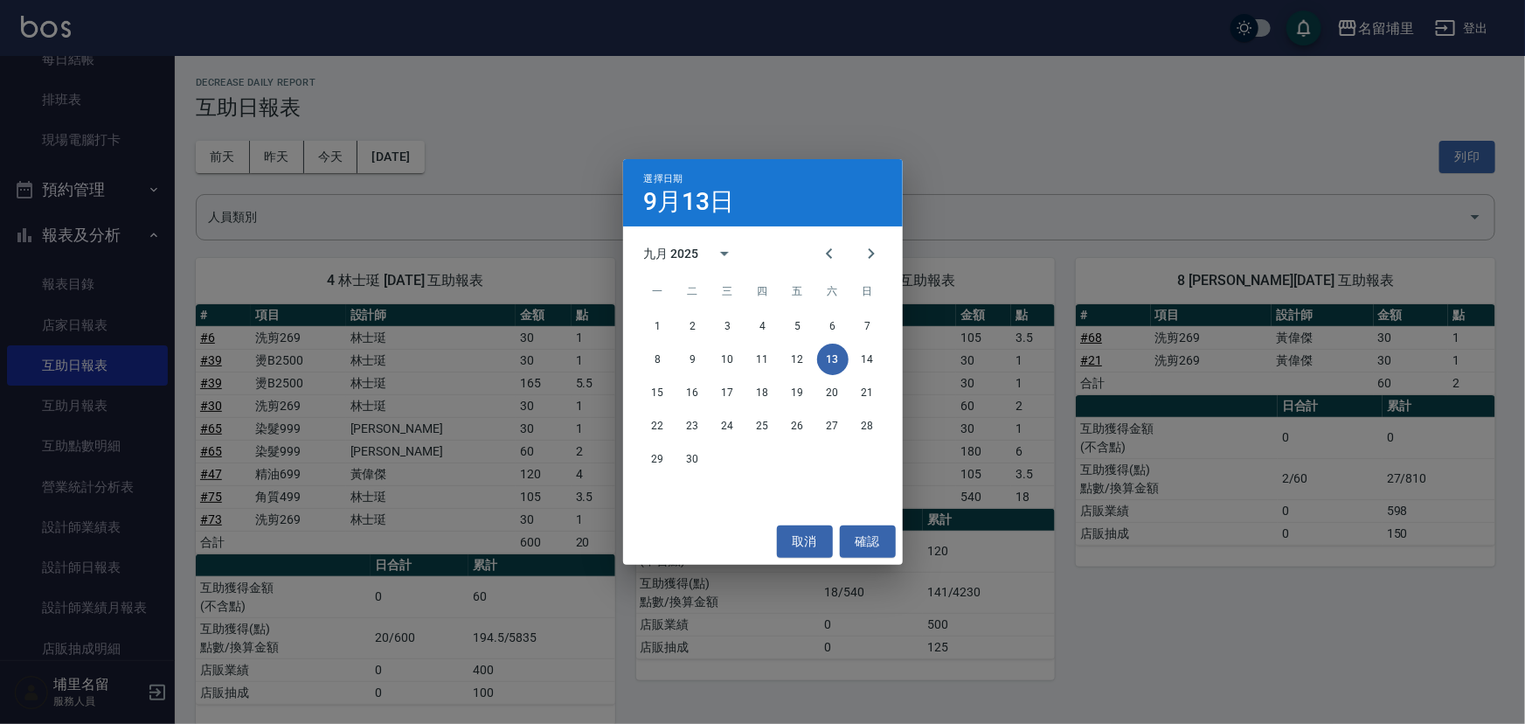
click at [581, 175] on div "選擇日期 [DATE] 九月 2025 一 二 三 四 五 六 日 1 2 3 4 5 6 7 8 9 10 11 12 13 14 15 16 17 18 …" at bounding box center [762, 362] width 1525 height 724
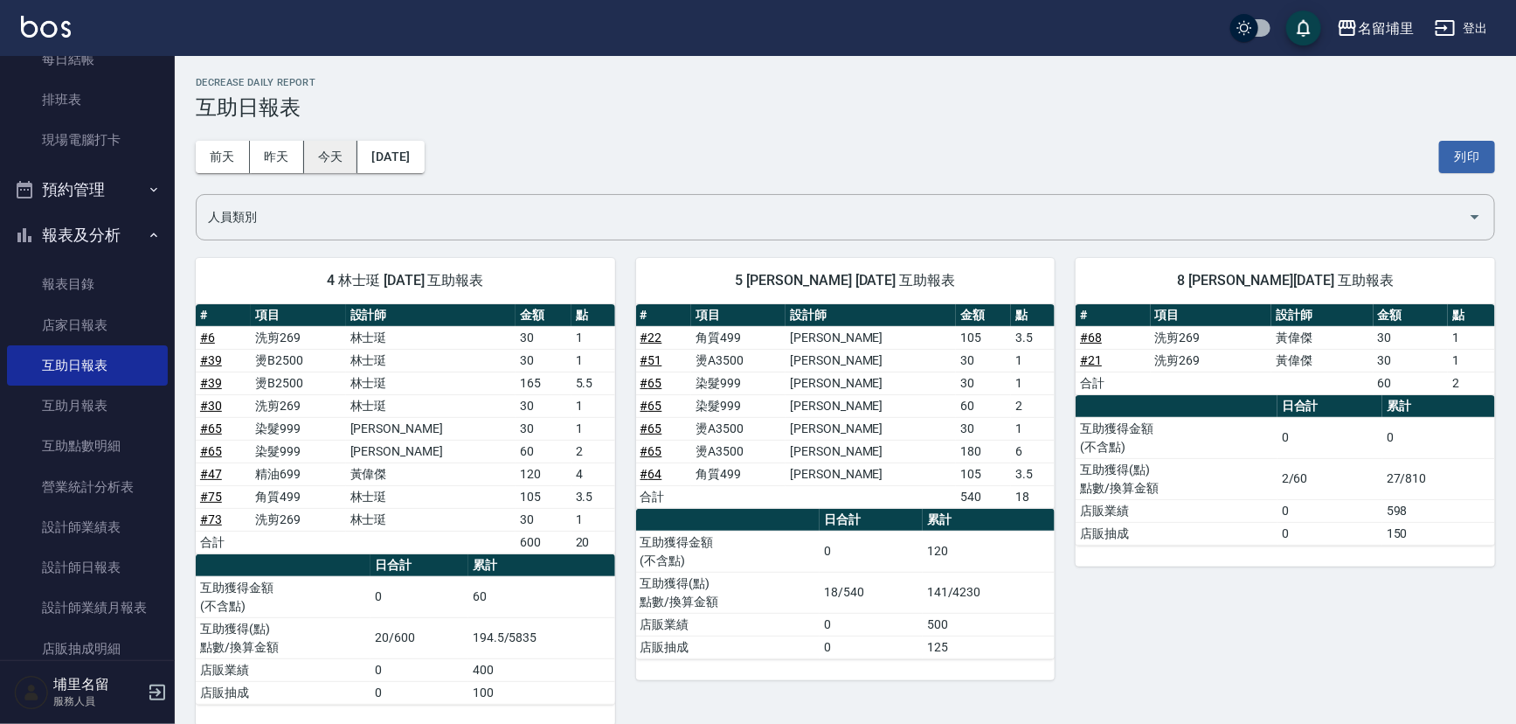
click at [345, 157] on button "今天" at bounding box center [331, 157] width 54 height 32
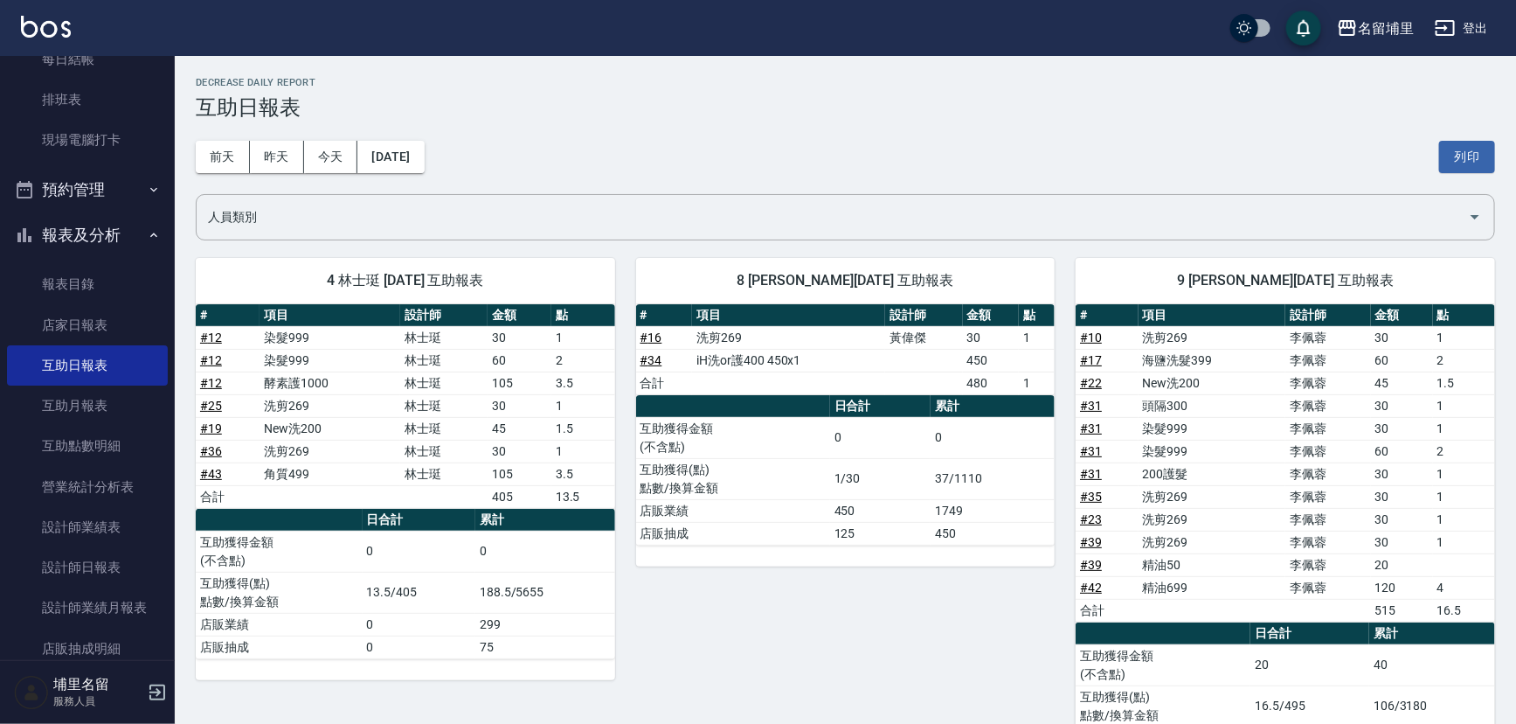
click at [624, 131] on div "[DATE] [DATE] [DATE] [DATE] 列印" at bounding box center [845, 157] width 1299 height 74
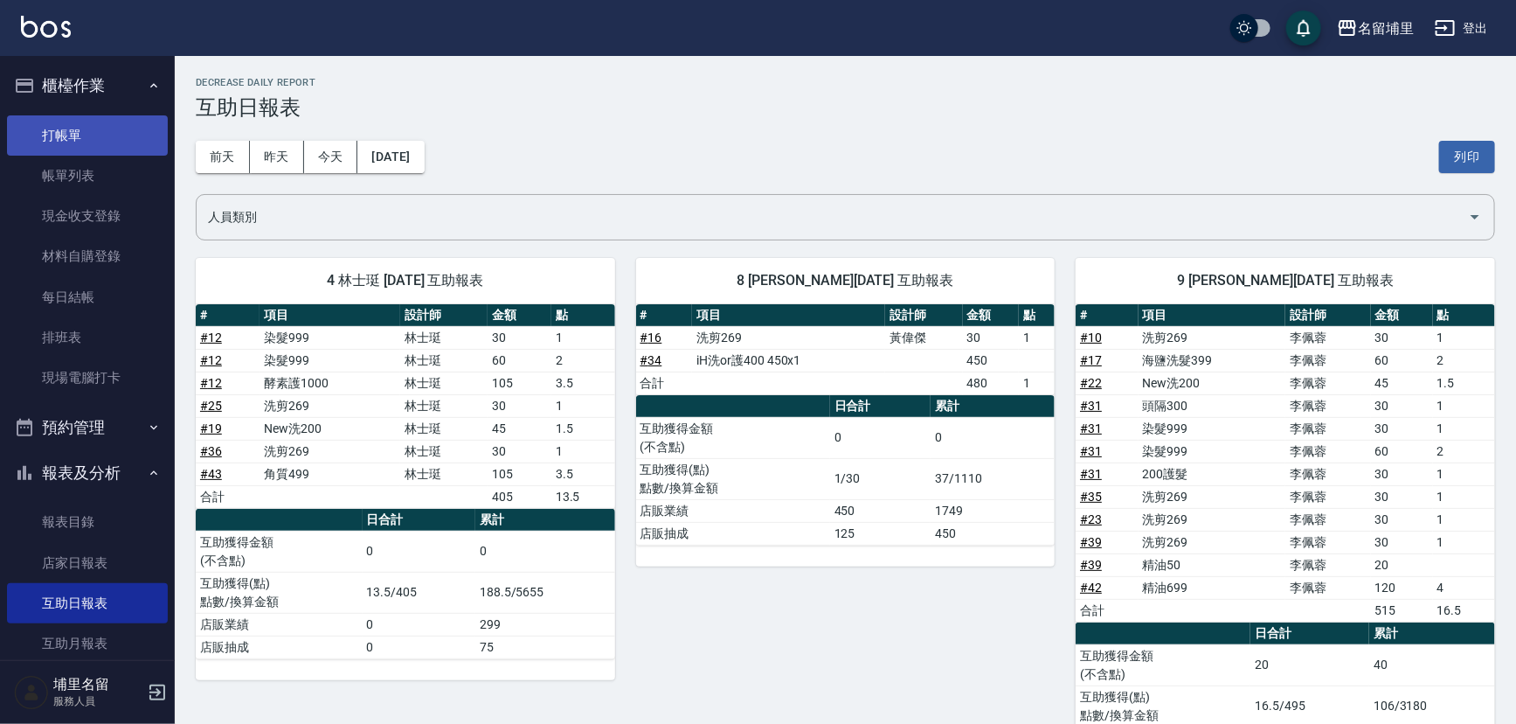
drag, startPoint x: 87, startPoint y: 130, endPoint x: 133, endPoint y: 126, distance: 46.5
click at [87, 129] on link "打帳單" at bounding box center [87, 135] width 161 height 40
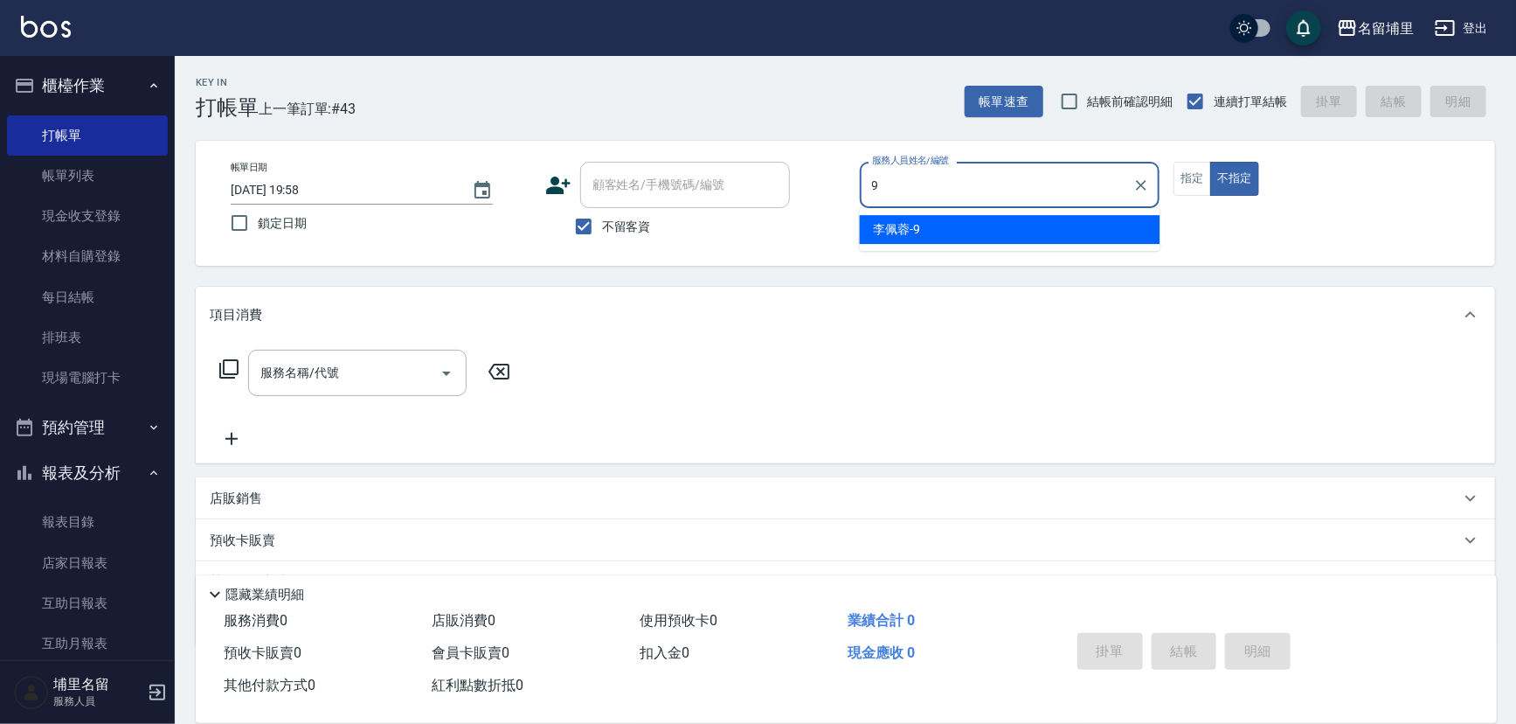
type input "[PERSON_NAME]-9"
type button "false"
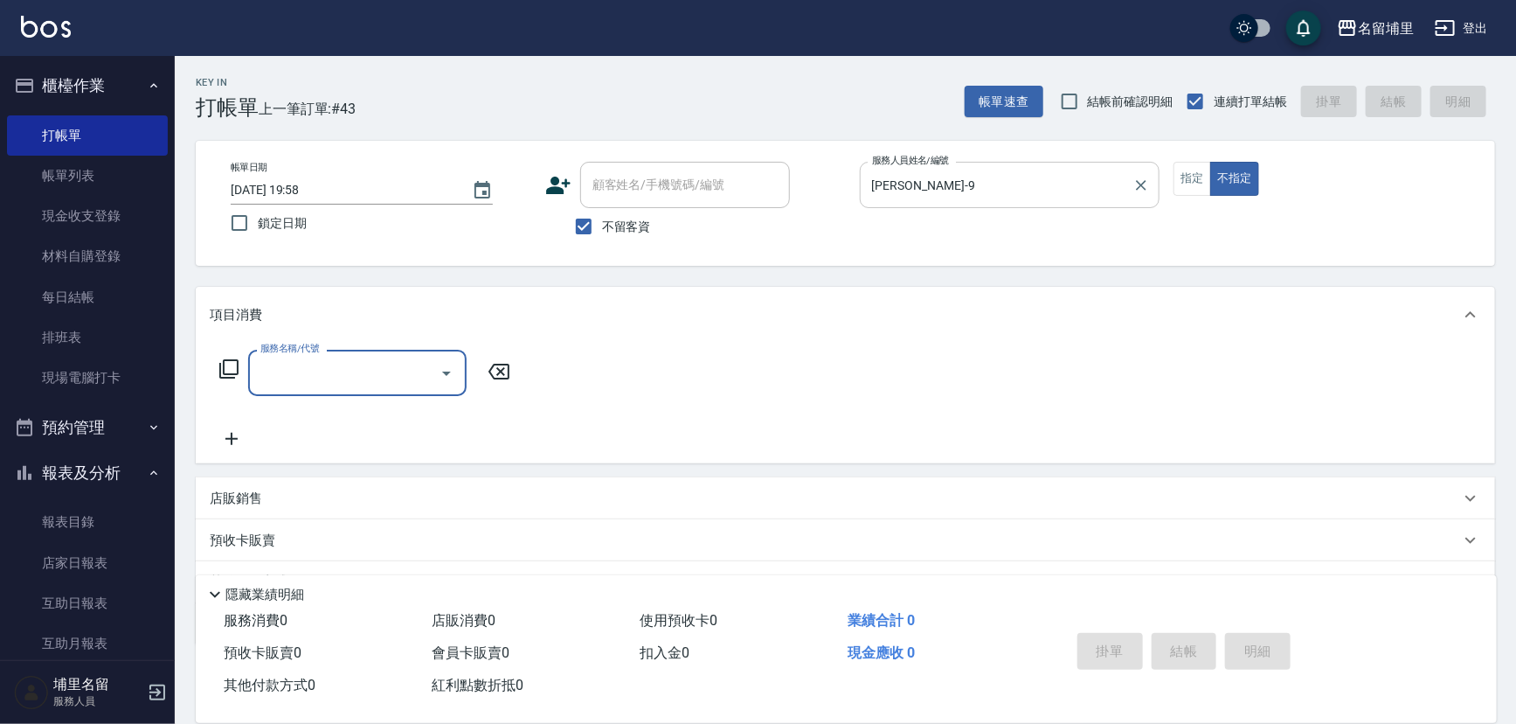
drag, startPoint x: 1198, startPoint y: 187, endPoint x: 1156, endPoint y: 207, distance: 46.5
click at [1198, 188] on button "指定" at bounding box center [1193, 179] width 38 height 34
click at [397, 382] on input "服務名稱/代號" at bounding box center [344, 372] width 177 height 31
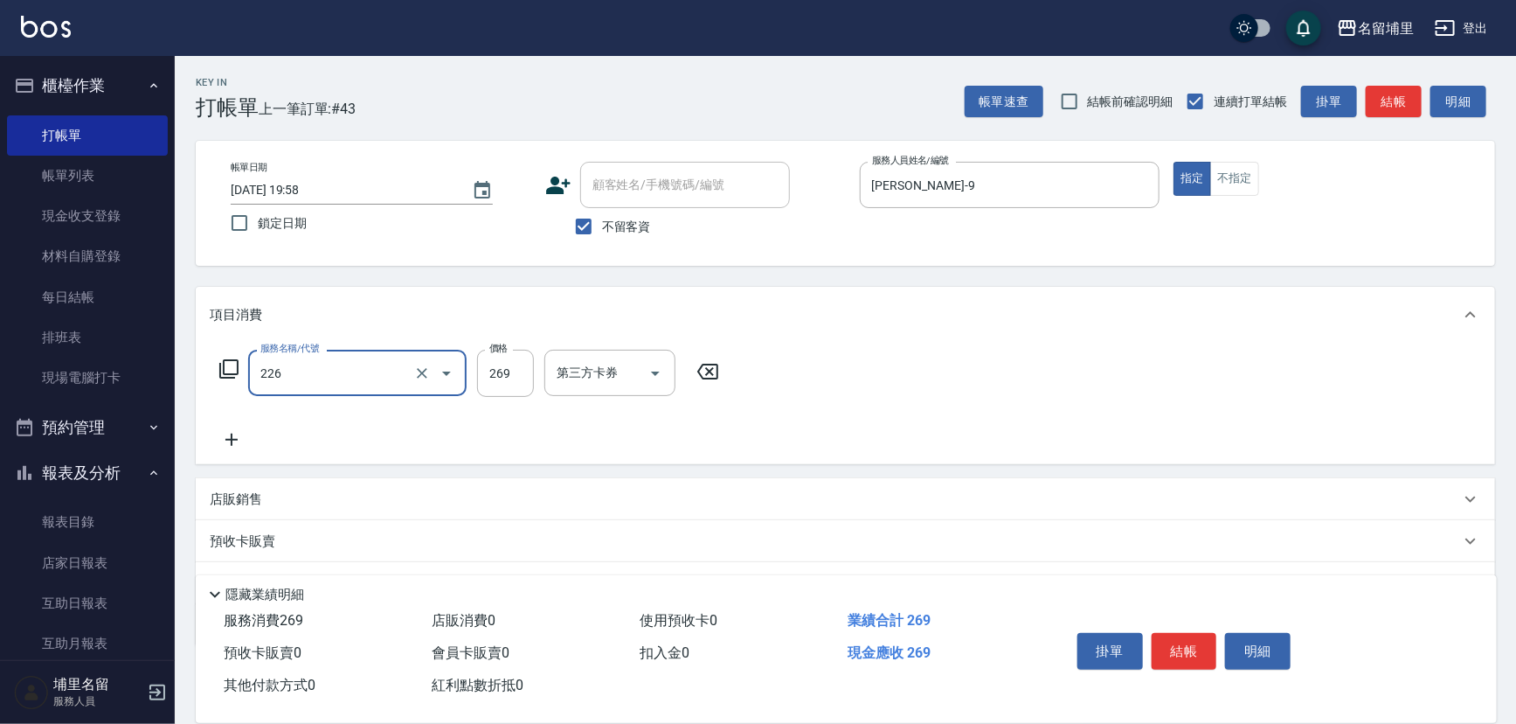
type input "洗剪269(226)"
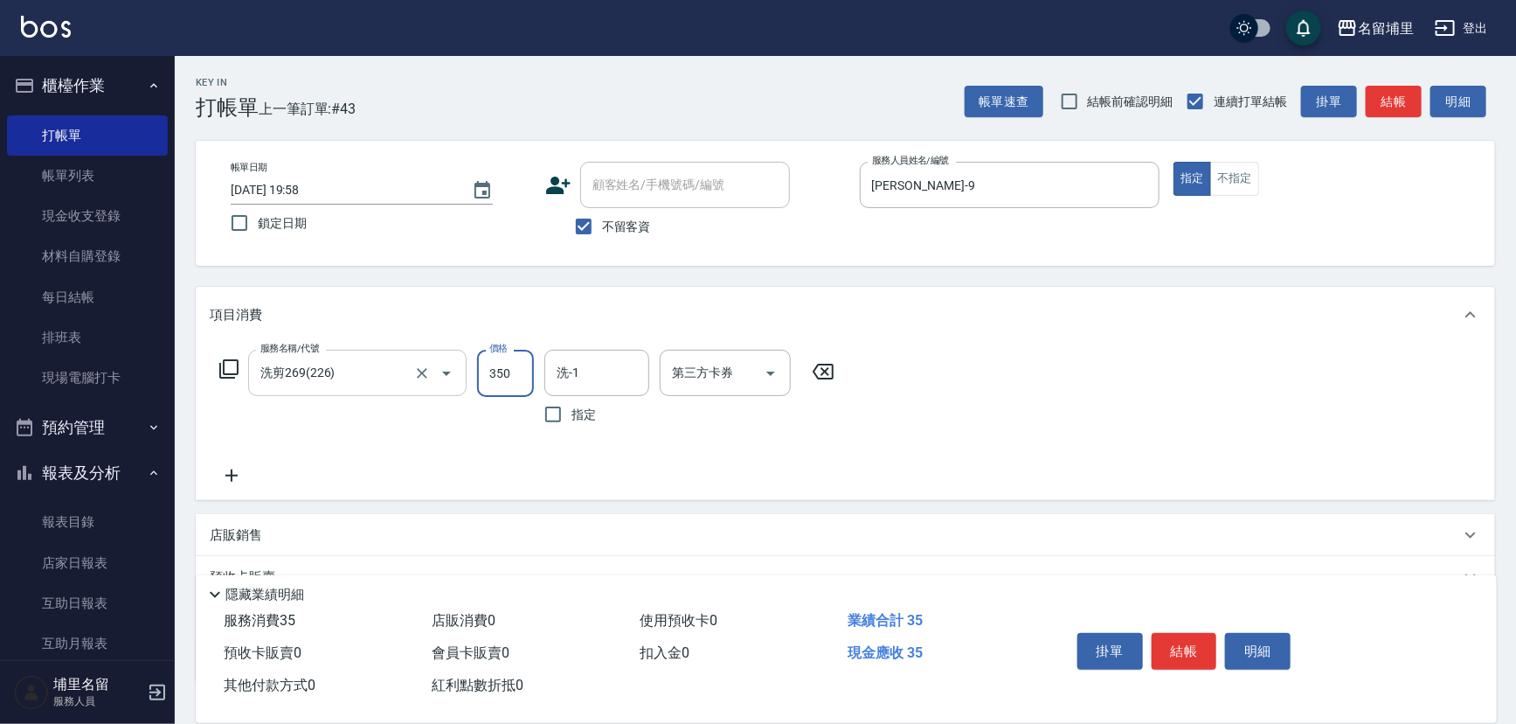
type input "350"
type input "[PERSON_NAME]-45"
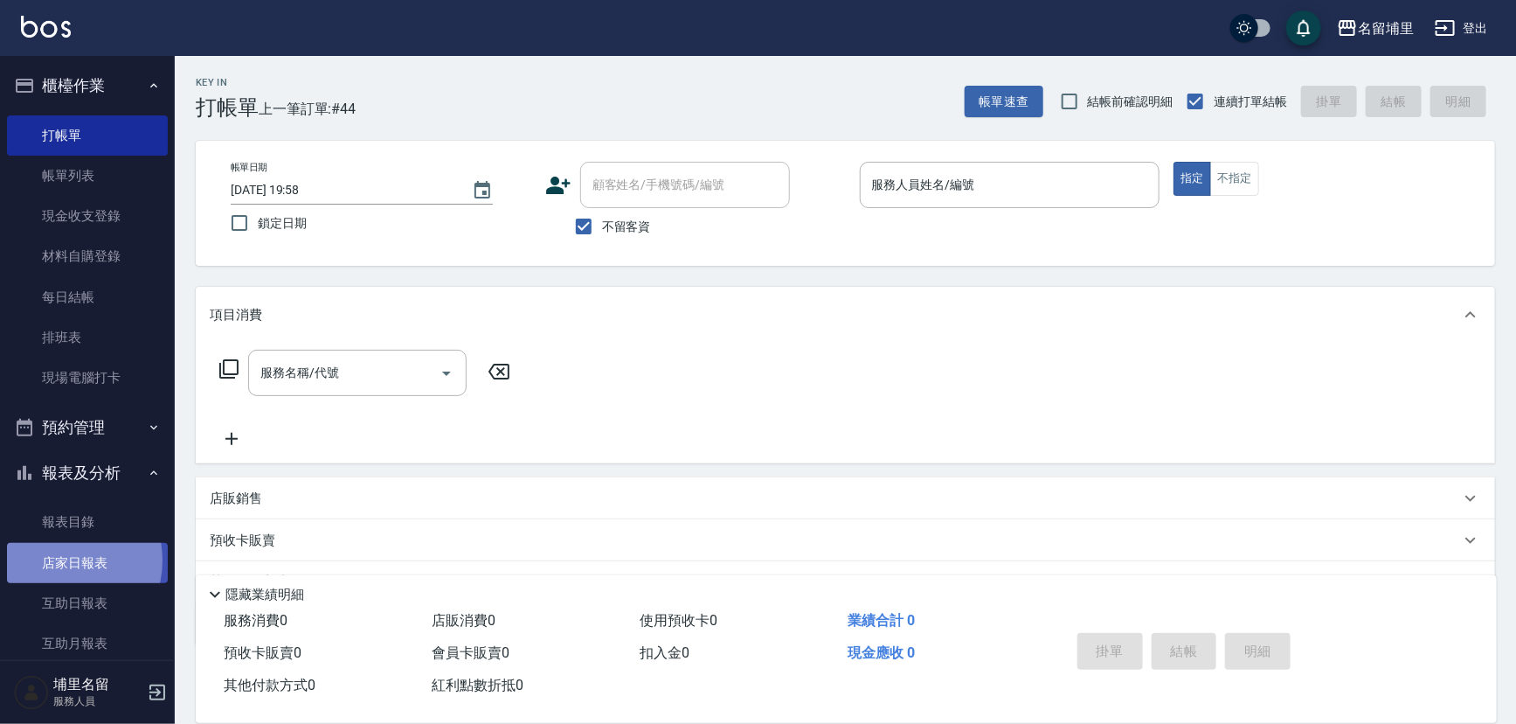
click at [55, 559] on link "店家日報表" at bounding box center [87, 563] width 161 height 40
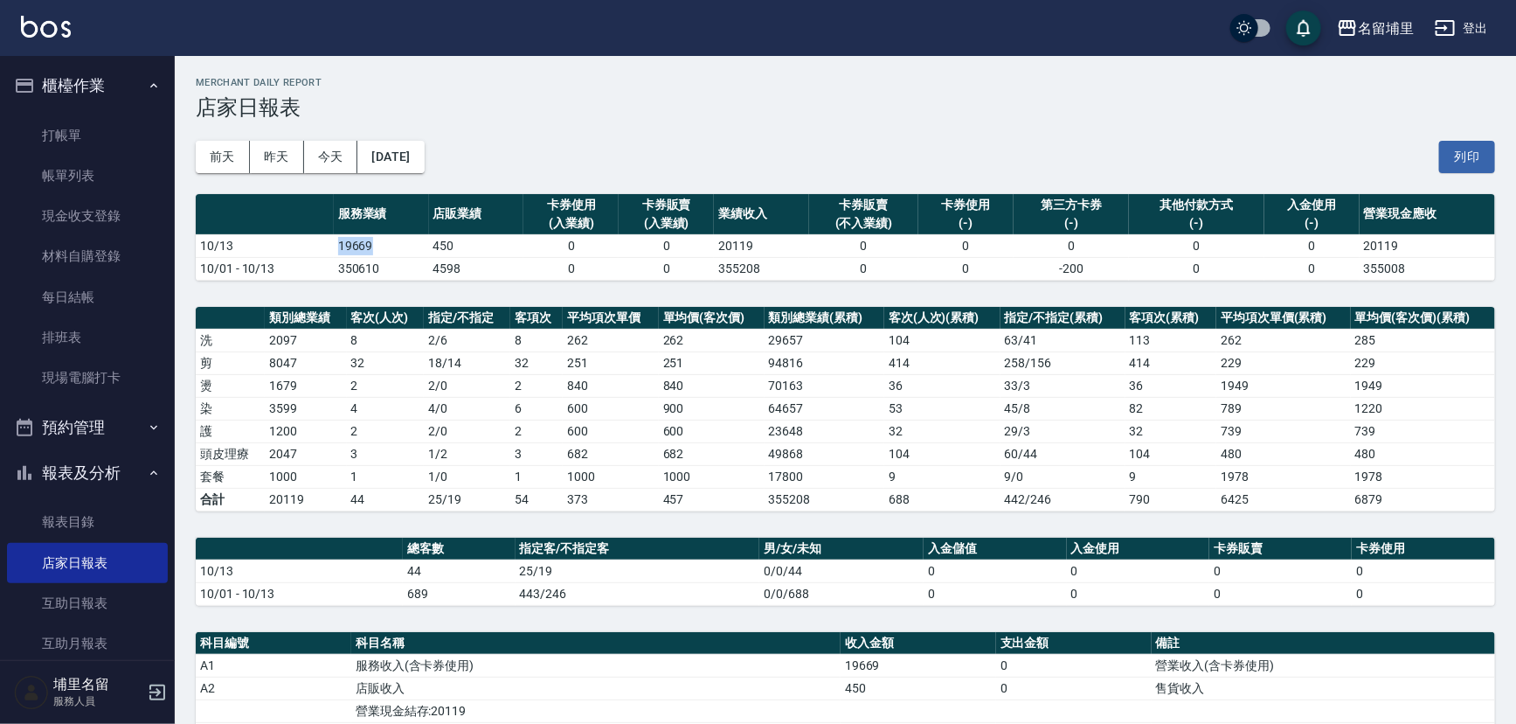
drag, startPoint x: 327, startPoint y: 245, endPoint x: 408, endPoint y: 245, distance: 81.3
click at [408, 245] on tr "10/13 19669 450 0 0 20119 0 0 0 0 0 20119" at bounding box center [845, 245] width 1299 height 23
click at [408, 245] on td "19669" at bounding box center [381, 245] width 95 height 23
drag, startPoint x: 406, startPoint y: 249, endPoint x: 330, endPoint y: 250, distance: 76.0
click at [330, 250] on tr "10/13 19669 450 0 0 20119 0 0 0 0 0 20119" at bounding box center [845, 245] width 1299 height 23
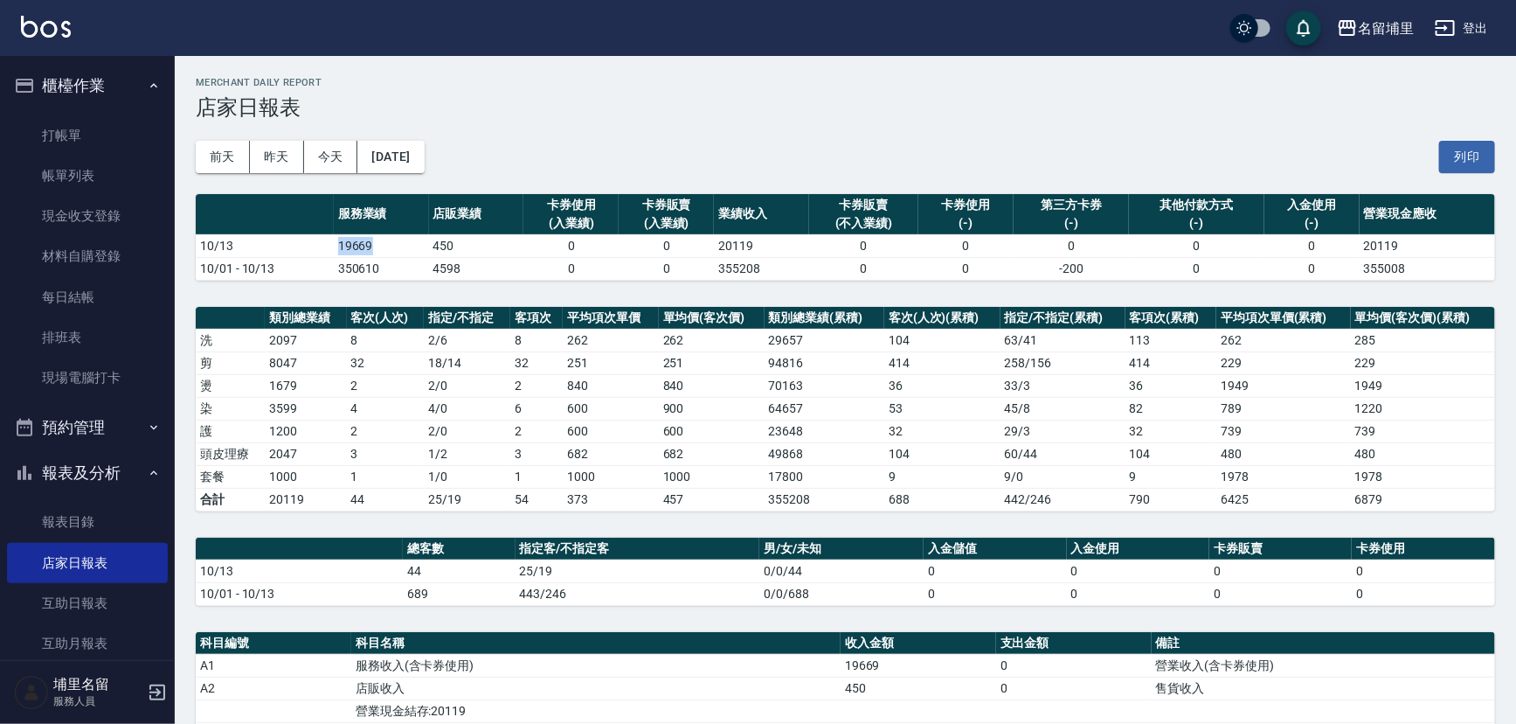
click at [330, 250] on td "10/13" at bounding box center [265, 245] width 138 height 23
drag, startPoint x: 329, startPoint y: 249, endPoint x: 384, endPoint y: 246, distance: 54.2
click at [384, 246] on tr "10/13 19669 450 0 0 20119 0 0 0 0 0 20119" at bounding box center [845, 245] width 1299 height 23
click at [384, 246] on td "19669" at bounding box center [381, 245] width 95 height 23
drag, startPoint x: 398, startPoint y: 250, endPoint x: 303, endPoint y: 250, distance: 95.3
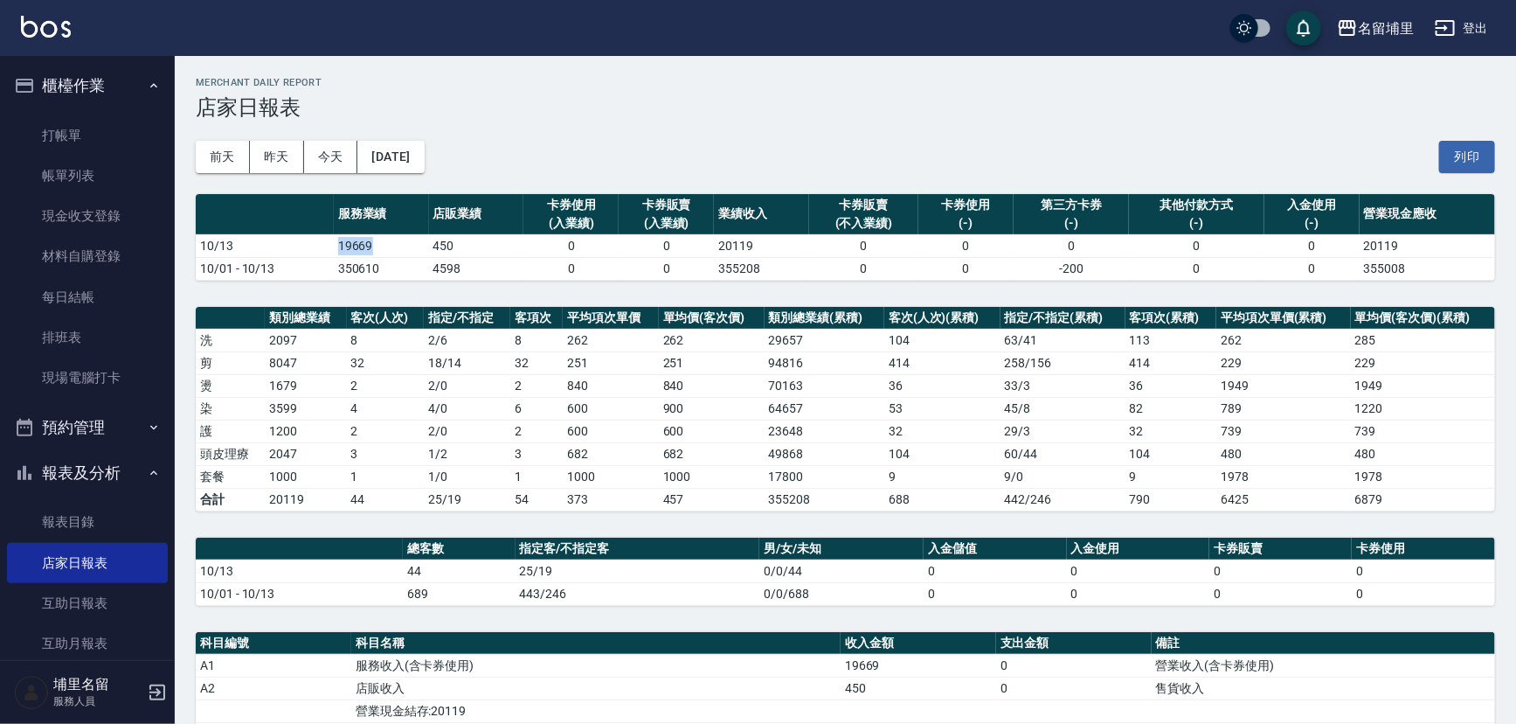
click at [303, 250] on tr "10/13 19669 450 0 0 20119 0 0 0 0 0 20119" at bounding box center [845, 245] width 1299 height 23
click at [303, 250] on td "10/13" at bounding box center [265, 245] width 138 height 23
drag, startPoint x: 310, startPoint y: 246, endPoint x: 412, endPoint y: 246, distance: 102.2
click at [412, 246] on tr "10/13 19669 450 0 0 20119 0 0 0 0 0 20119" at bounding box center [845, 245] width 1299 height 23
click at [412, 246] on td "19669" at bounding box center [381, 245] width 95 height 23
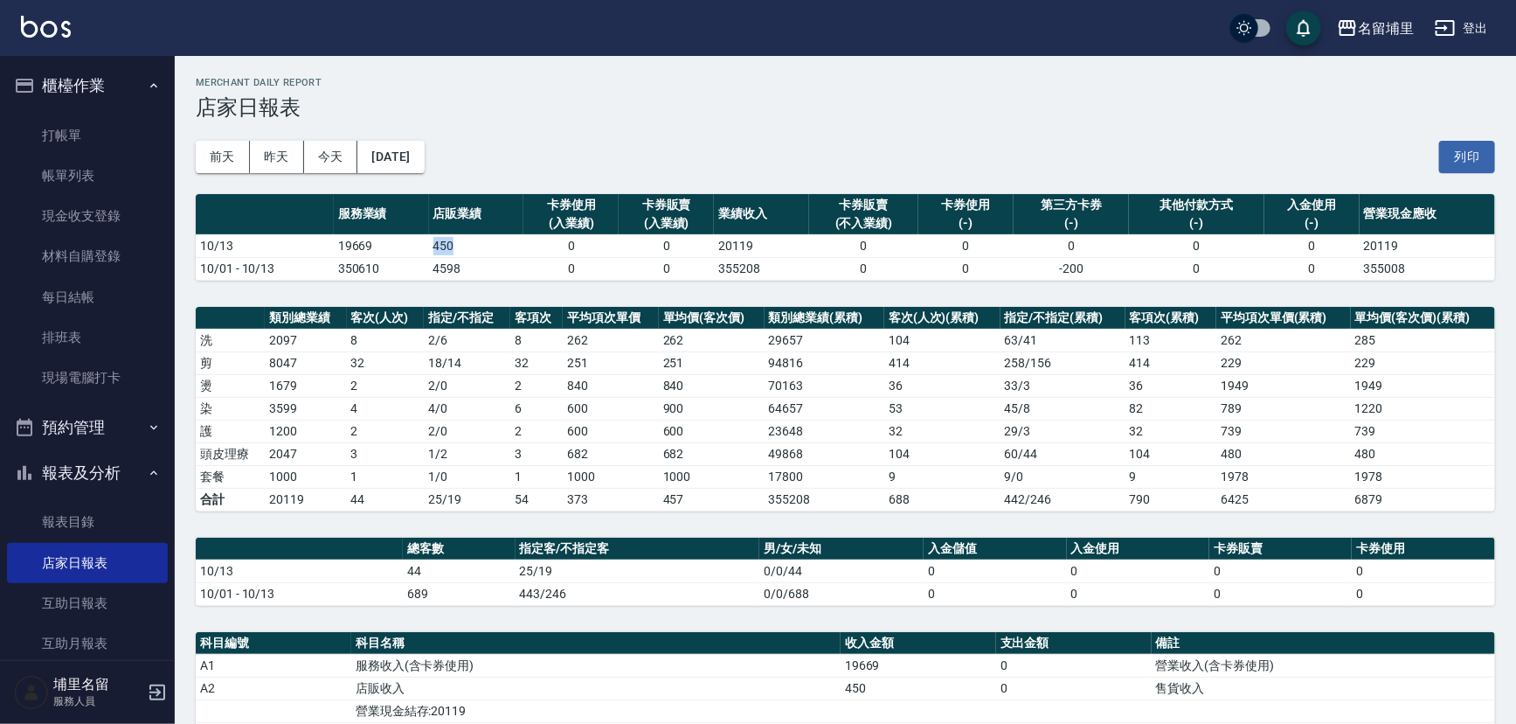
drag, startPoint x: 424, startPoint y: 245, endPoint x: 503, endPoint y: 245, distance: 79.5
click at [503, 245] on tr "10/13 19669 450 0 0 20119 0 0 0 0 0 20119" at bounding box center [845, 245] width 1299 height 23
click at [503, 245] on td "450" at bounding box center [476, 245] width 95 height 23
drag, startPoint x: 458, startPoint y: 246, endPoint x: 413, endPoint y: 246, distance: 44.6
click at [413, 246] on tr "10/13 19669 450 0 0 20119 0 0 0 0 0 20119" at bounding box center [845, 245] width 1299 height 23
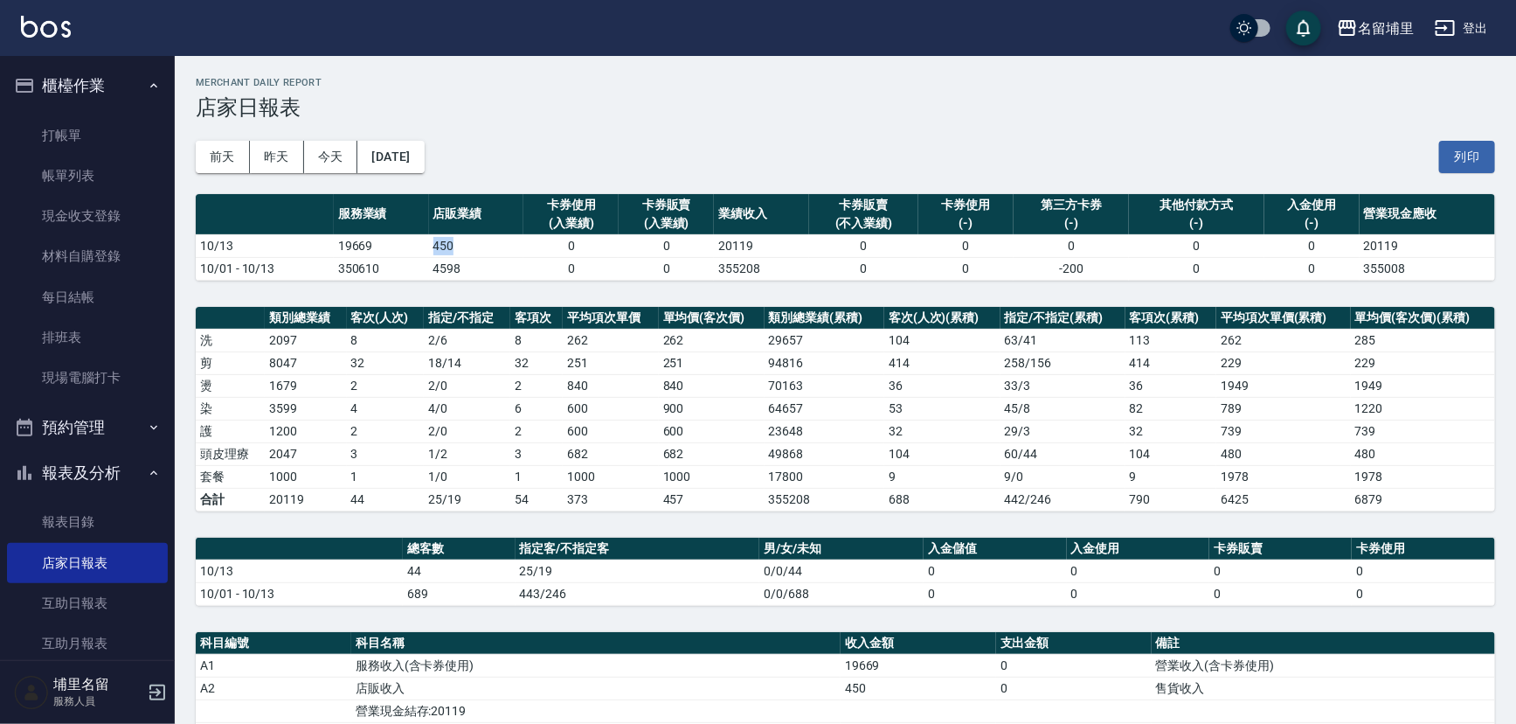
click at [413, 246] on td "19669" at bounding box center [381, 245] width 95 height 23
drag, startPoint x: 378, startPoint y: 444, endPoint x: 337, endPoint y: 454, distance: 41.5
click at [338, 454] on tr "頭皮理療 2047 3 1 / 2 3 682 682 49868 104 60 / 44 104 480 480" at bounding box center [845, 453] width 1299 height 23
click at [337, 454] on td "2047" at bounding box center [305, 453] width 81 height 23
